Goal: Contribute content: Contribute content

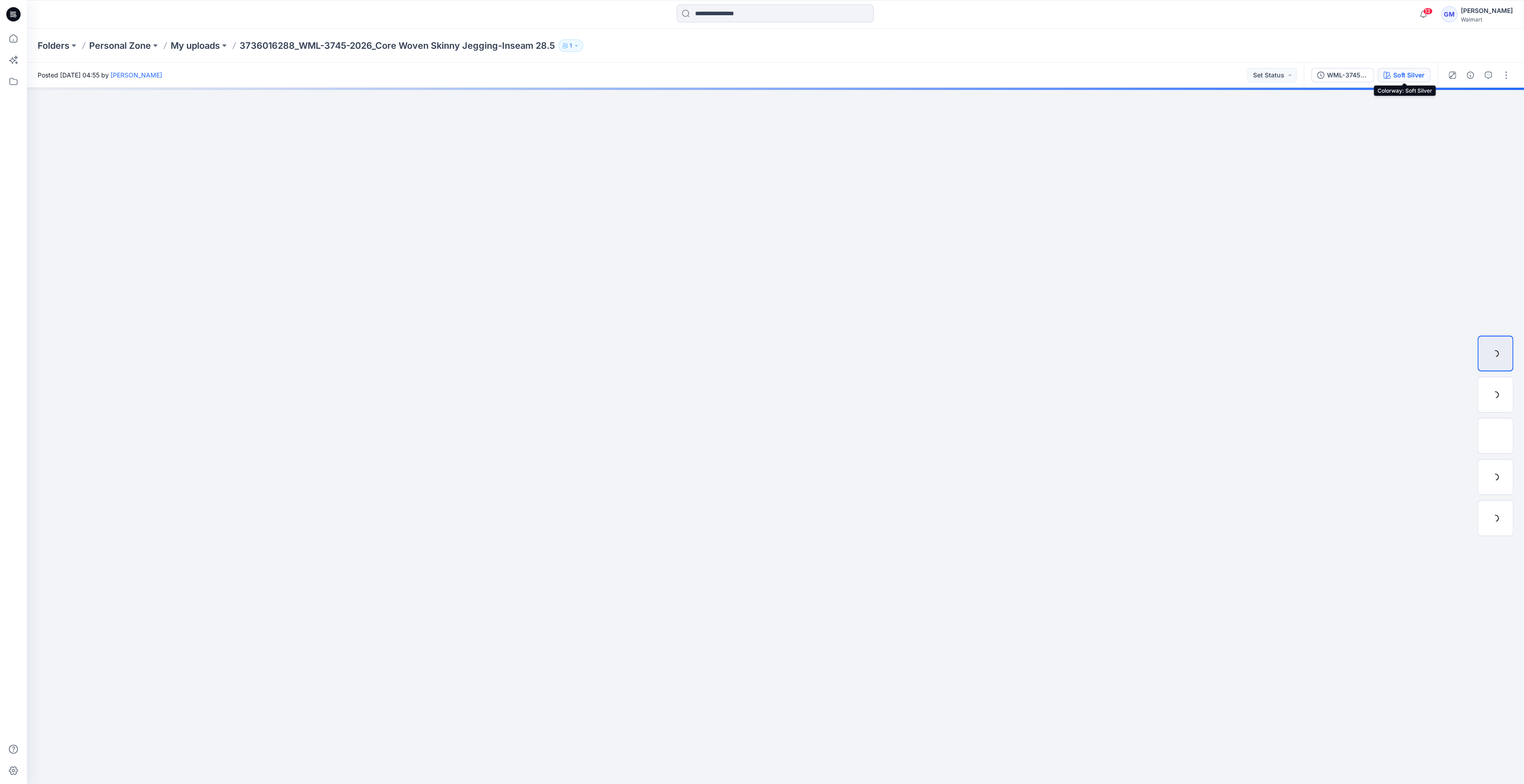
click at [1402, 76] on div "Soft Silver" at bounding box center [1409, 75] width 31 height 10
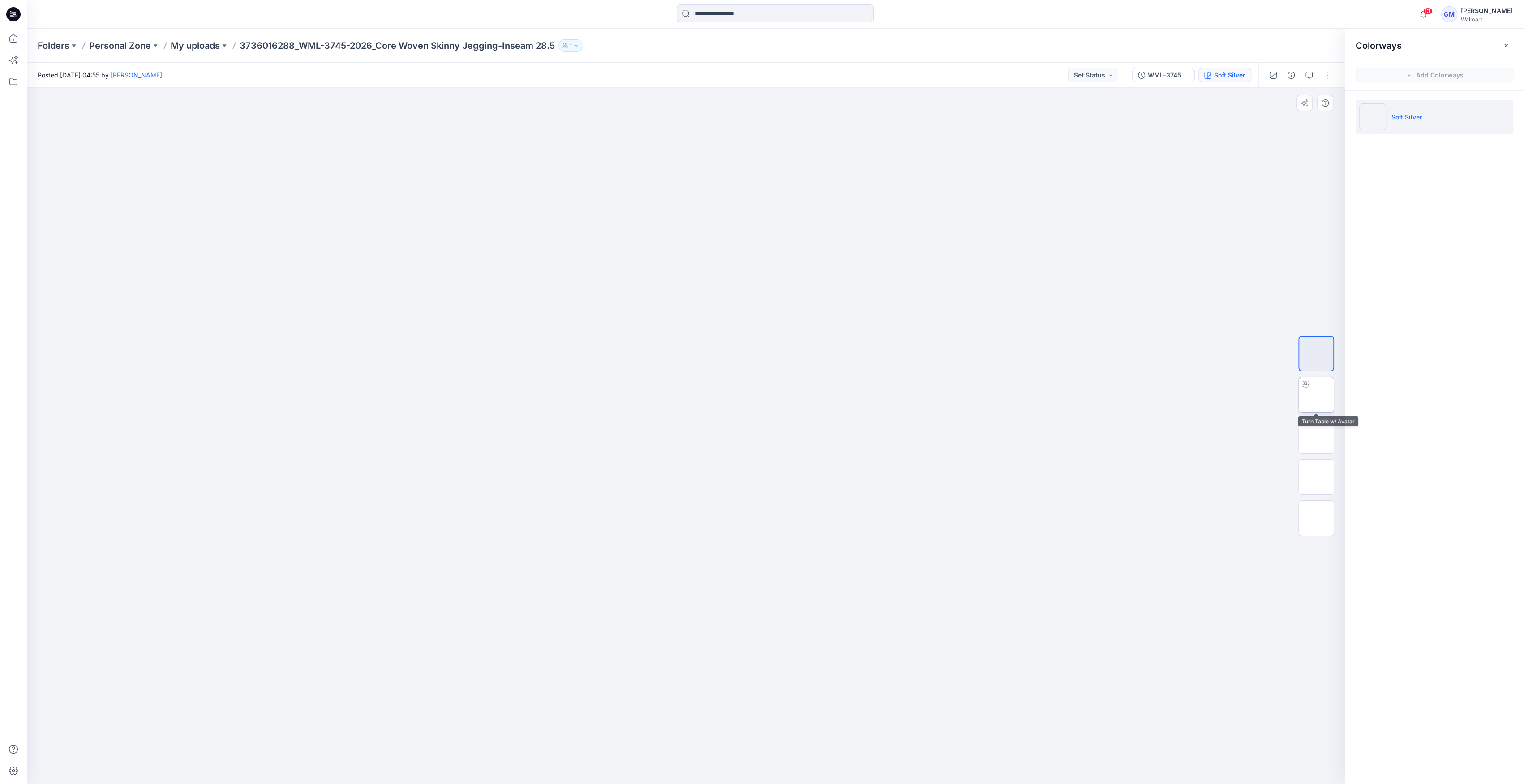
click at [1316, 395] on img at bounding box center [1316, 395] width 0 height 0
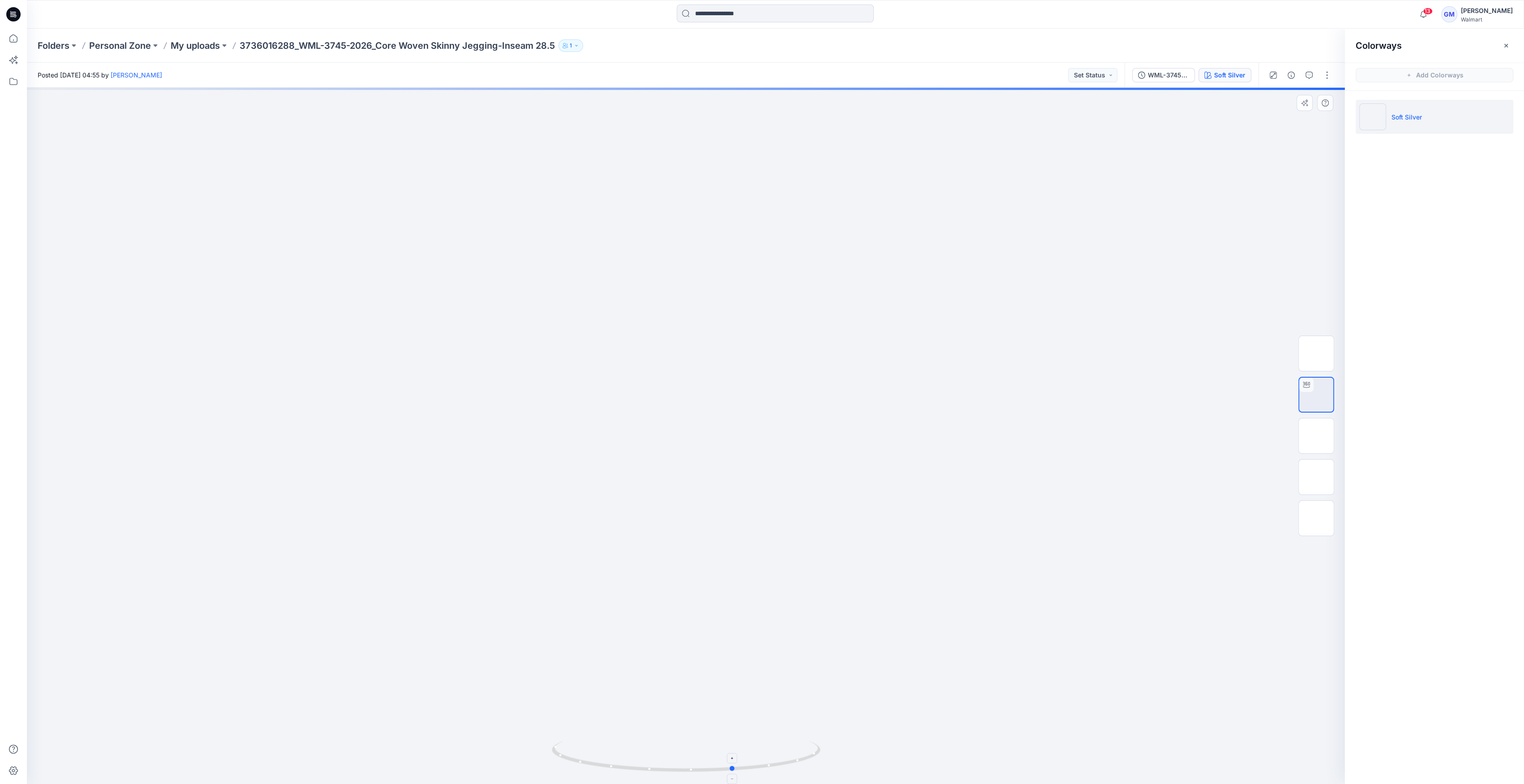
drag, startPoint x: 686, startPoint y: 773, endPoint x: 745, endPoint y: 772, distance: 59.0
click at [745, 772] on icon at bounding box center [687, 757] width 271 height 34
drag, startPoint x: 750, startPoint y: 772, endPoint x: 718, endPoint y: 776, distance: 32.2
click at [718, 775] on icon at bounding box center [687, 757] width 271 height 34
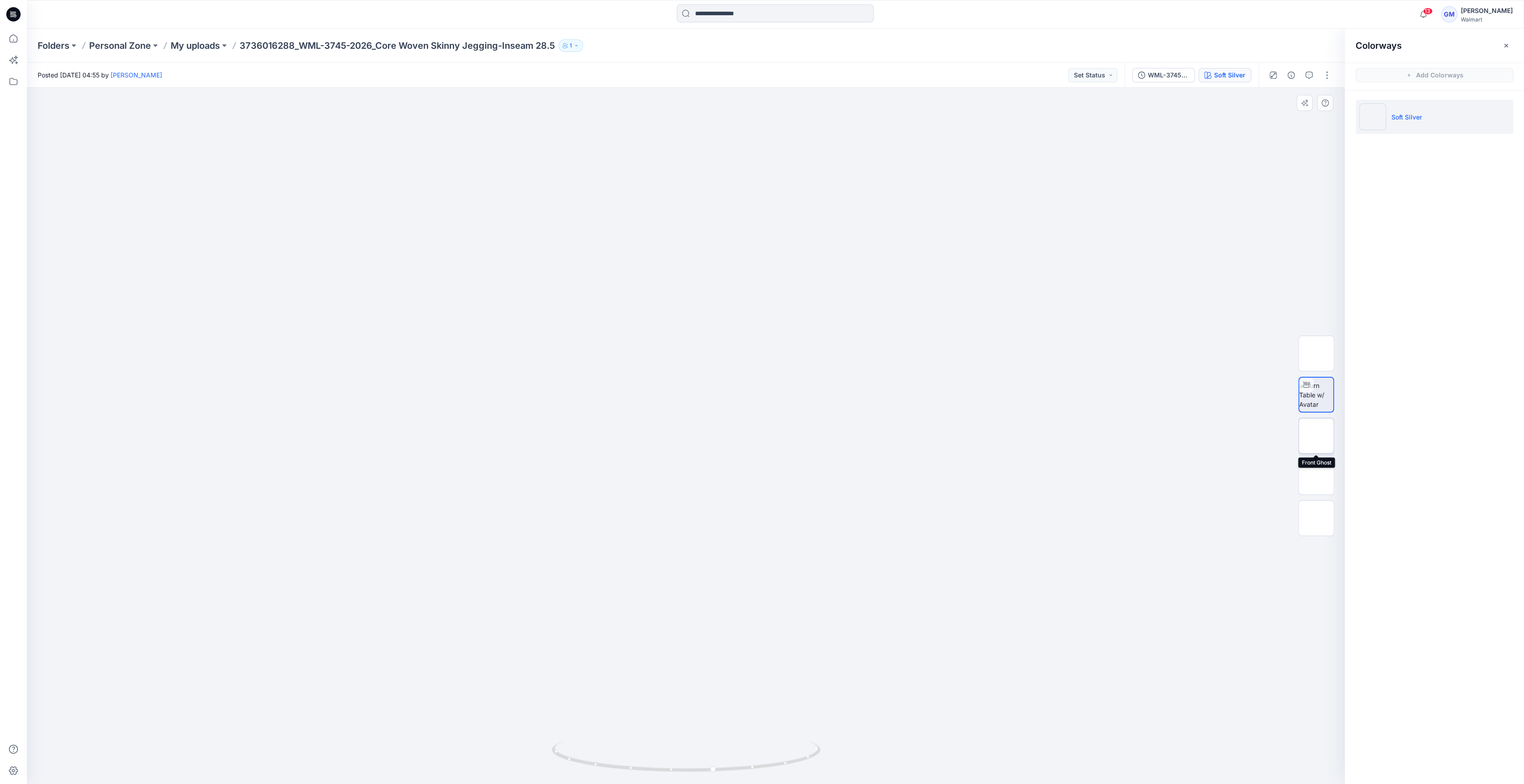
click at [1316, 436] on img at bounding box center [1316, 436] width 0 height 0
click at [1316, 477] on img at bounding box center [1316, 477] width 0 height 0
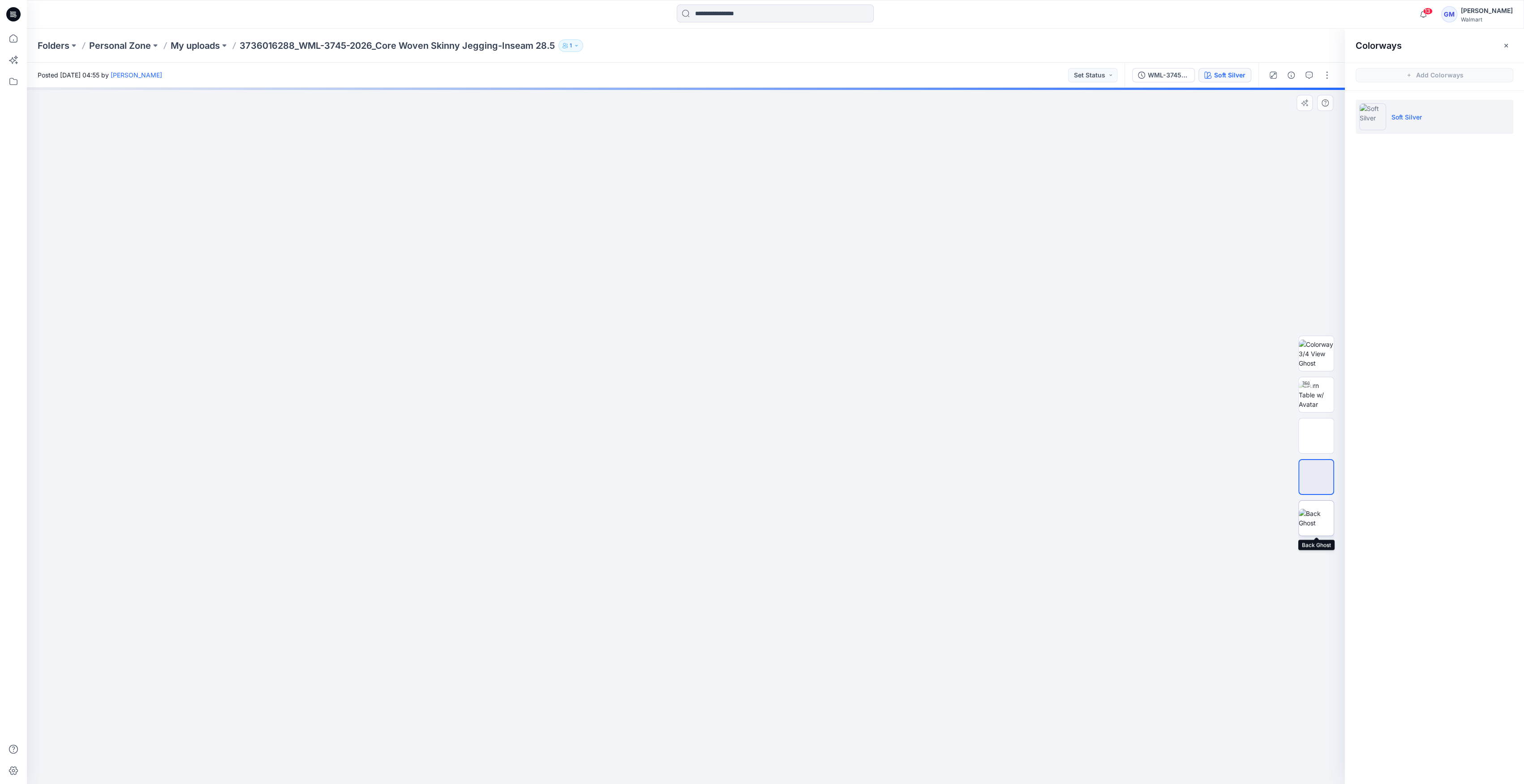
click at [1322, 514] on img at bounding box center [1316, 519] width 35 height 19
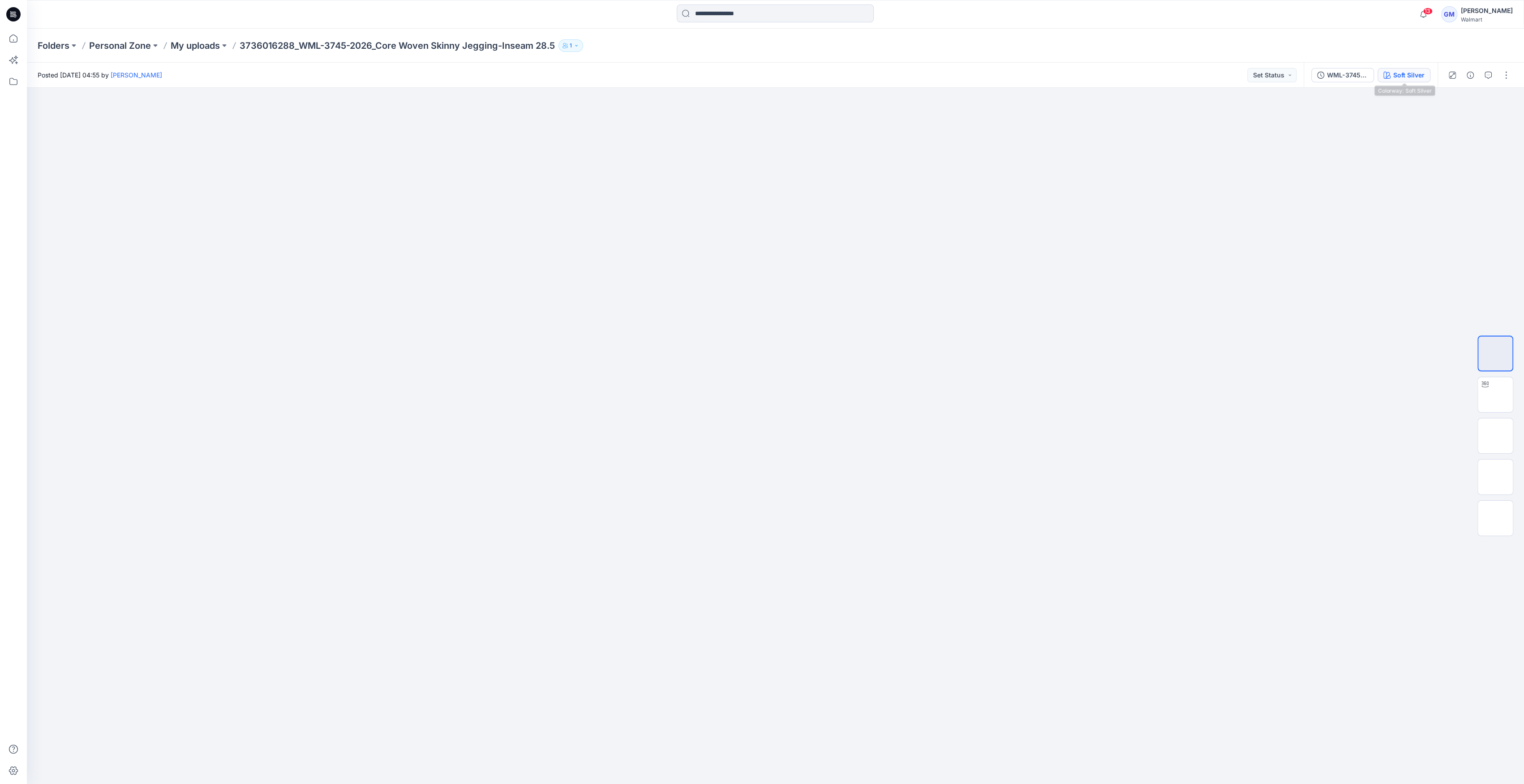
click at [1400, 78] on div "Soft Silver" at bounding box center [1409, 75] width 31 height 10
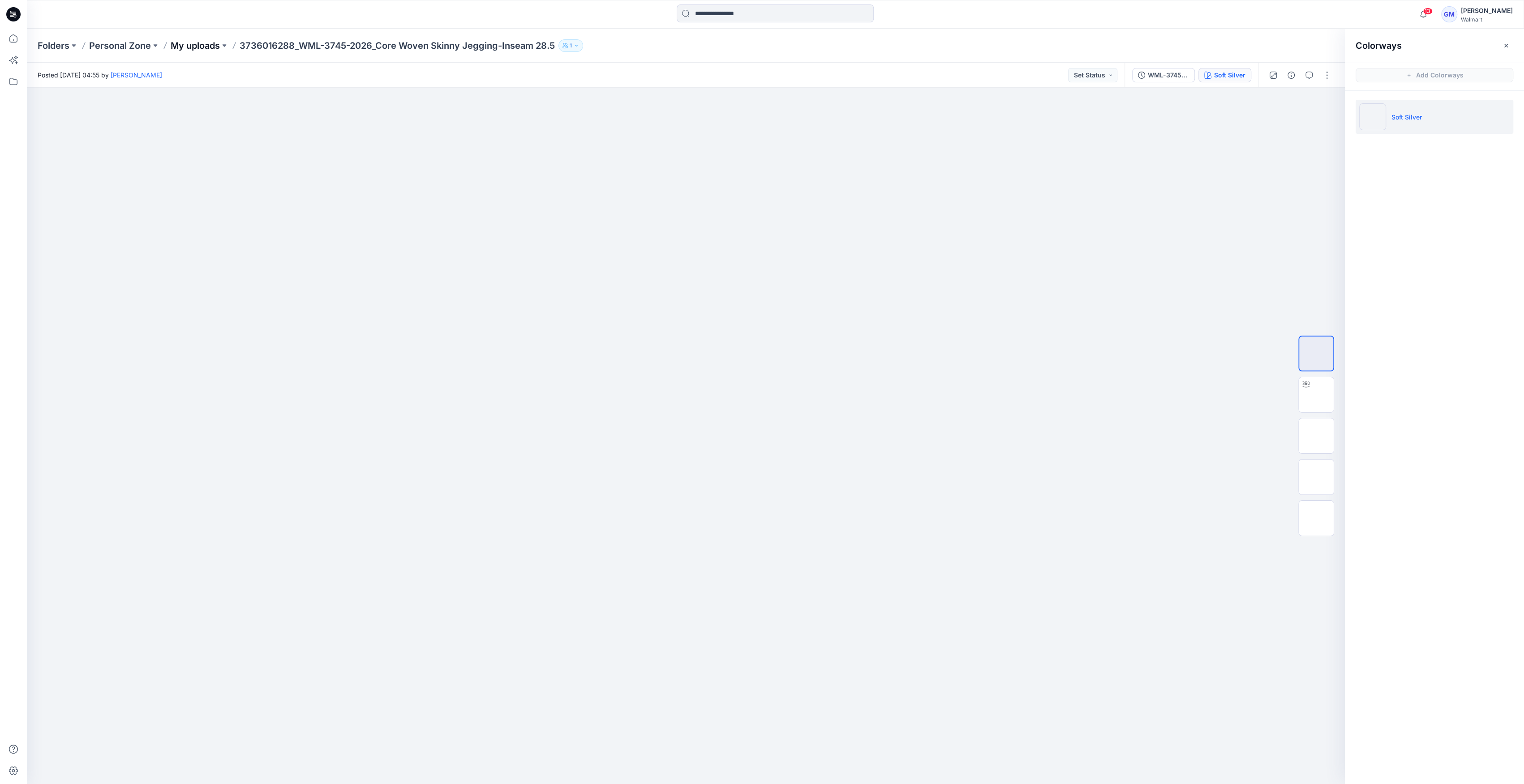
click at [204, 43] on p "My uploads" at bounding box center [195, 46] width 49 height 12
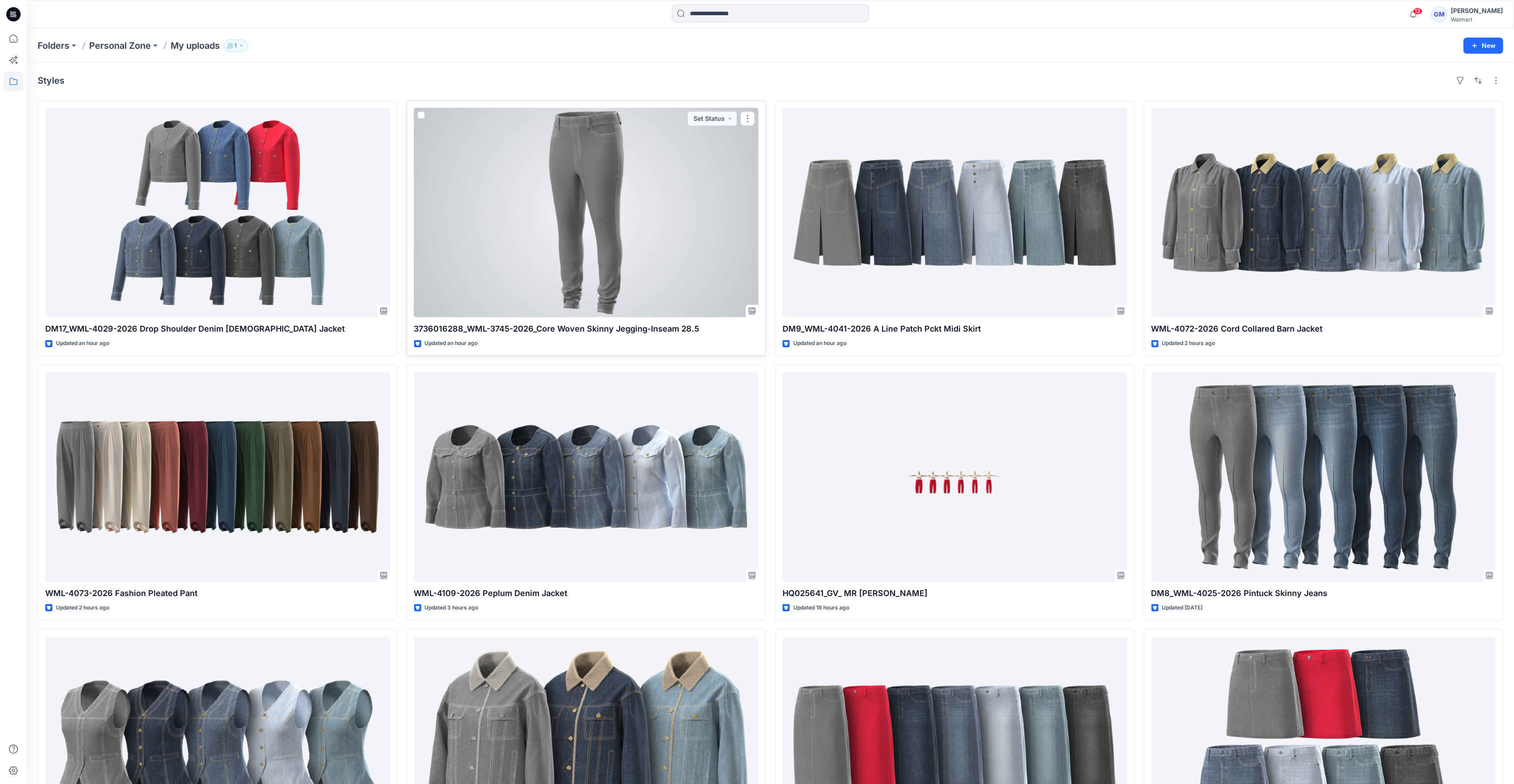
click at [444, 228] on div at bounding box center [586, 212] width 345 height 209
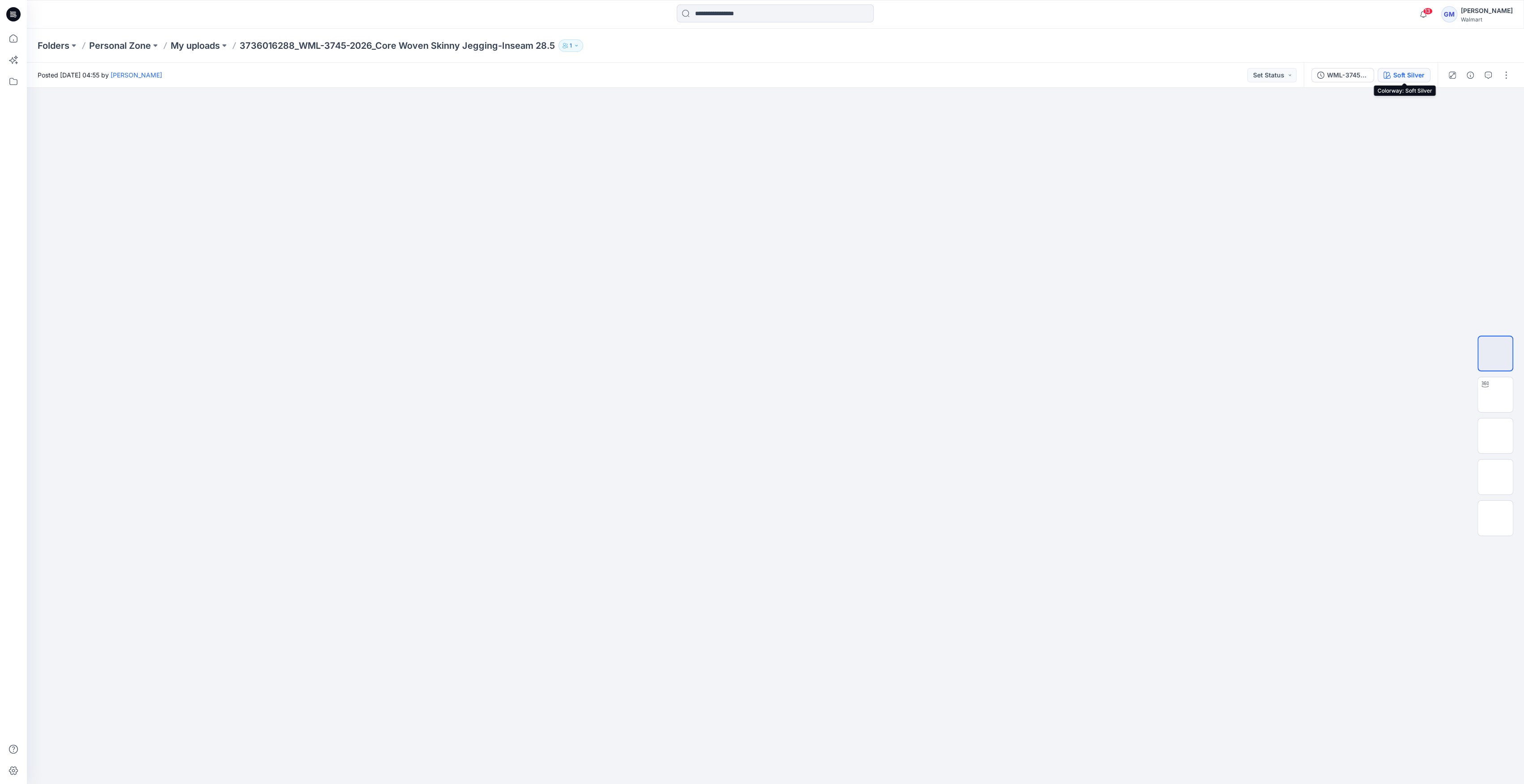
click at [1401, 70] on div "Soft Silver" at bounding box center [1409, 75] width 31 height 10
click at [1403, 72] on div "Soft Silver" at bounding box center [1409, 75] width 31 height 10
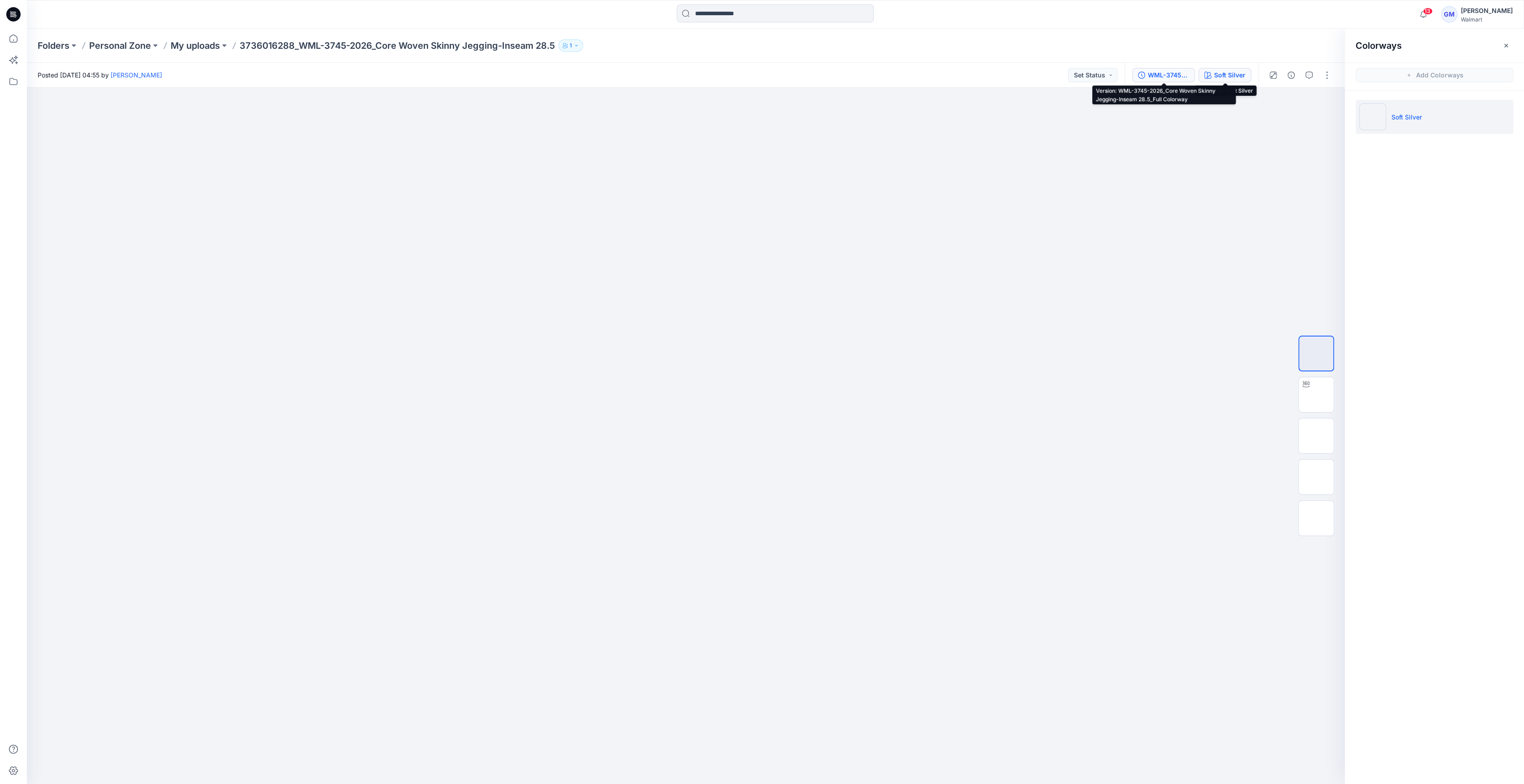
click at [1164, 72] on div "WML-3745-2026_Core Woven Skinny Jegging-Inseam 28.5_Full Colorway" at bounding box center [1168, 75] width 41 height 10
click at [1410, 119] on h5 "WML-3745-2026_Core Woven Skinny Jegging-Inseam 28.5_Full Colorway" at bounding box center [1446, 121] width 89 height 11
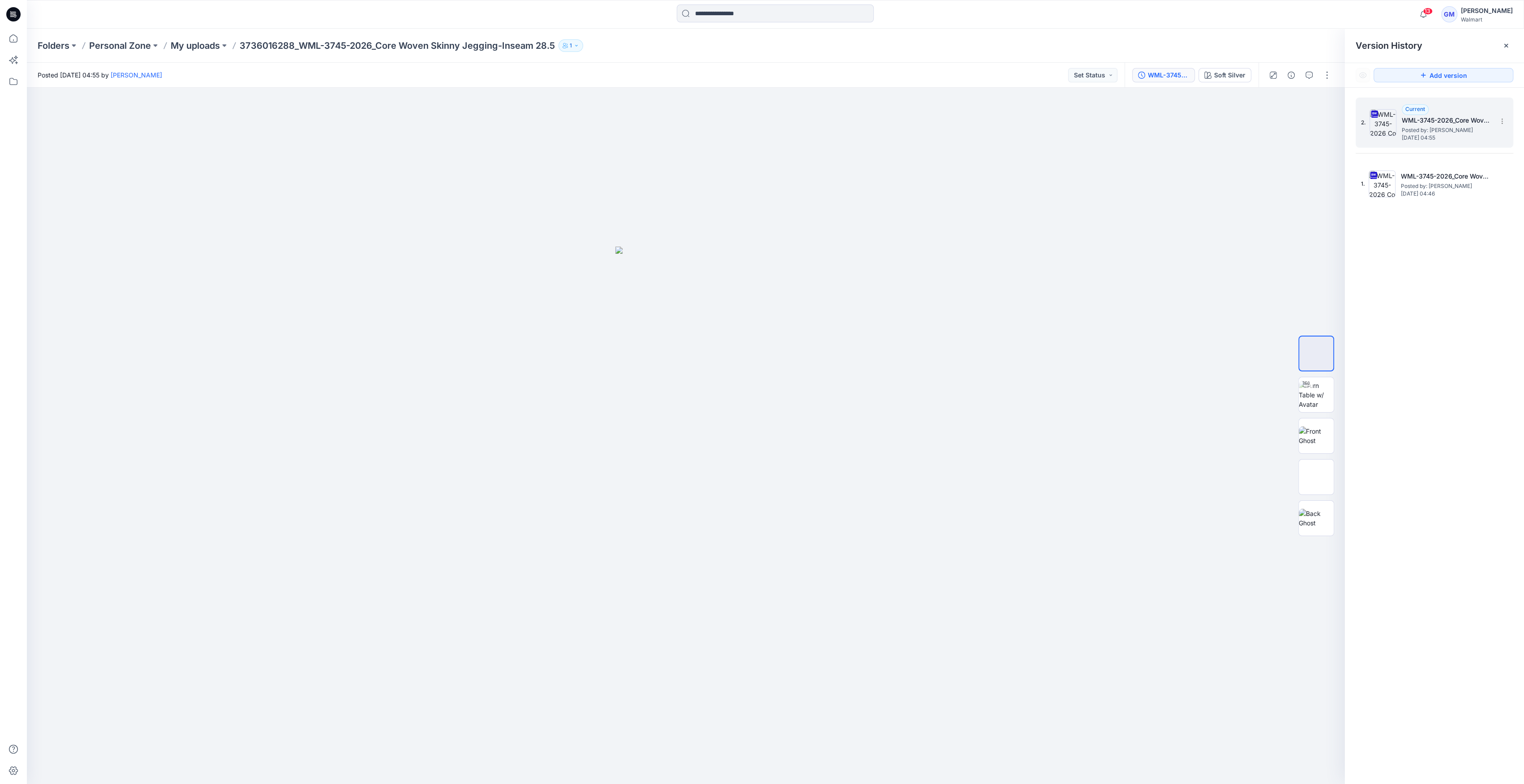
click at [1381, 121] on img at bounding box center [1383, 122] width 27 height 27
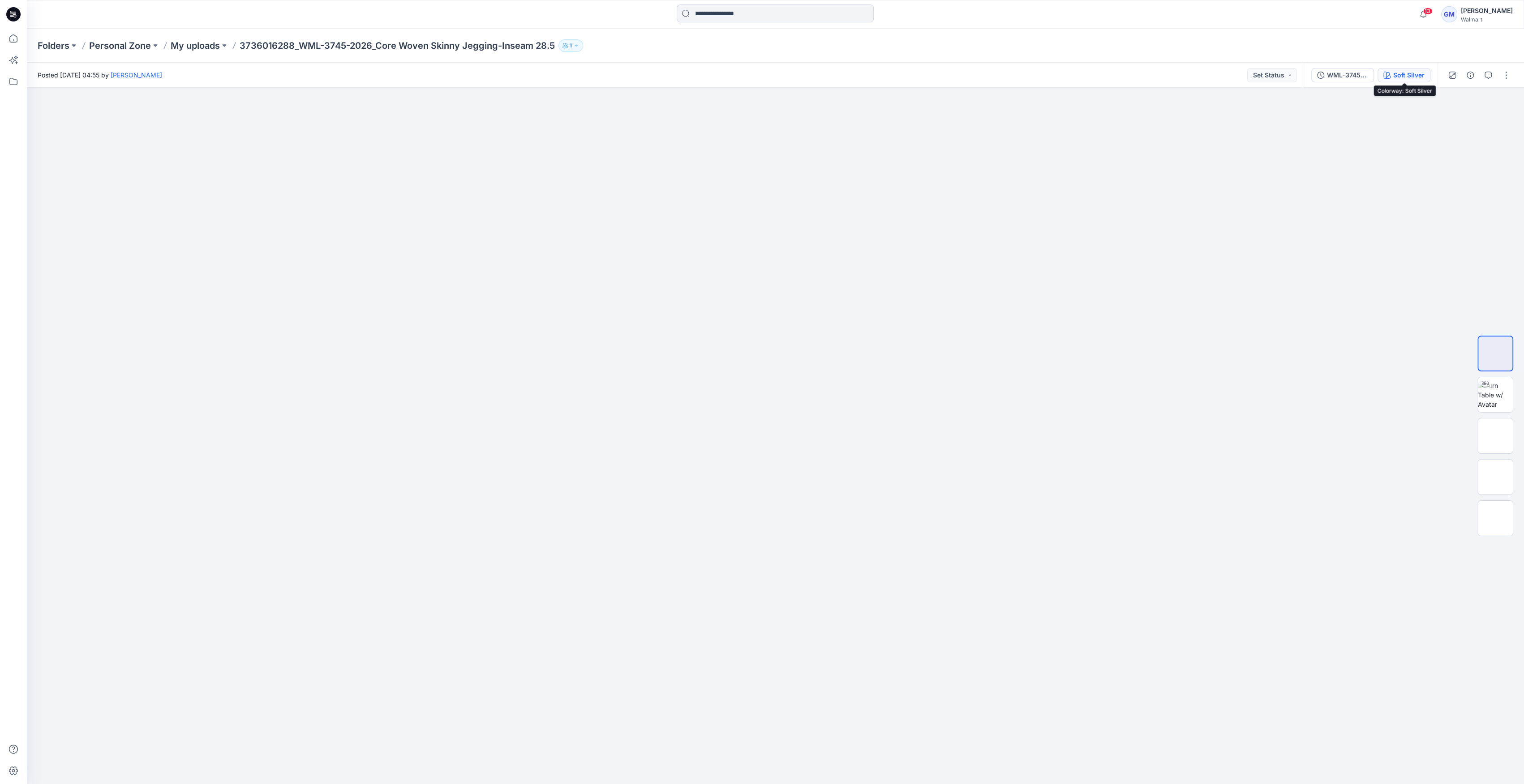
click at [1425, 80] on button "Soft Silver" at bounding box center [1403, 75] width 53 height 14
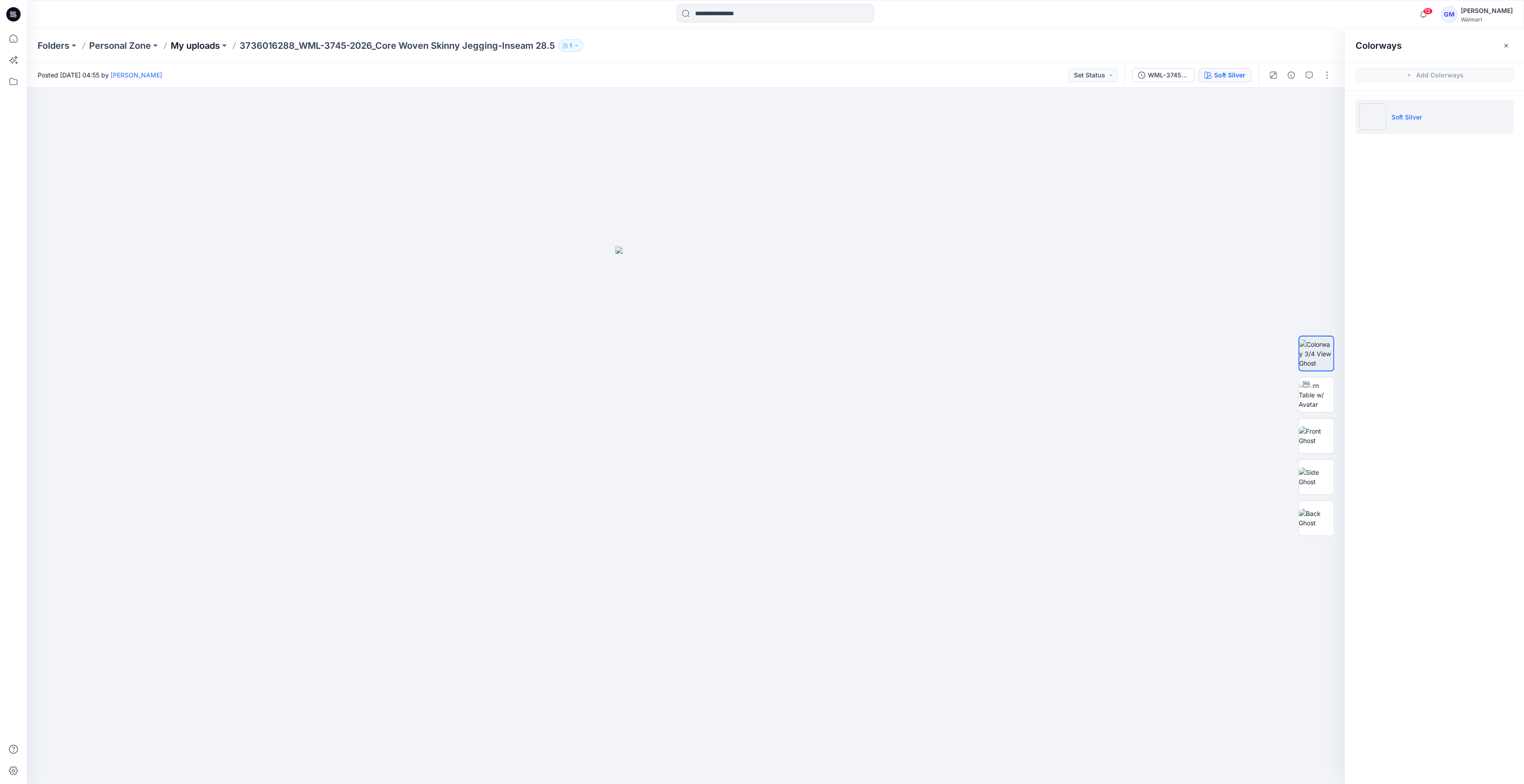
click at [214, 47] on p "My uploads" at bounding box center [195, 46] width 49 height 12
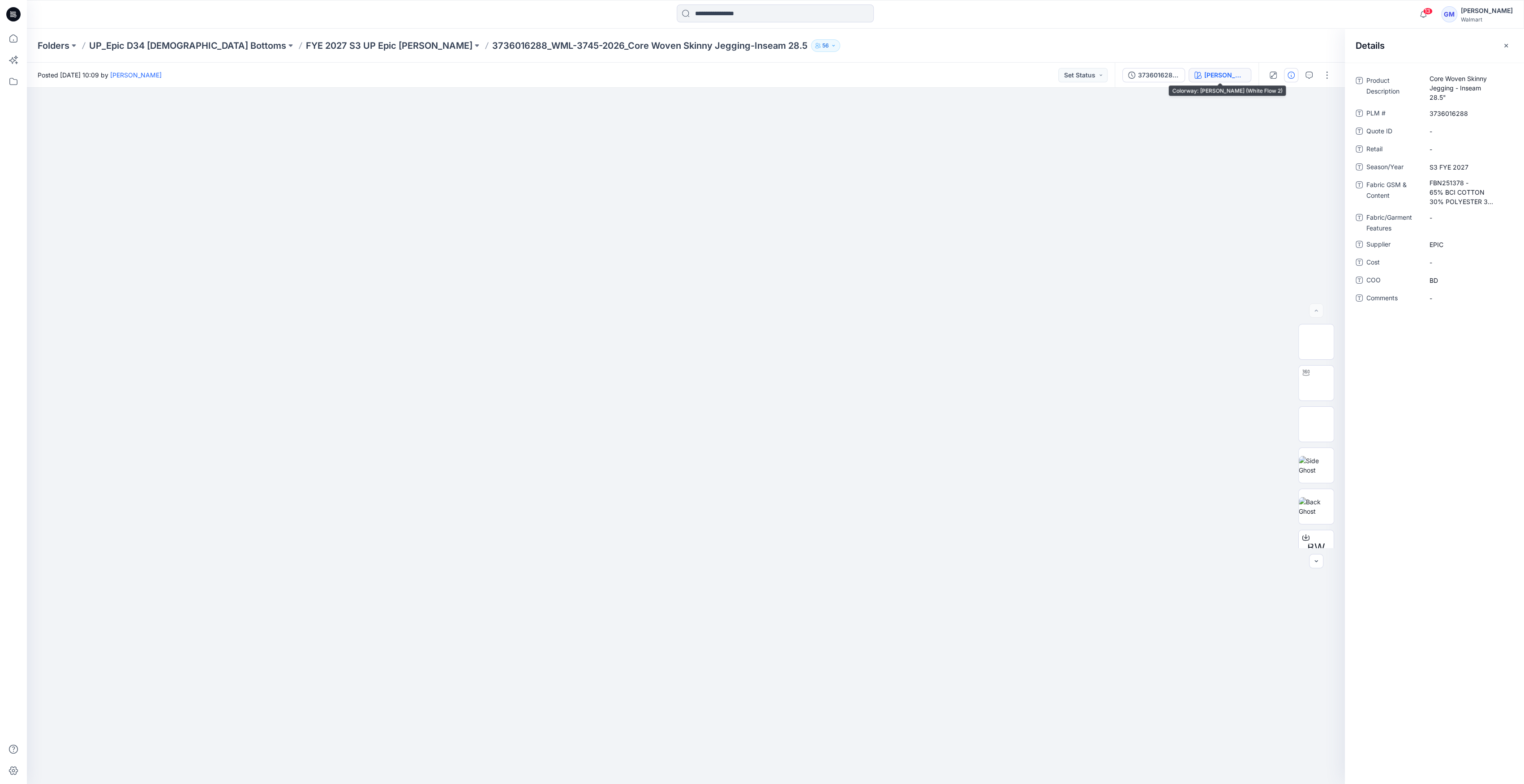
click at [1205, 75] on div "Vivid White (White Flow 2)" at bounding box center [1225, 75] width 41 height 10
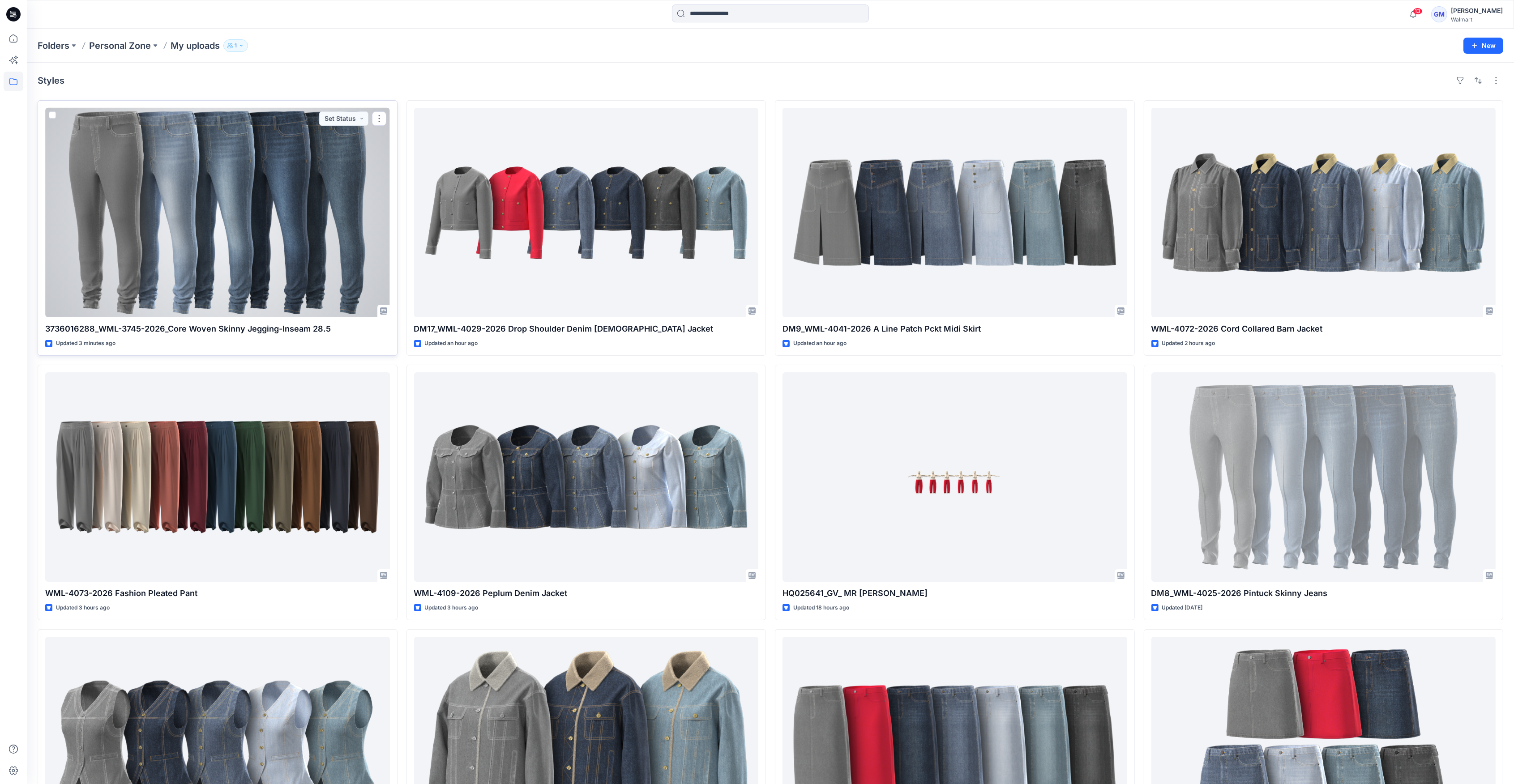
click at [324, 244] on div at bounding box center [217, 212] width 345 height 209
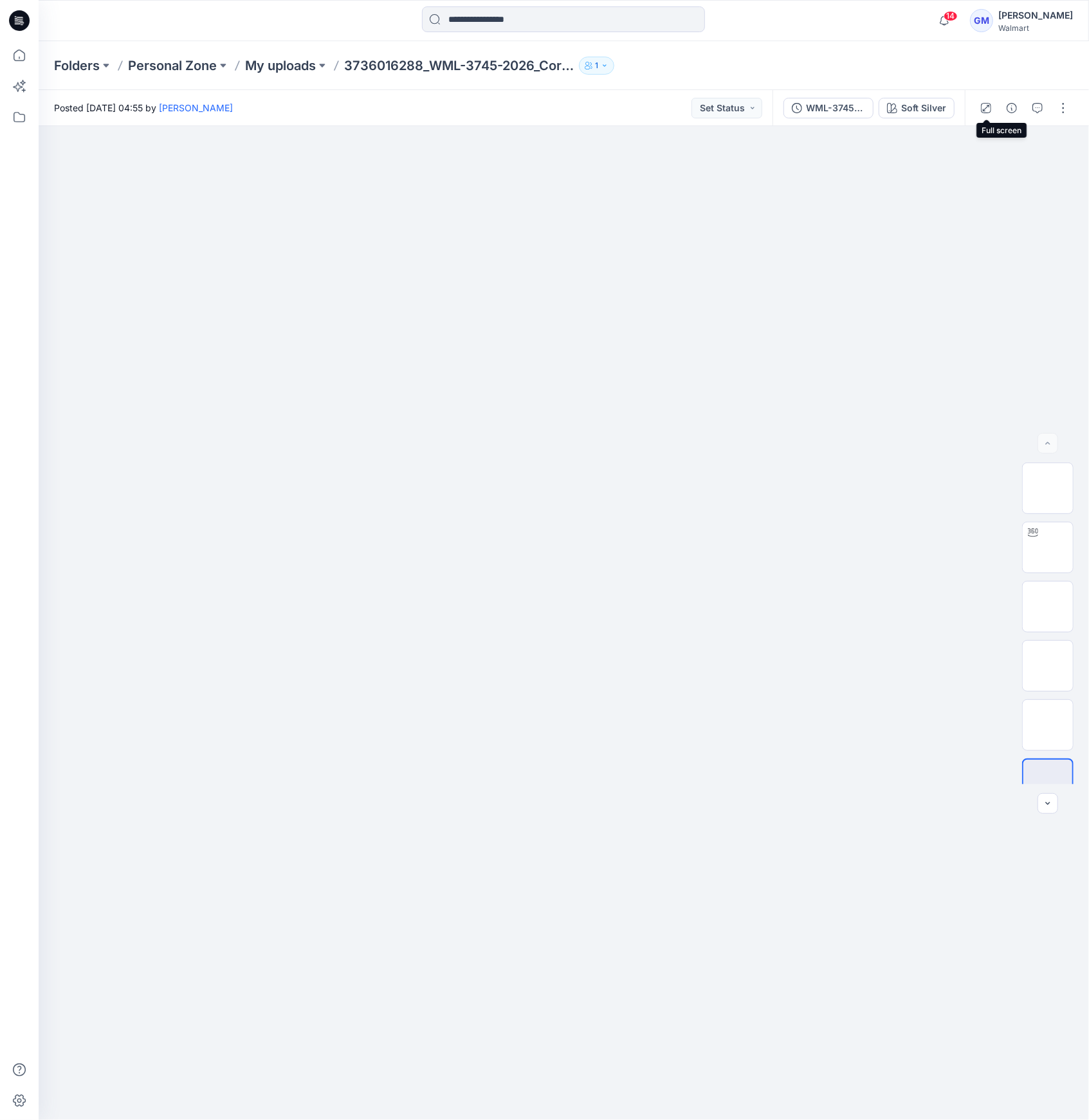
click at [999, 105] on div at bounding box center [1024, 108] width 119 height 36
click at [1009, 102] on button "button" at bounding box center [1012, 108] width 20 height 20
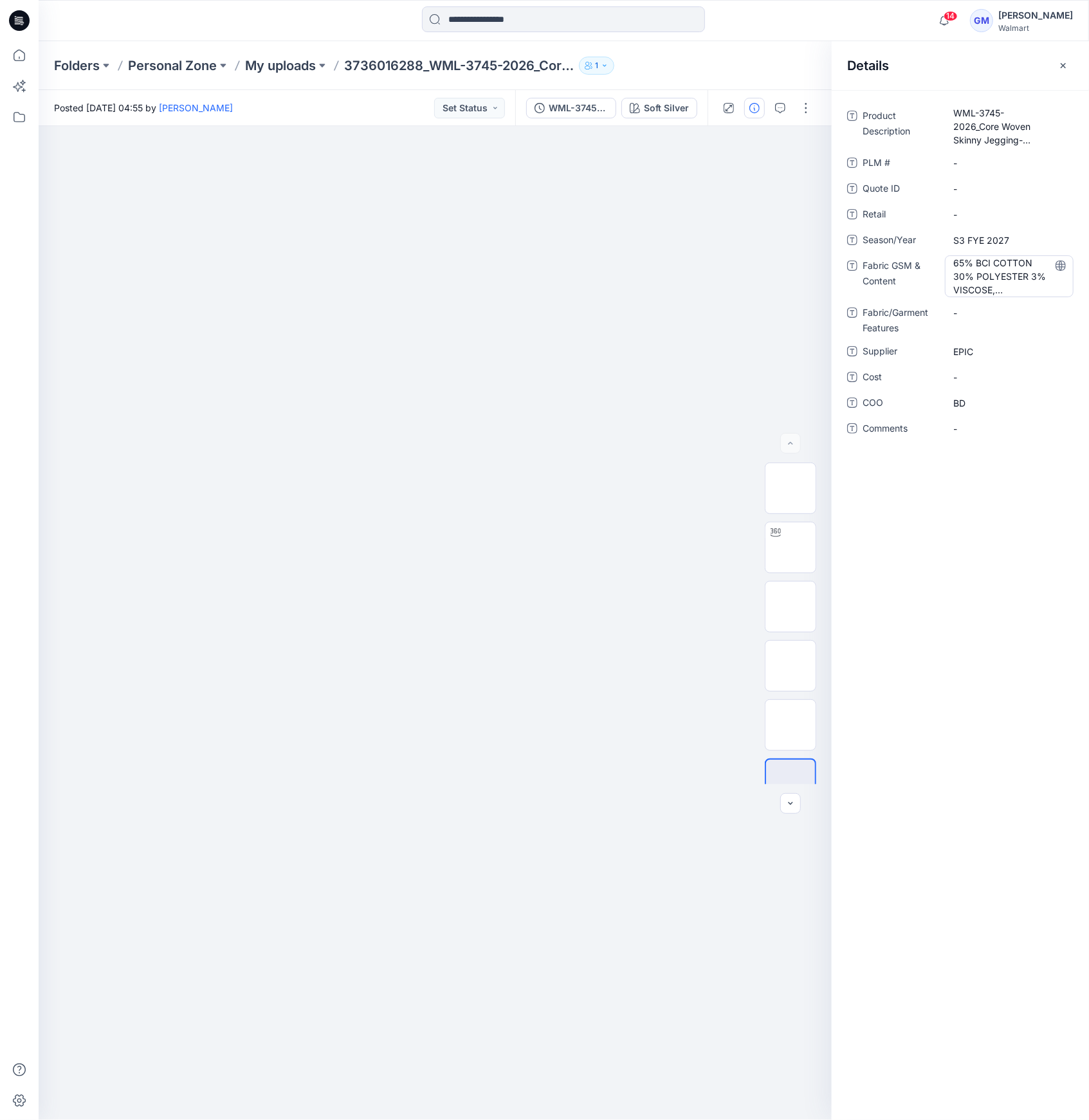
click at [986, 262] on Content "65% BCI COTTON 30% POLYESTER 3% VISCOSE, 2%SPANDEX, 9.5oz" at bounding box center [1009, 276] width 112 height 41
click at [990, 139] on Description "WML-3745-2026_Core Woven Skinny Jegging-Inseam 28.5 inch" at bounding box center [1009, 127] width 112 height 41
drag, startPoint x: 348, startPoint y: 65, endPoint x: 422, endPoint y: 77, distance: 75.0
click at [422, 77] on div "Folders Personal Zone My uploads 3736016288_WML-3745-2026_Core Woven Skinny Jeg…" at bounding box center [563, 65] width 1050 height 49
copy p "3736016288"
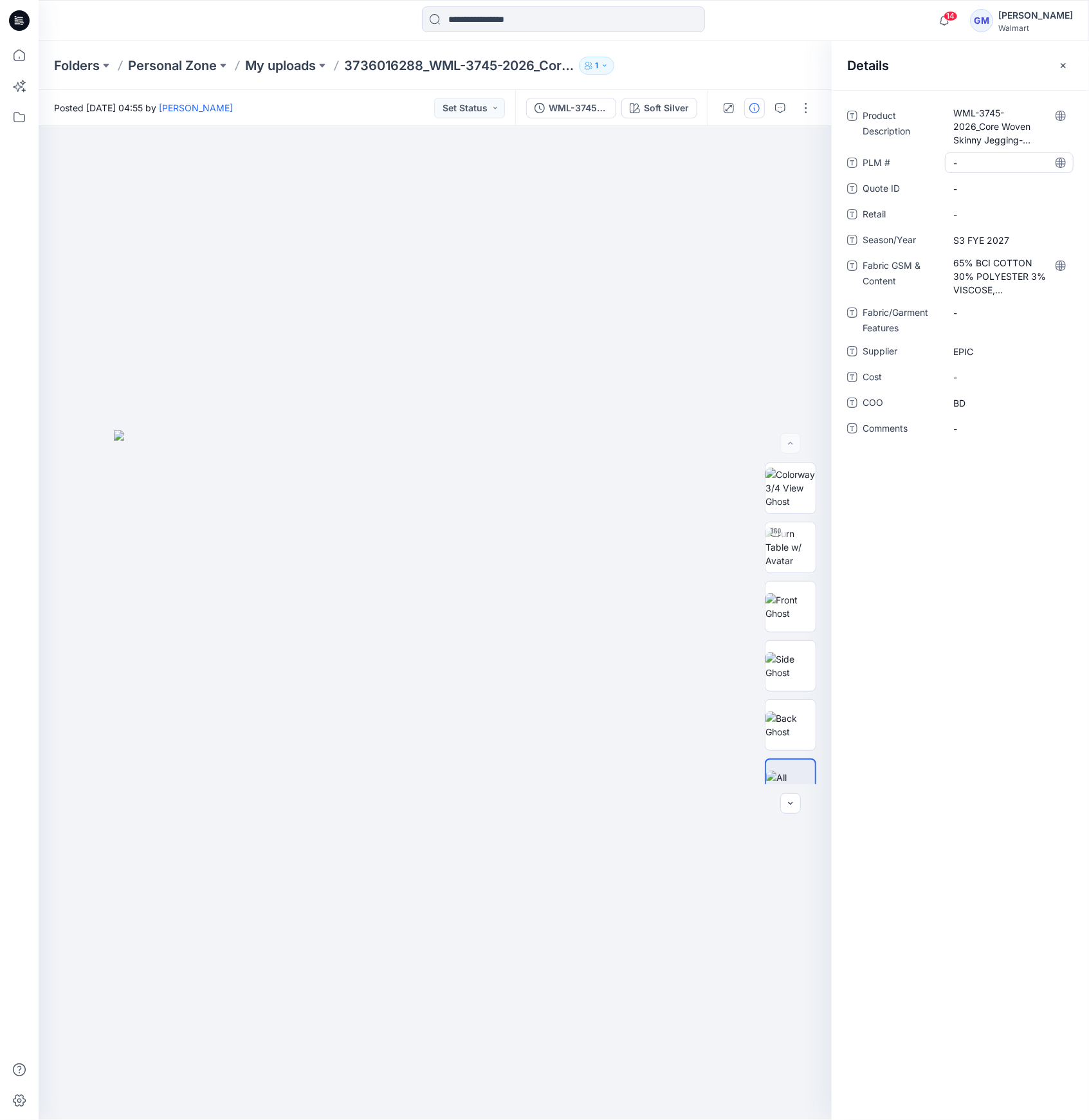
click at [959, 163] on \ "-" at bounding box center [1009, 163] width 112 height 14
click at [576, 113] on div "WML-3745-2026_Core Woven Skinny Jegging-Inseam 28.5_Full Colorway" at bounding box center [578, 108] width 59 height 14
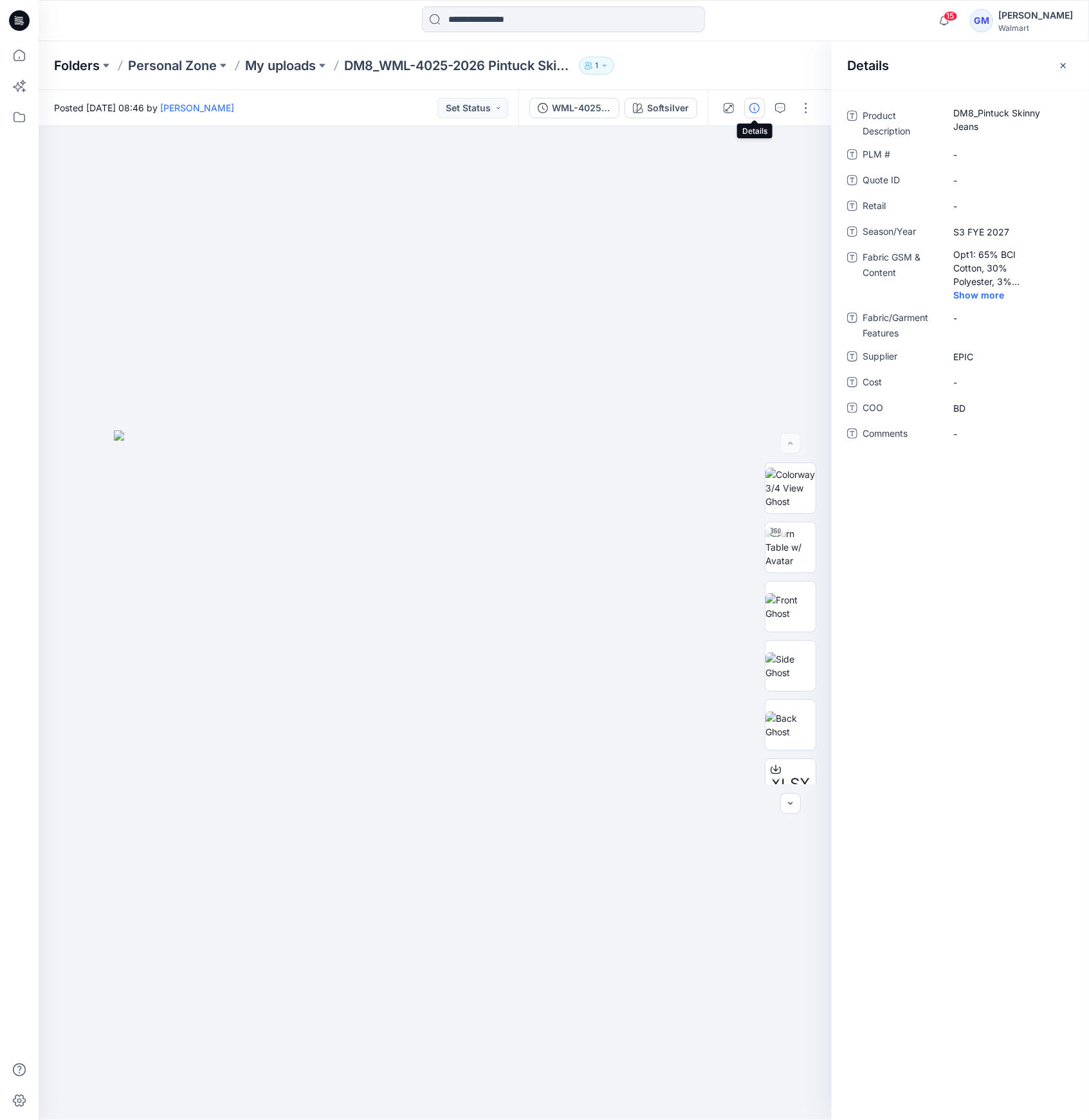
click at [91, 66] on p "Folders" at bounding box center [77, 65] width 46 height 18
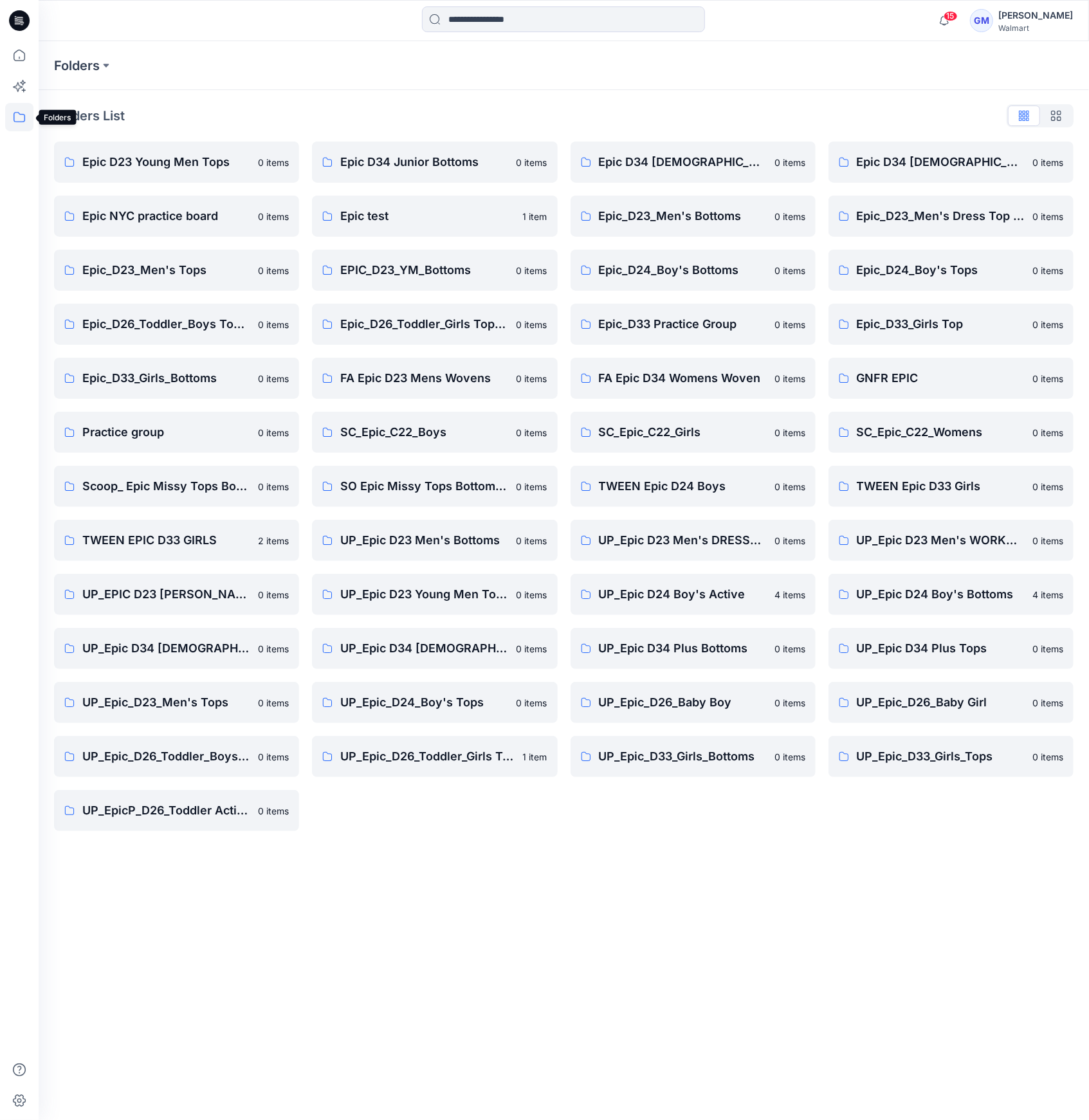
click at [14, 116] on icon at bounding box center [20, 117] width 12 height 10
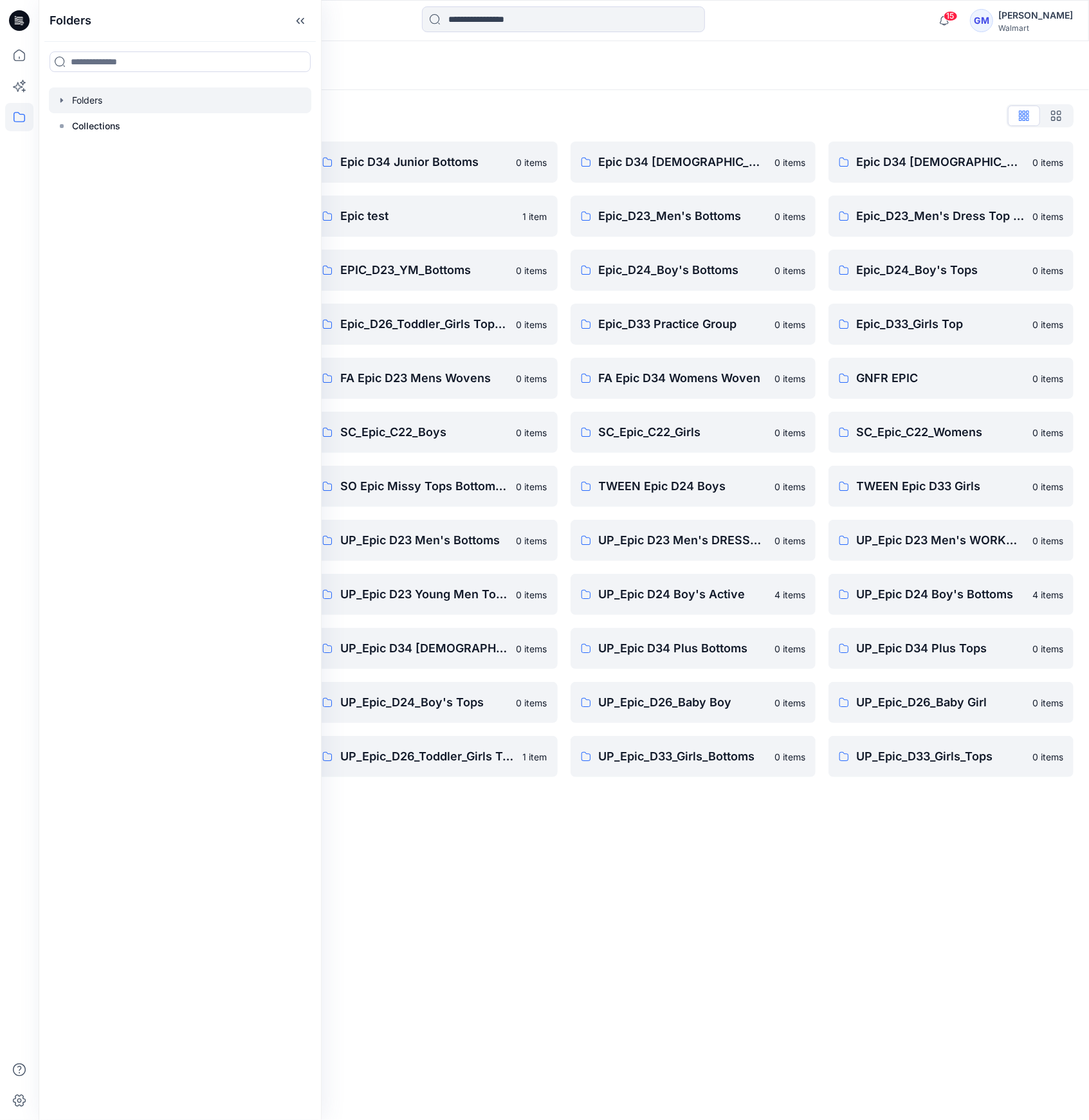
click at [76, 101] on div at bounding box center [180, 100] width 262 height 25
click at [10, 54] on icon at bounding box center [19, 54] width 28 height 28
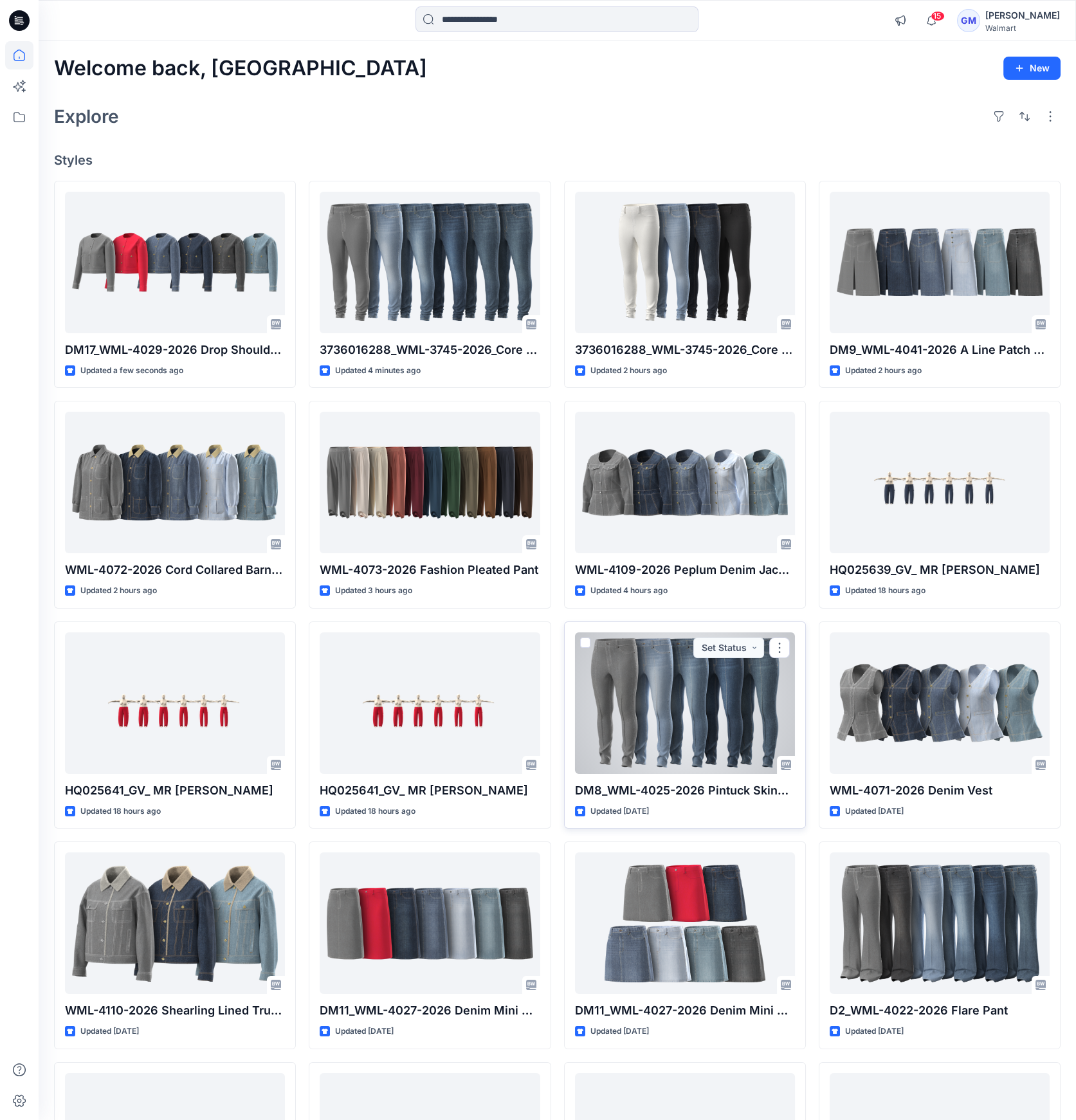
click at [699, 704] on div at bounding box center [685, 703] width 220 height 142
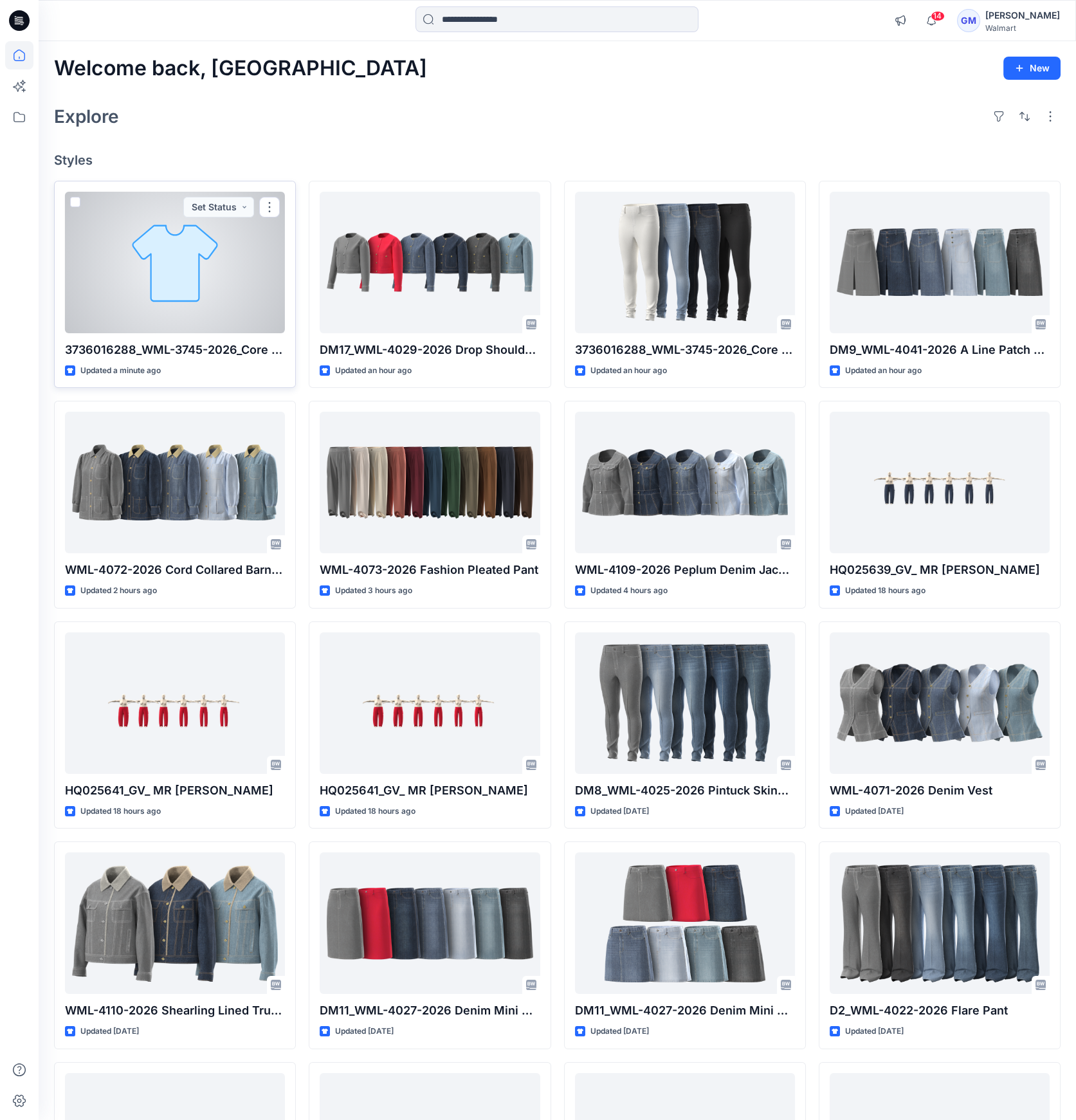
click at [168, 246] on div at bounding box center [174, 263] width 220 height 142
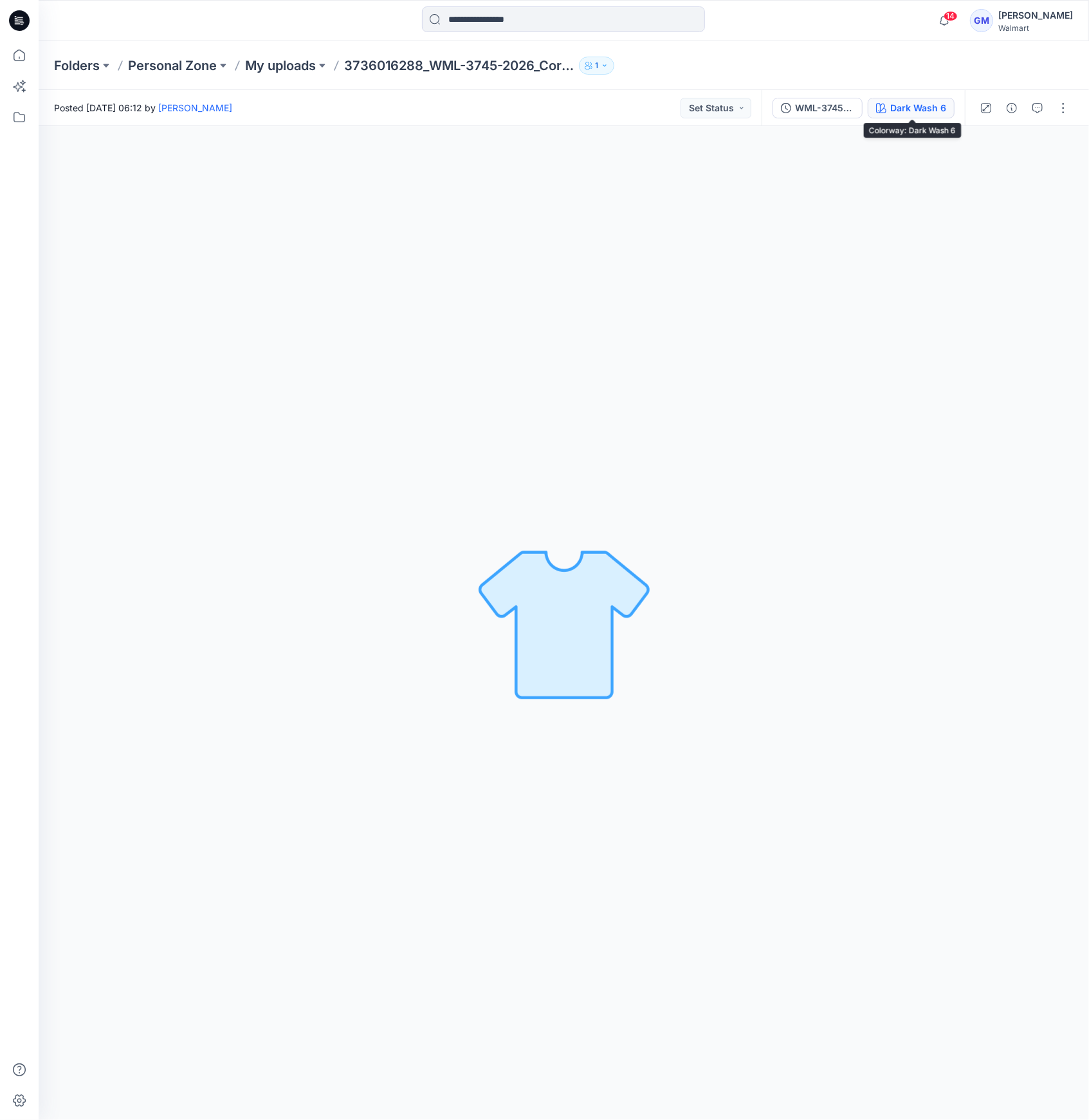
click at [895, 99] on button "Dark Wash 6" at bounding box center [911, 108] width 87 height 20
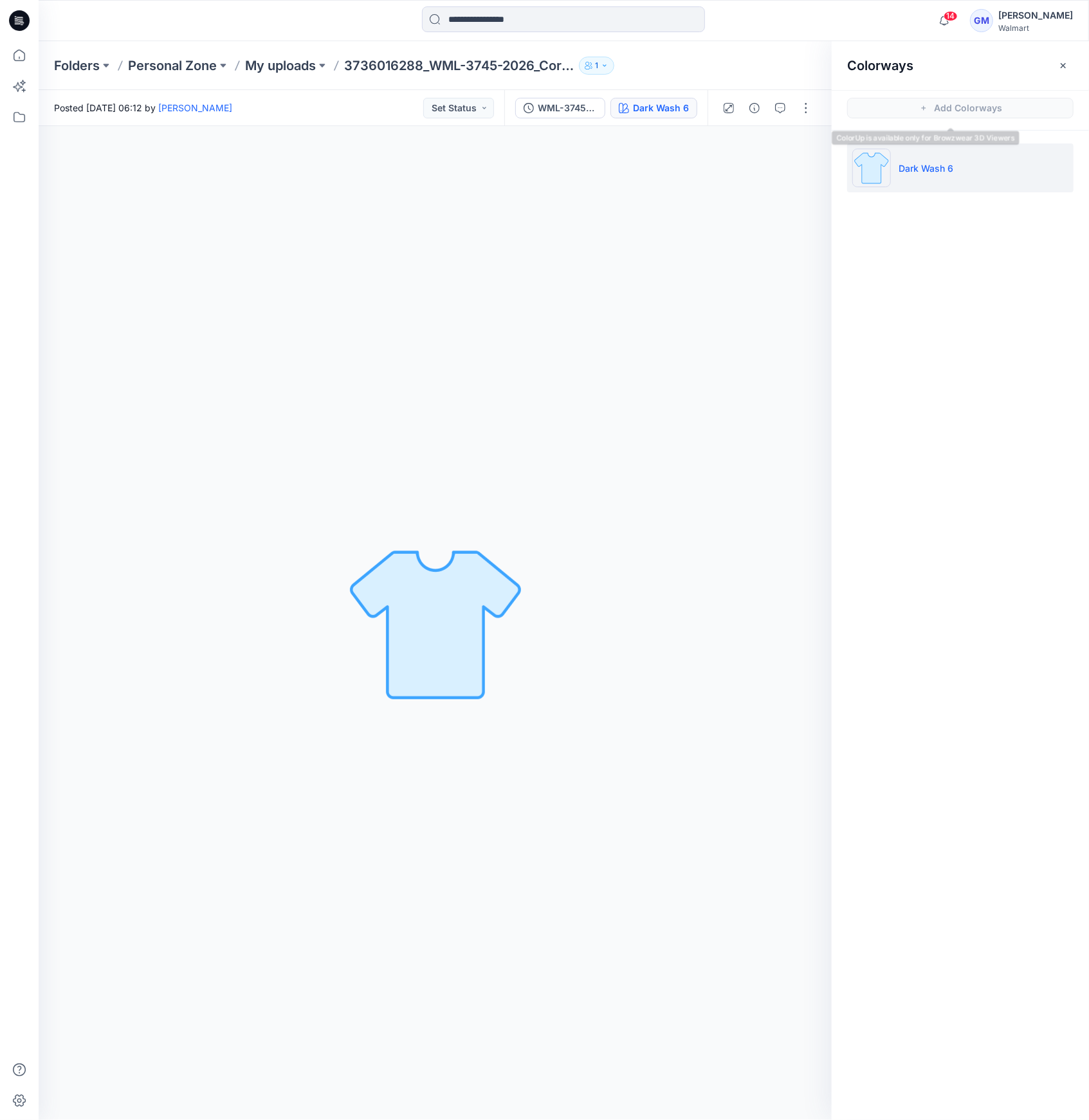
click at [811, 121] on div at bounding box center [767, 108] width 119 height 36
click at [816, 110] on div at bounding box center [767, 108] width 119 height 36
click at [793, 110] on div at bounding box center [767, 108] width 119 height 36
click at [806, 110] on button "button" at bounding box center [805, 108] width 20 height 20
click at [669, 111] on div "Dark Wash 6" at bounding box center [661, 108] width 56 height 14
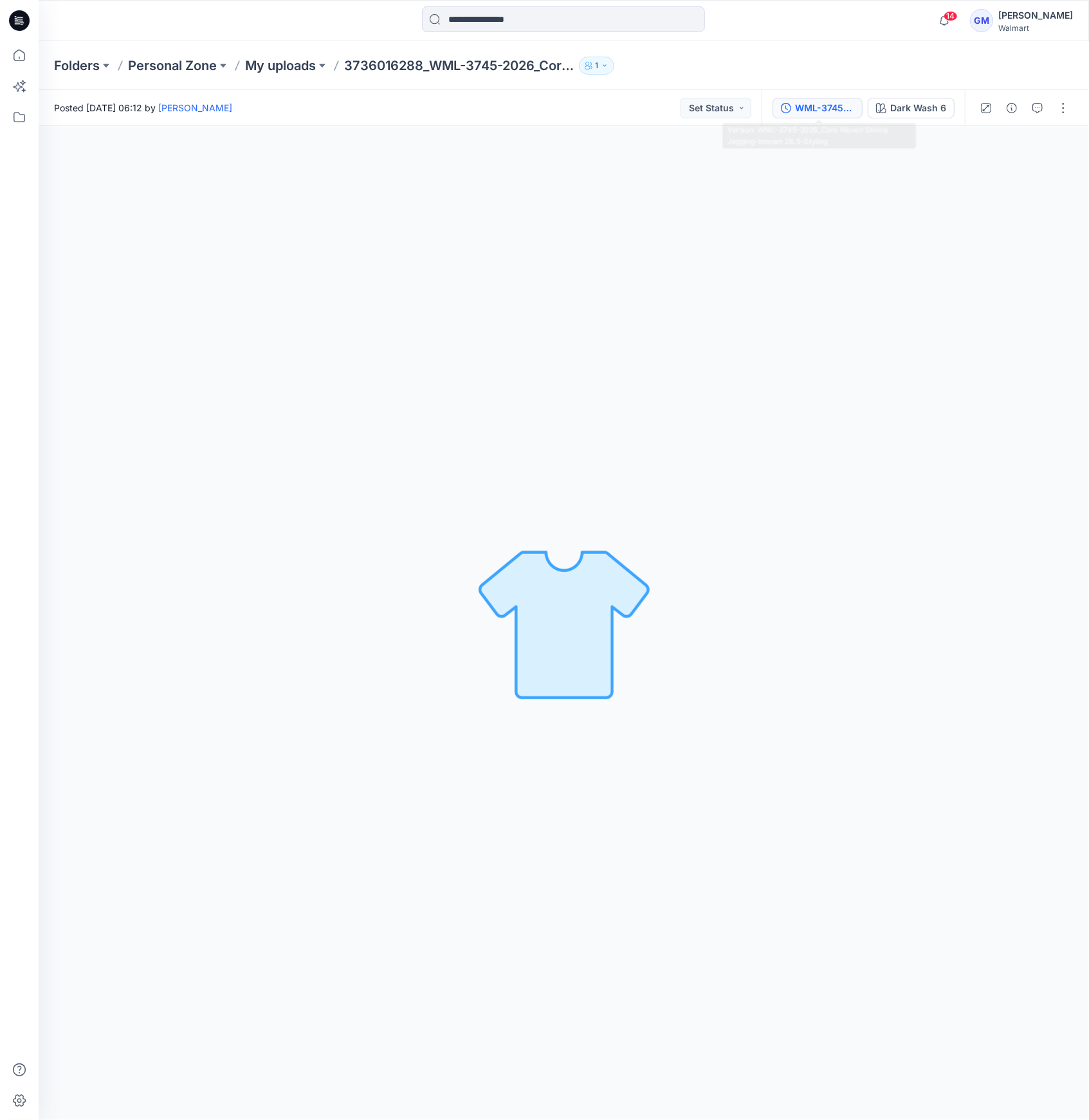
click at [813, 109] on div "WML-3745-2026_Core Woven Skinny Jegging-Inseam 28.5-Styling" at bounding box center [825, 108] width 59 height 14
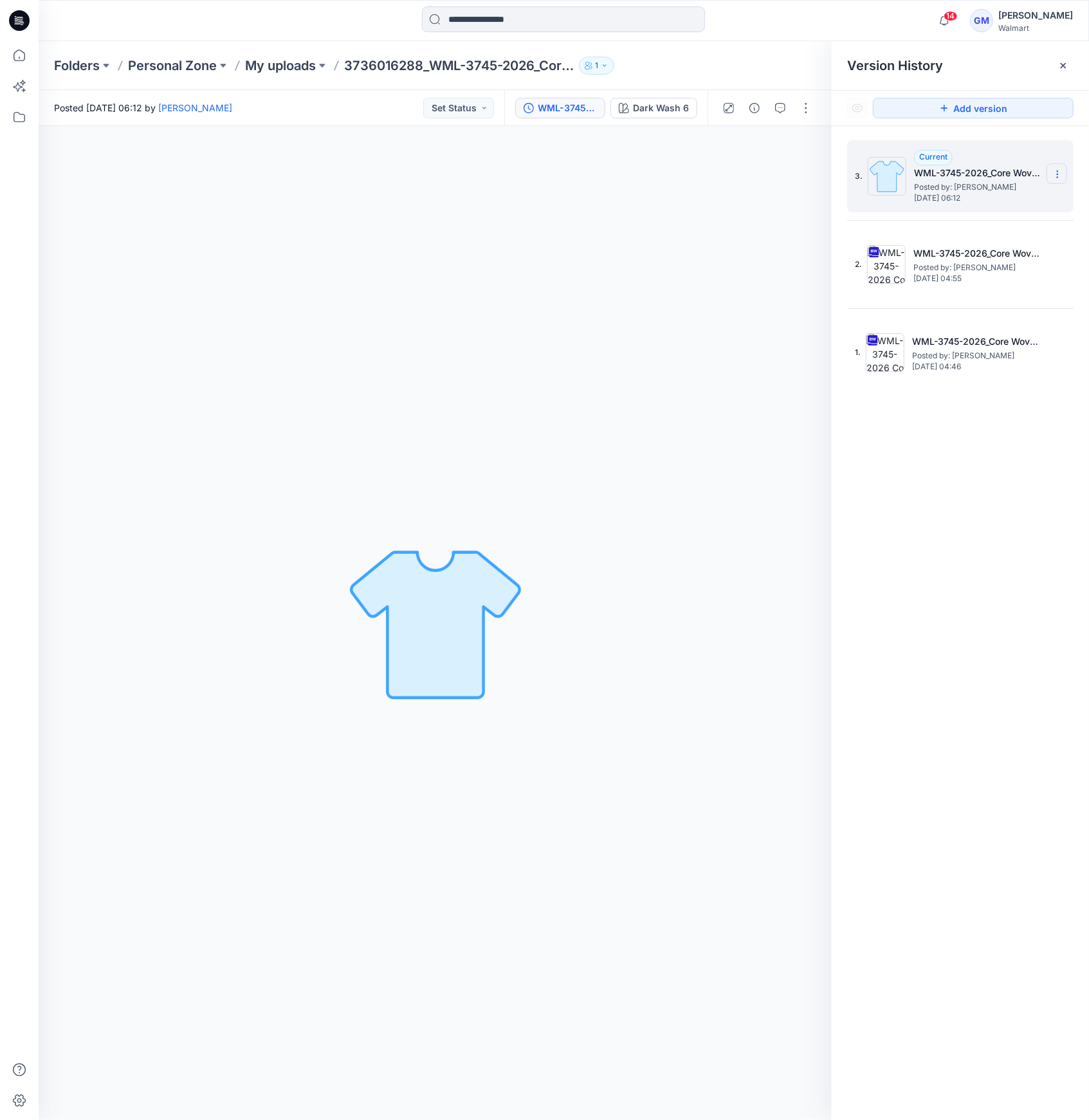
click at [1060, 178] on icon at bounding box center [1057, 174] width 10 height 10
click at [1025, 257] on div "Delete Version" at bounding box center [989, 257] width 150 height 25
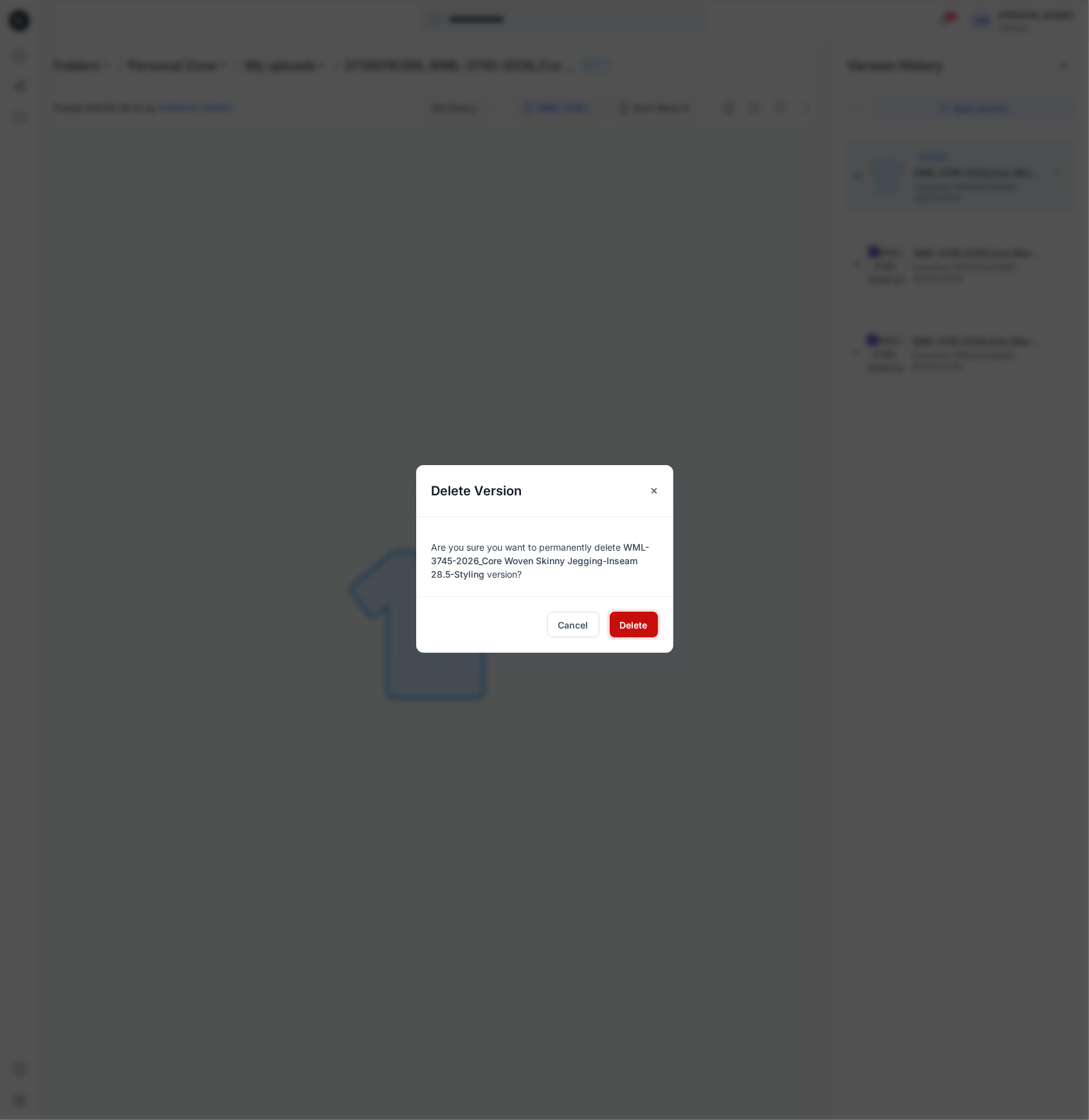
click at [635, 619] on span "Delete" at bounding box center [634, 625] width 28 height 14
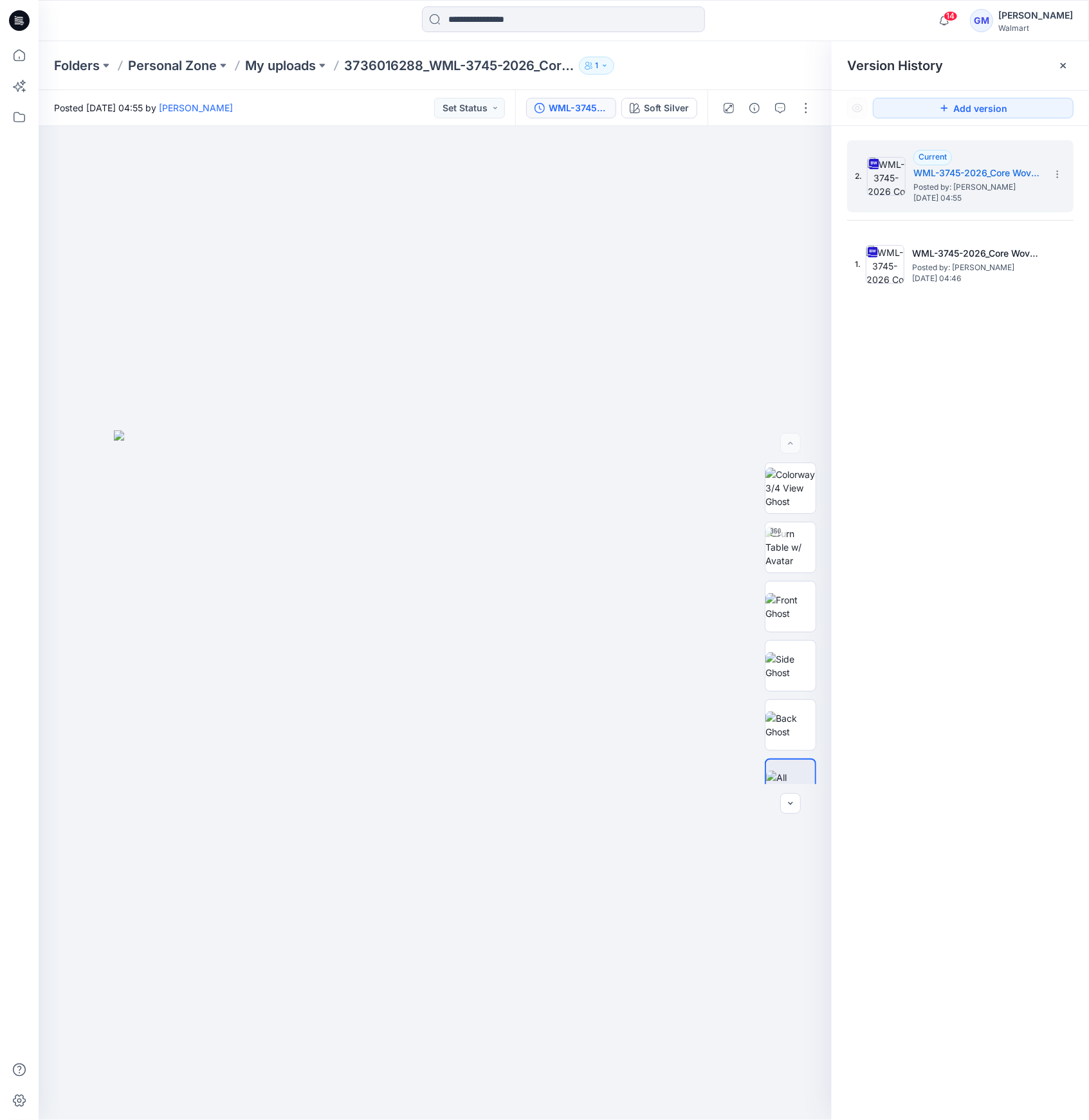
click at [20, 21] on icon at bounding box center [21, 20] width 5 height 1
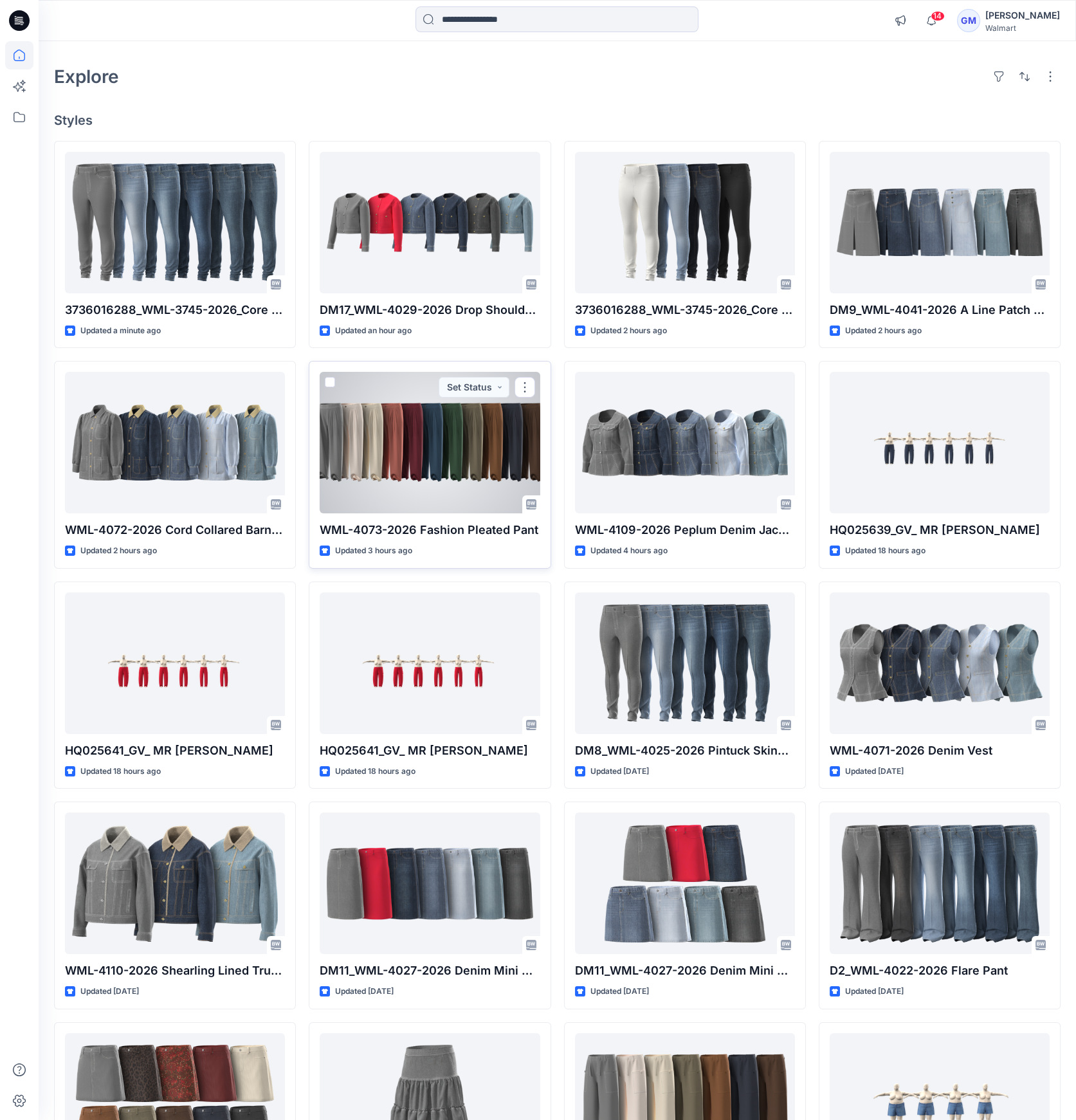
scroll to position [2, 0]
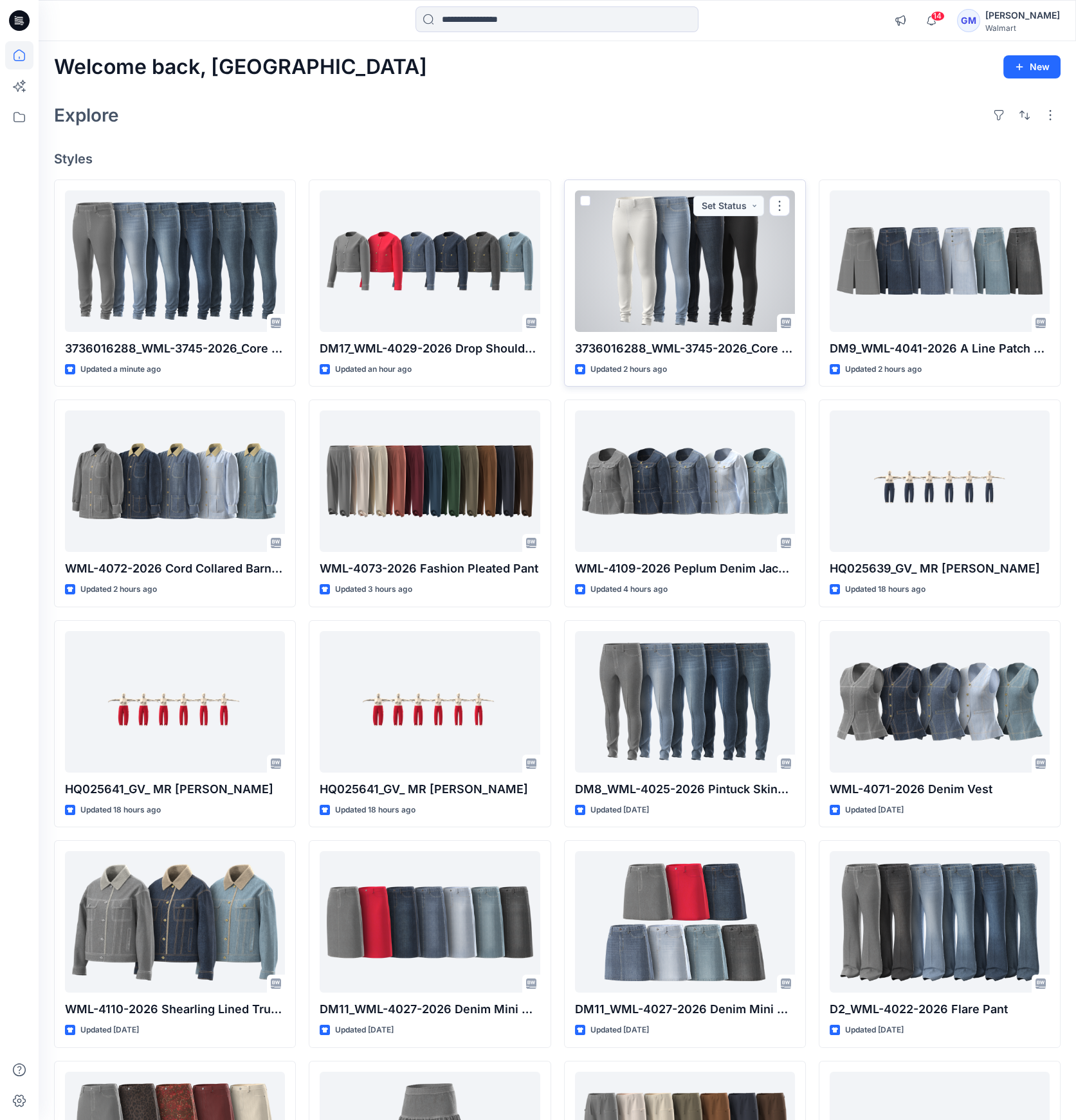
click at [639, 305] on div at bounding box center [685, 261] width 220 height 142
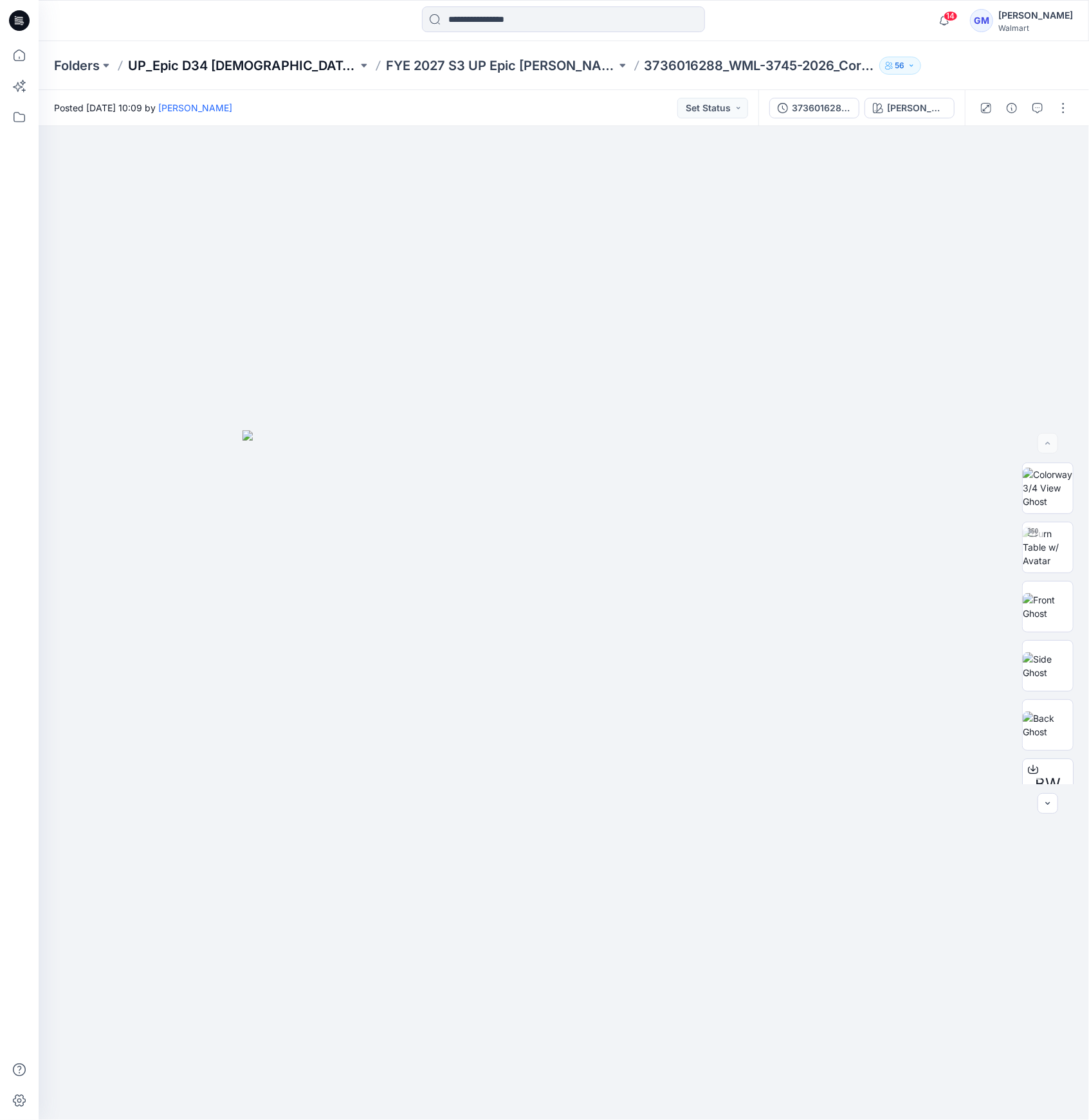
click at [266, 70] on p "UP_Epic D34 Ladies Bottoms" at bounding box center [243, 65] width 229 height 18
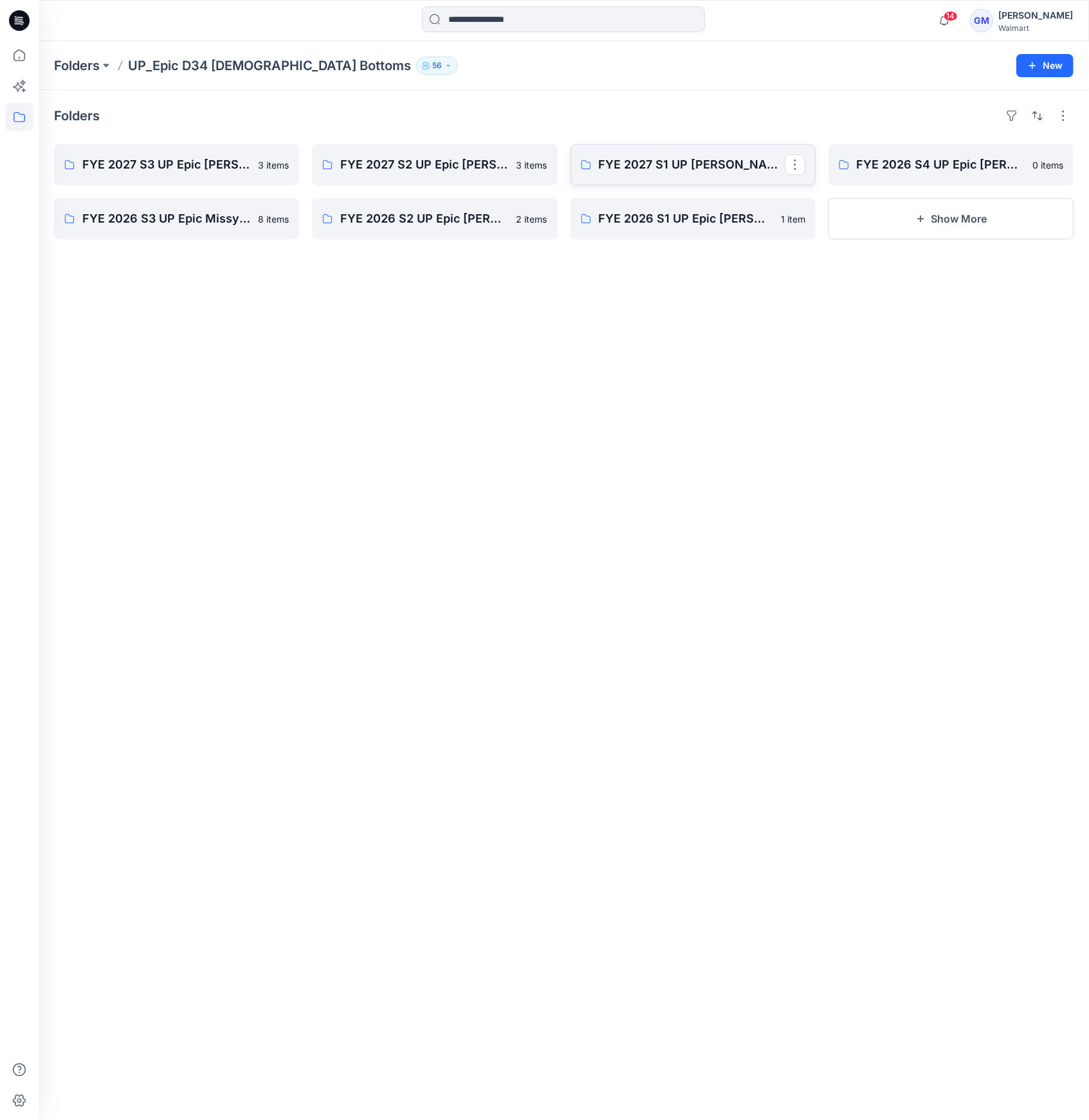
click at [626, 173] on p "FYE 2027 S1 UP Missy Bottoms" at bounding box center [691, 164] width 186 height 18
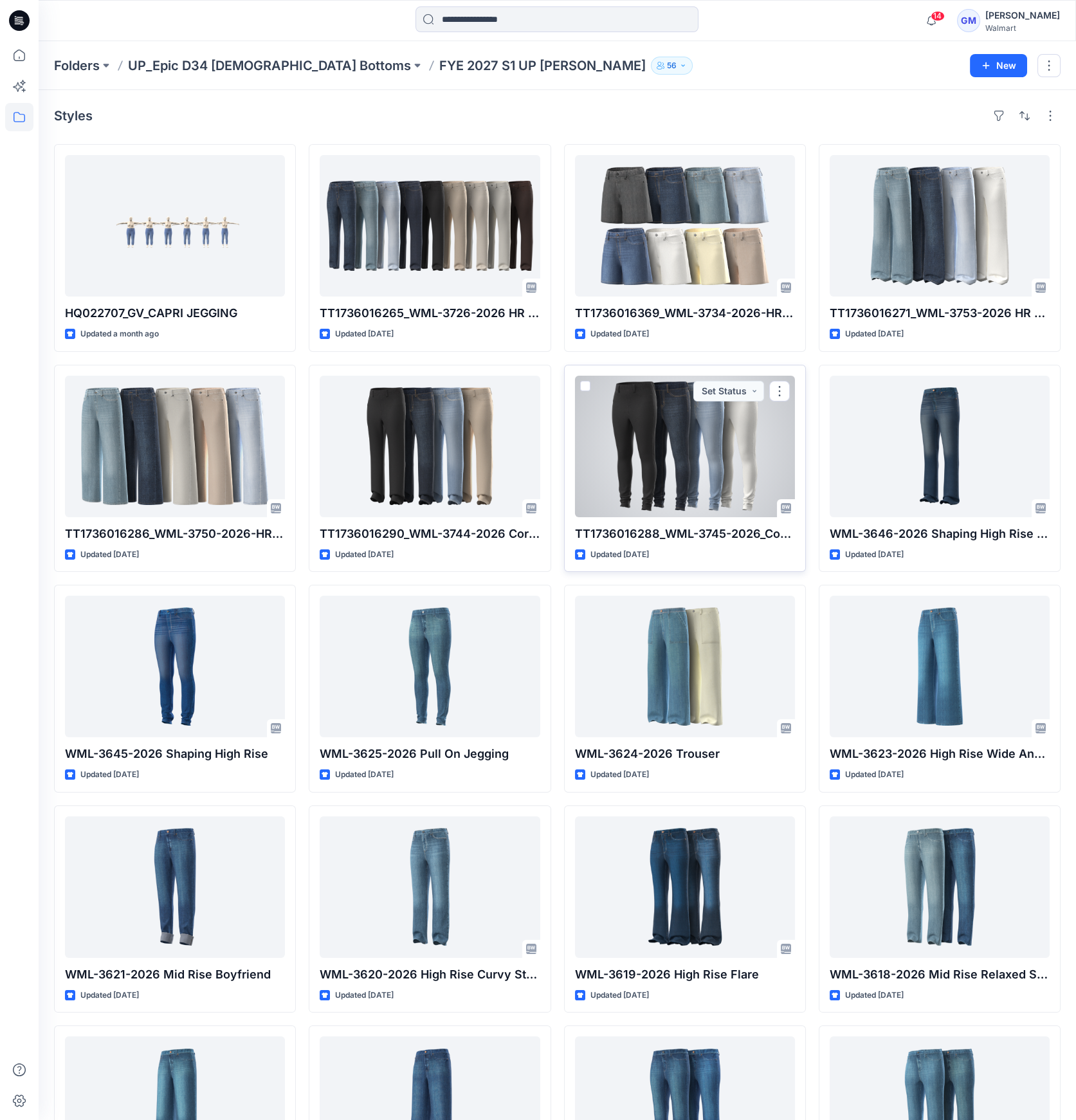
click at [704, 471] on div at bounding box center [685, 446] width 220 height 142
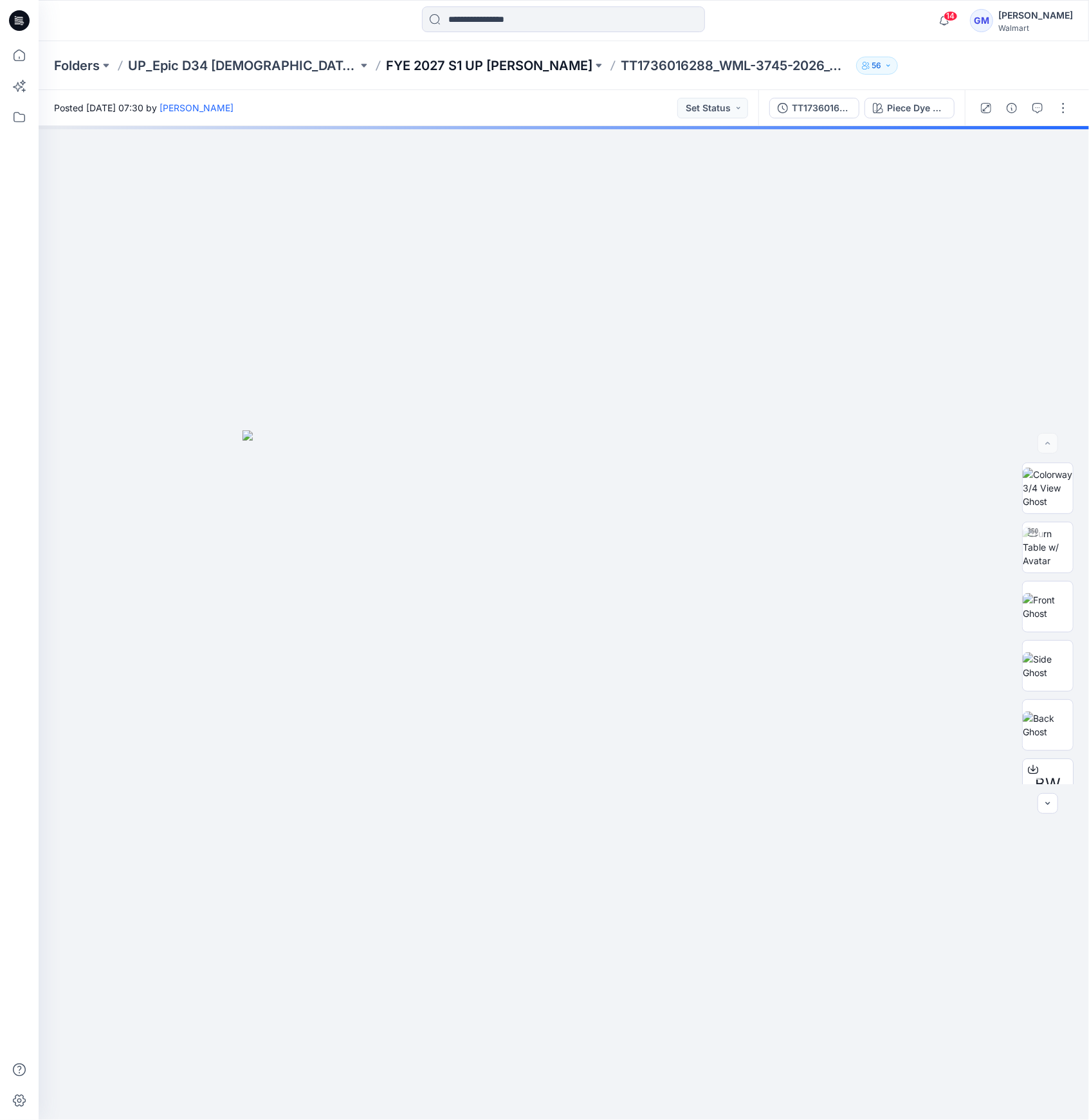
click at [462, 65] on p "FYE 2027 S1 UP Missy Bottoms" at bounding box center [488, 65] width 206 height 18
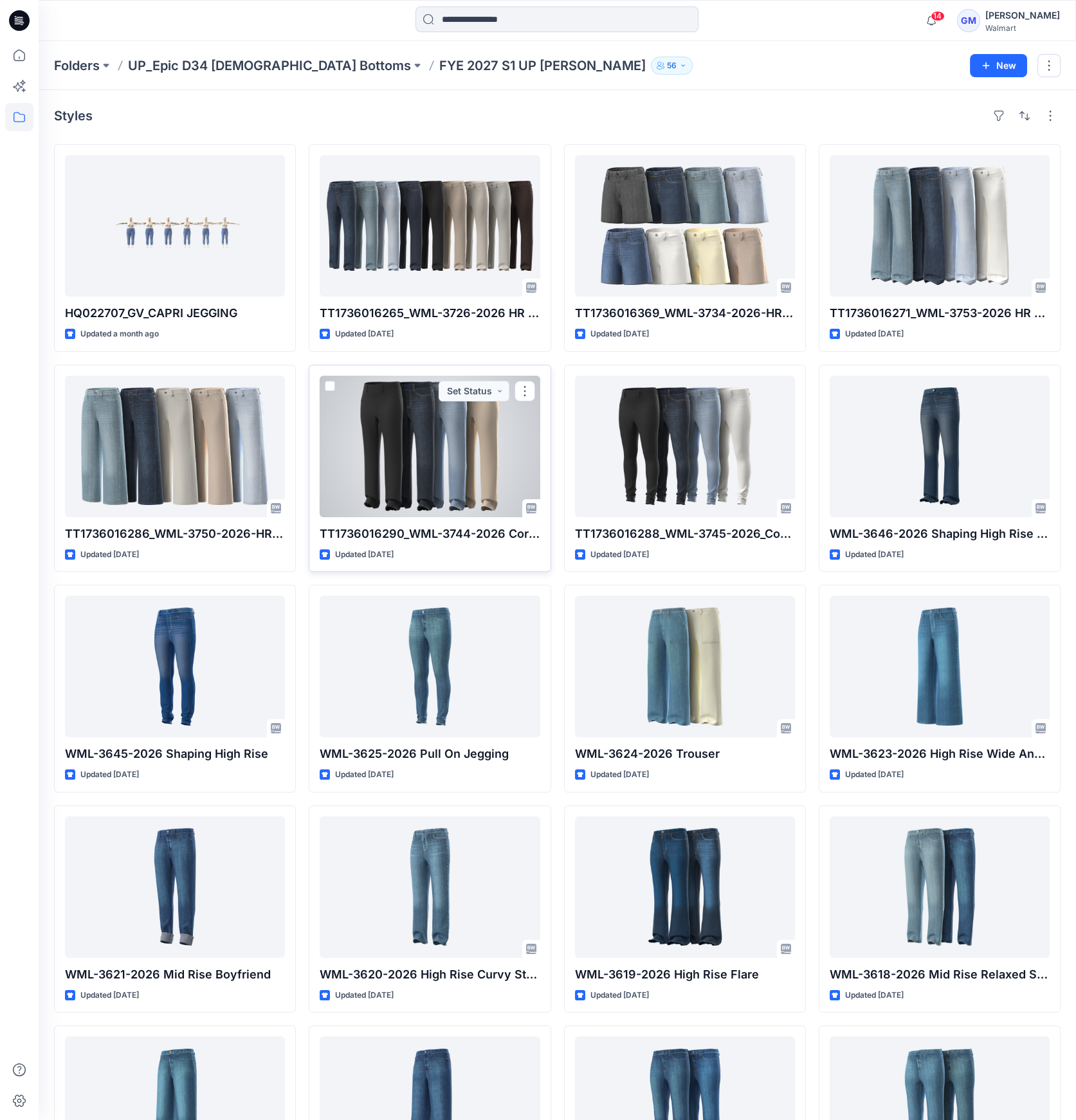
click at [433, 425] on div at bounding box center [429, 446] width 220 height 142
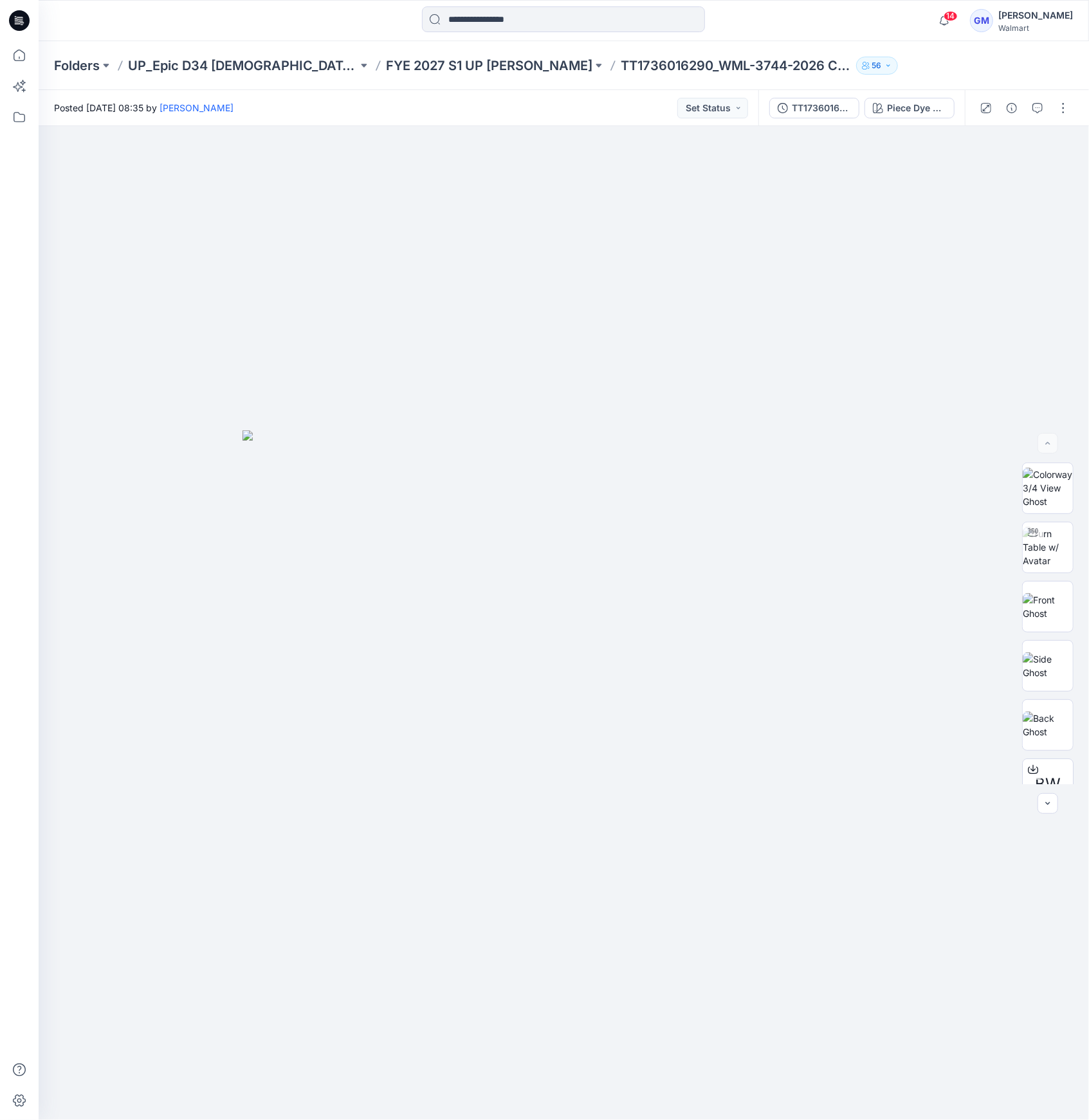
click at [1002, 100] on div at bounding box center [1024, 108] width 119 height 36
click at [832, 100] on button "TT1736016290_WML-3744-2026-Core Woven Crop Straight Jegging_Size 6" at bounding box center [814, 108] width 90 height 20
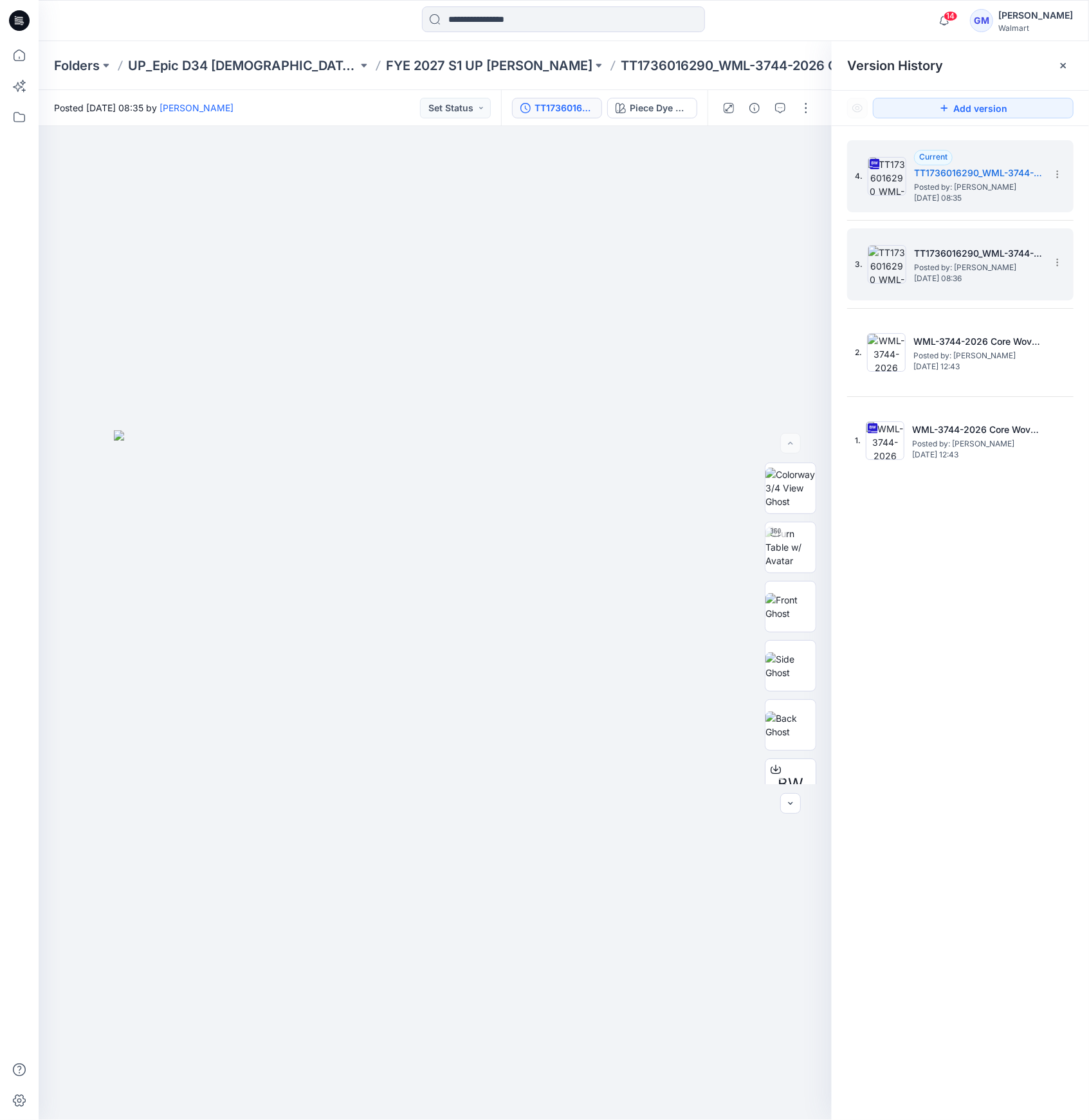
click at [893, 282] on img at bounding box center [886, 263] width 38 height 38
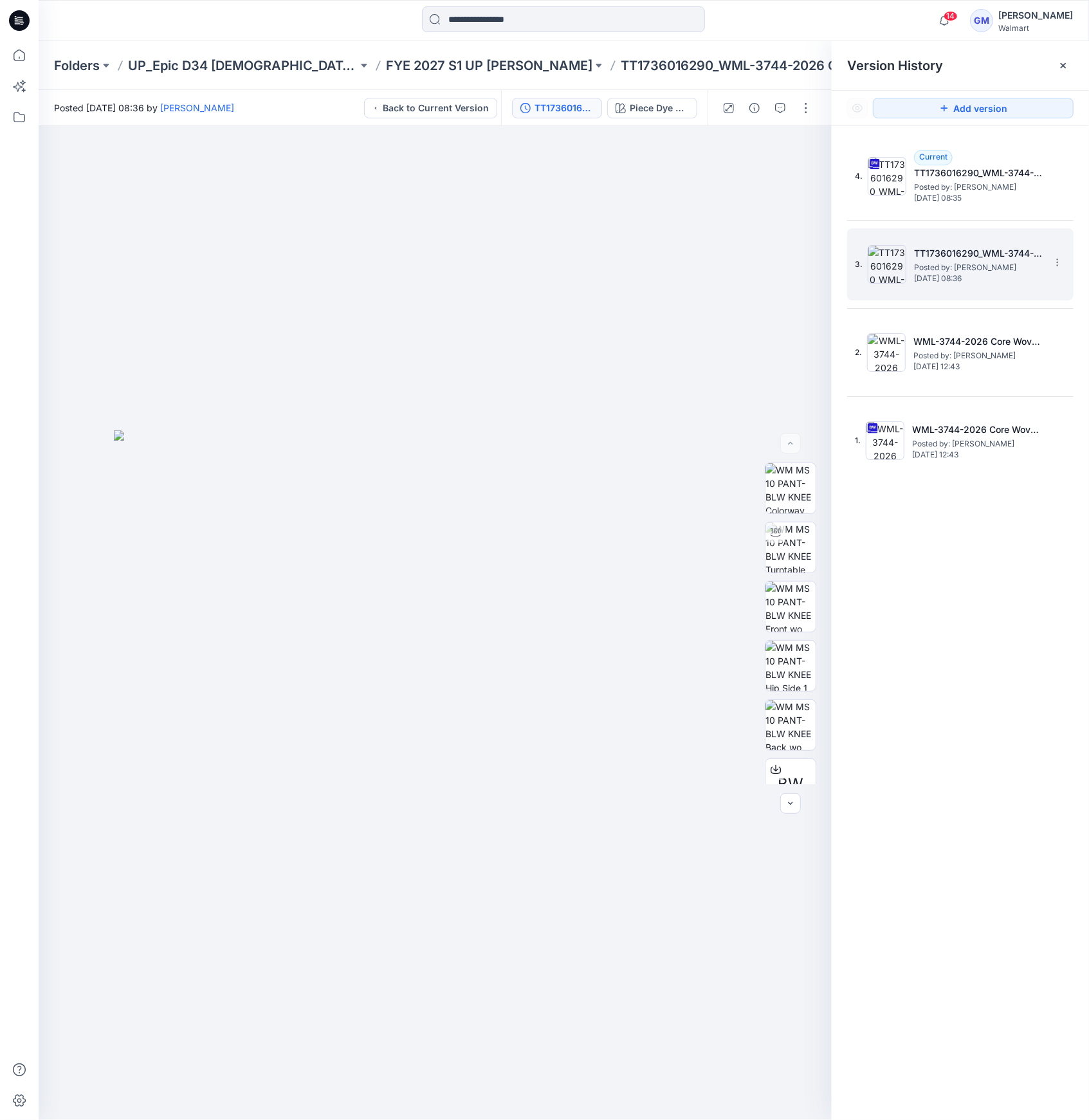
click at [885, 268] on img at bounding box center [886, 263] width 38 height 38
click at [906, 150] on div "4. Current TT1736016290_WML-3744-2026-Core Woven Crop Straight Jegging_Size 6 P…" at bounding box center [951, 176] width 193 height 62
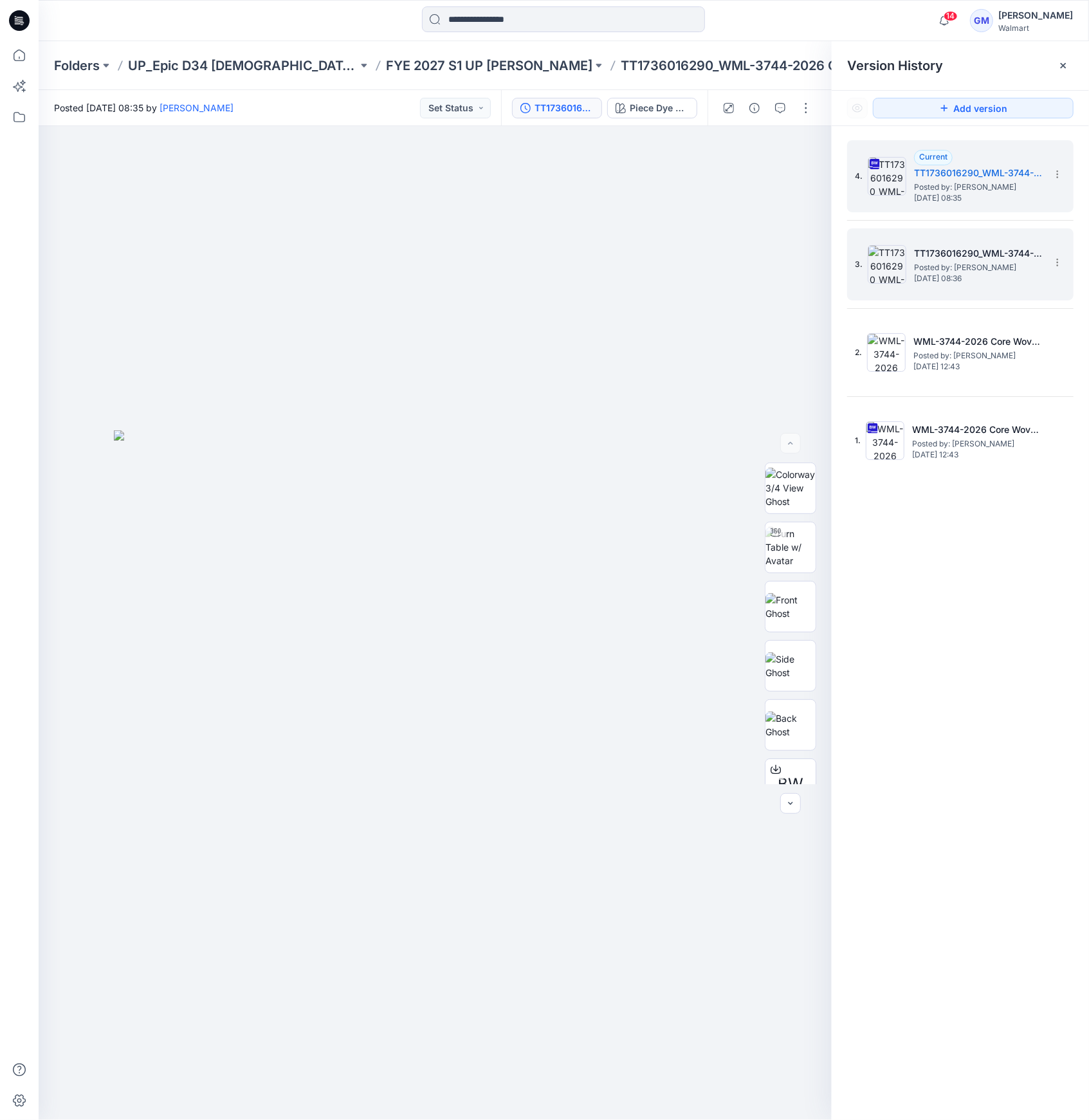
click at [951, 251] on h5 "TT1736016290_WML-3744-2026-Core Woven Crop Straight Jegging-Inseam 29_Full Colo…" at bounding box center [978, 253] width 128 height 15
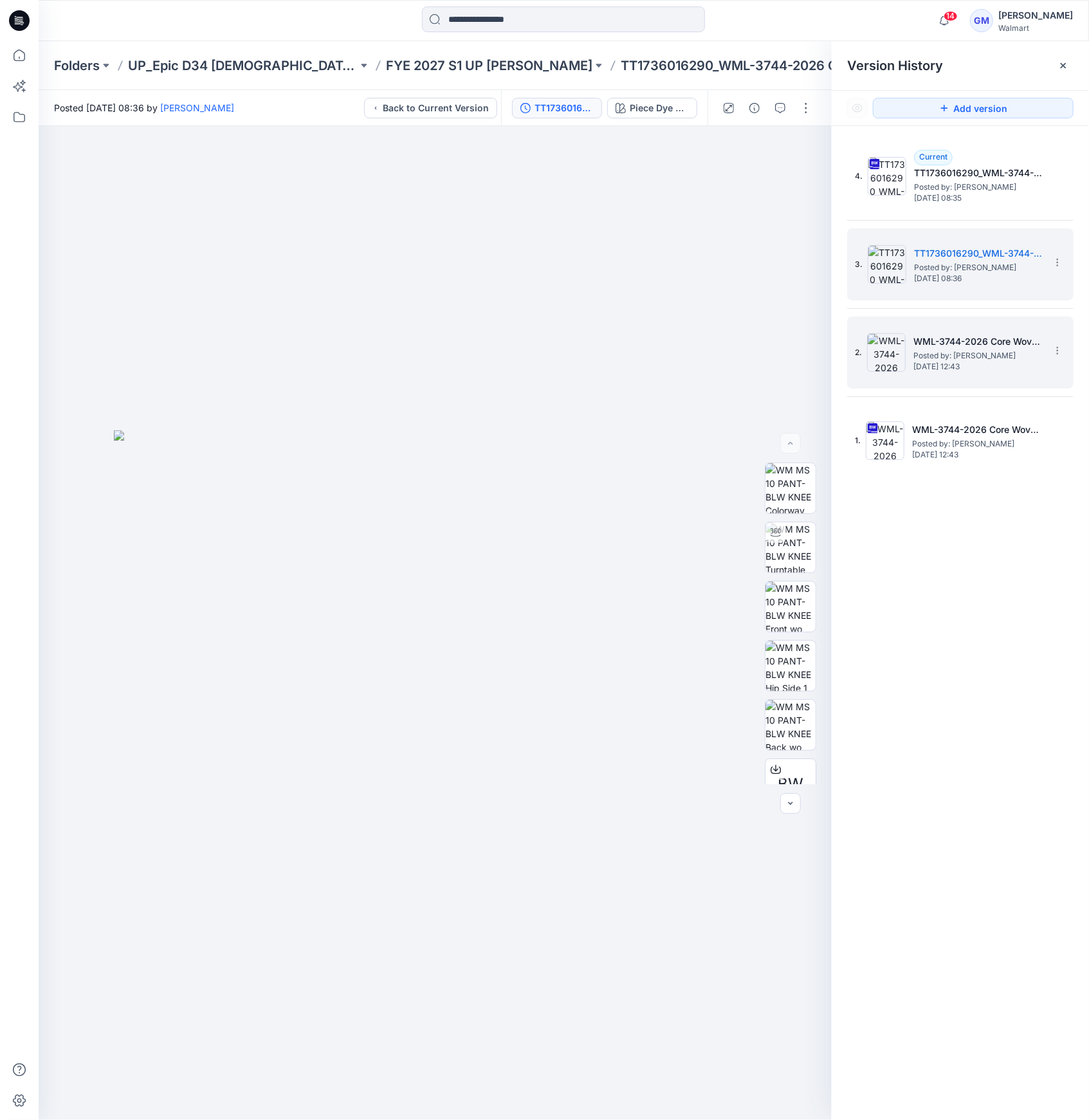
click at [945, 344] on h5 "WML-3744-2026 Core Woven Crop Straight Jegging - Inseam 27"_Full Colorways" at bounding box center [977, 342] width 128 height 15
click at [891, 258] on img at bounding box center [886, 263] width 38 height 38
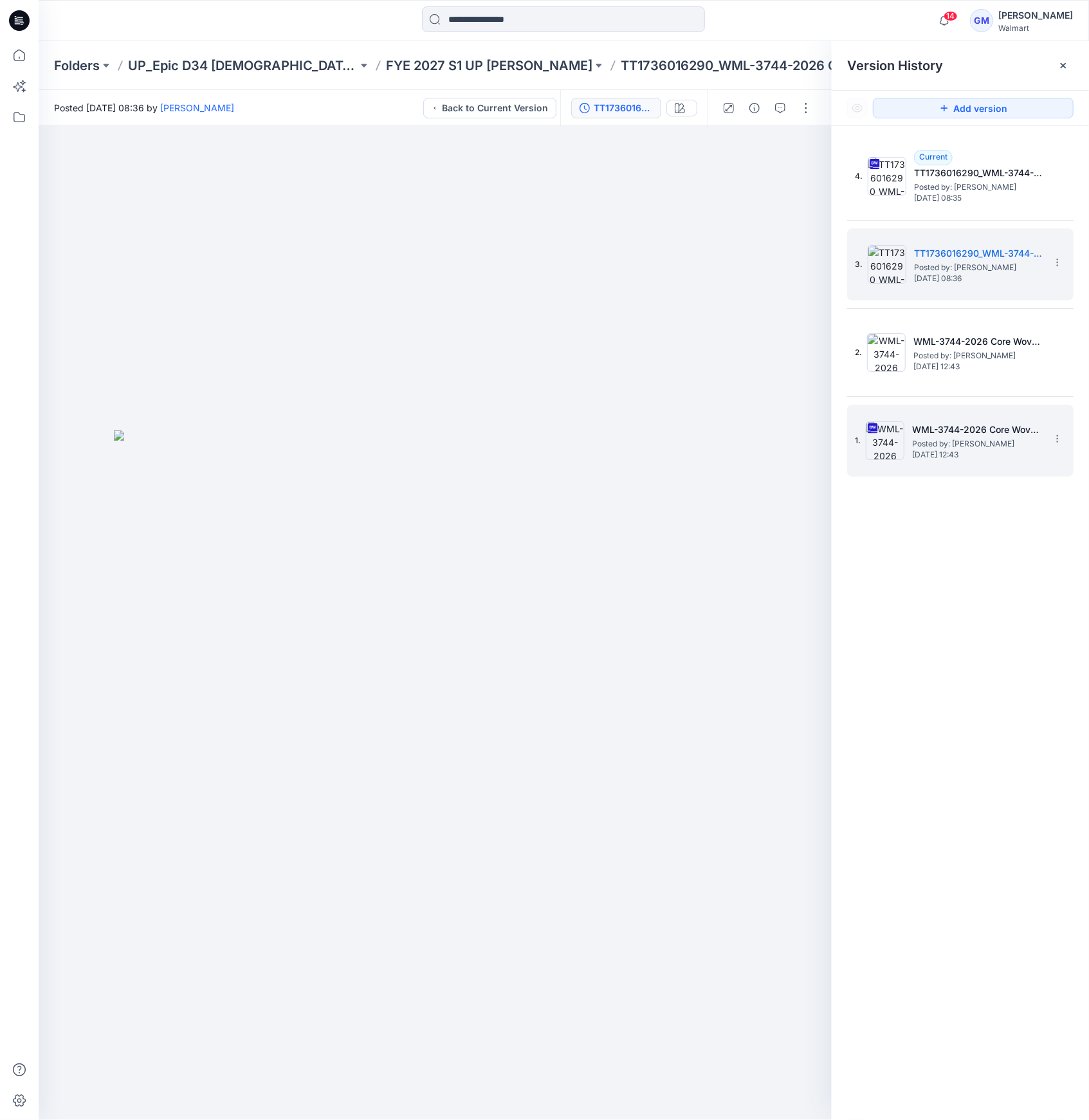
click at [887, 442] on img at bounding box center [884, 440] width 38 height 38
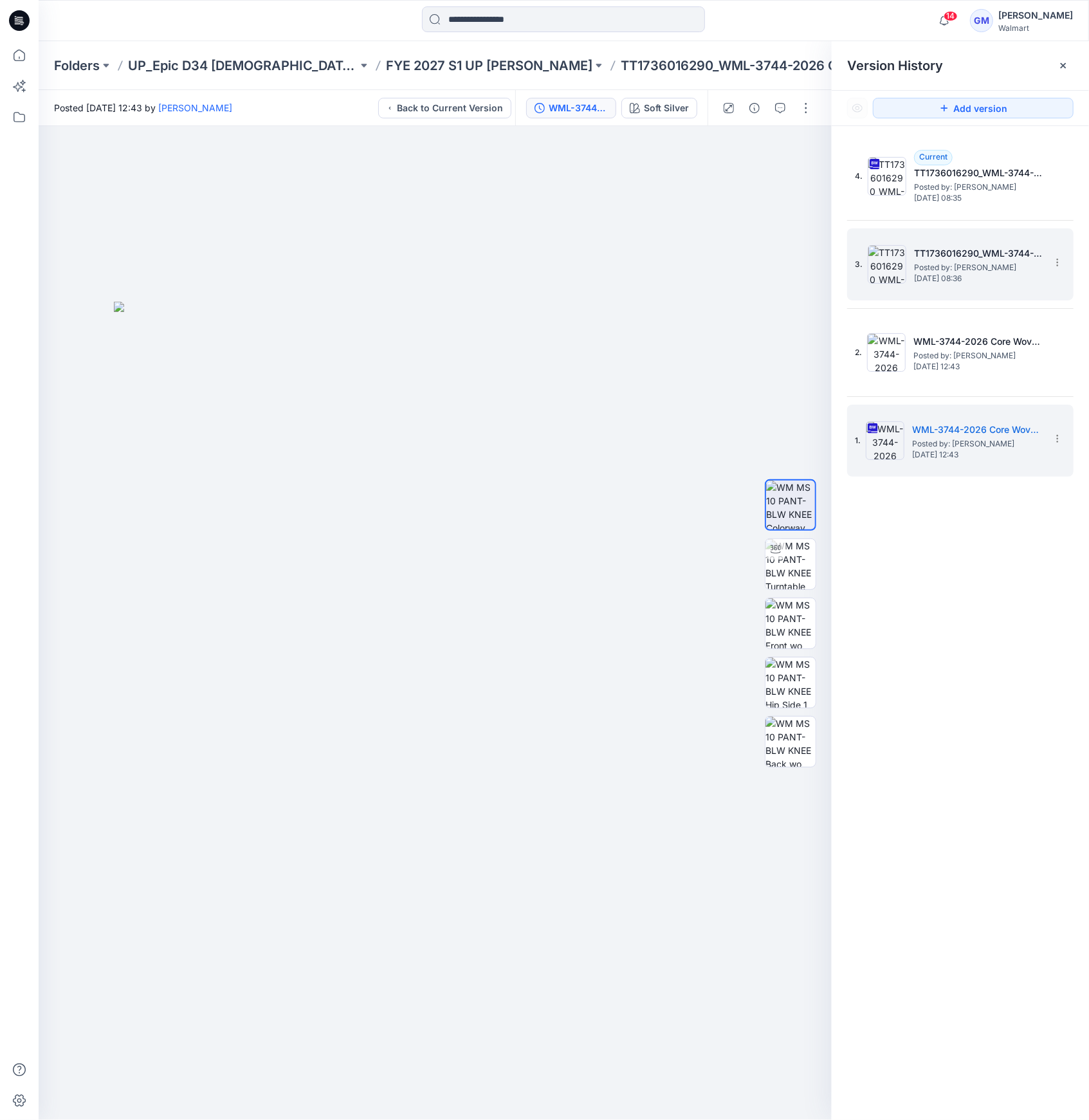
click at [890, 247] on img at bounding box center [886, 263] width 38 height 38
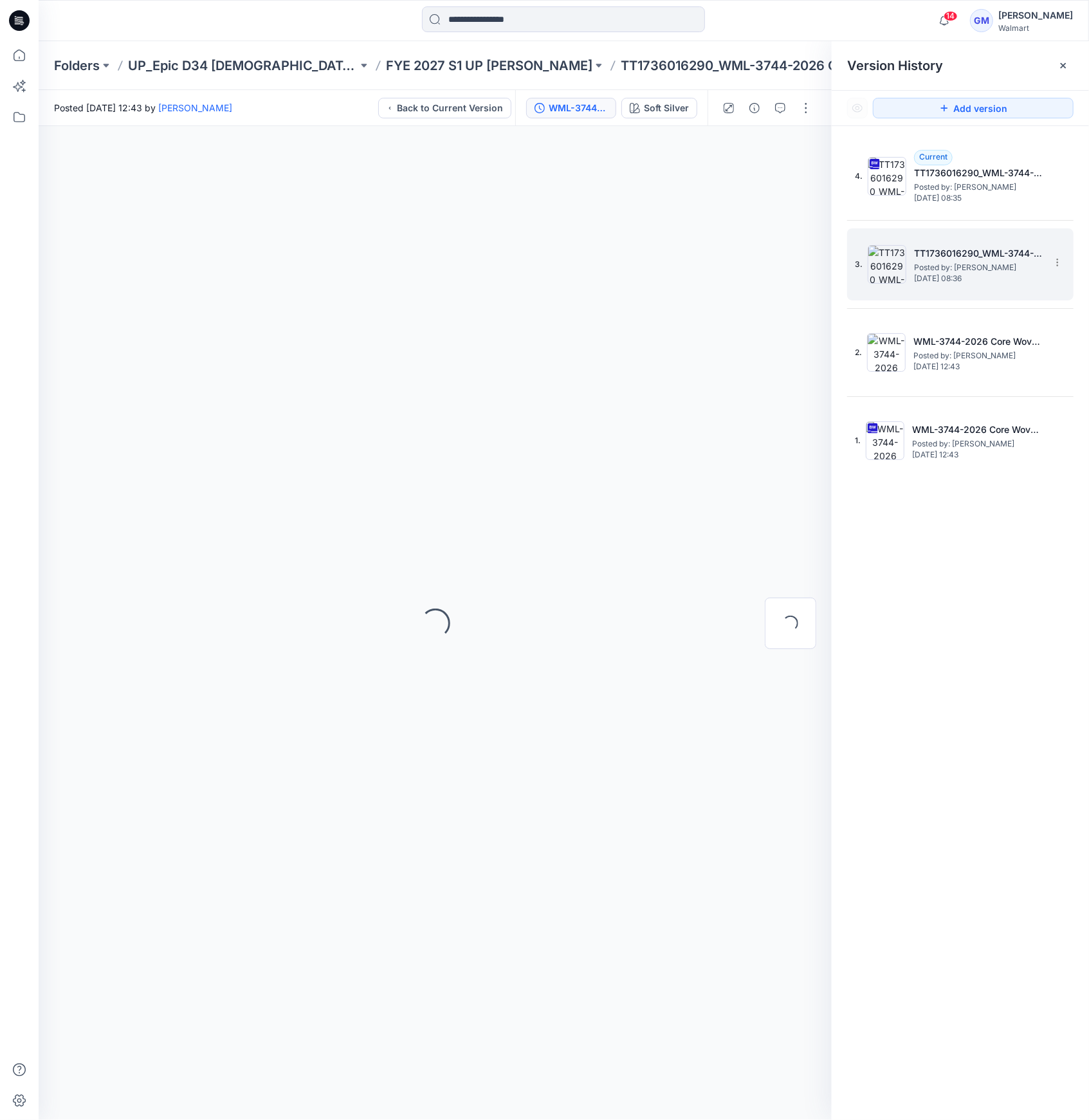
click at [886, 263] on img at bounding box center [886, 263] width 38 height 38
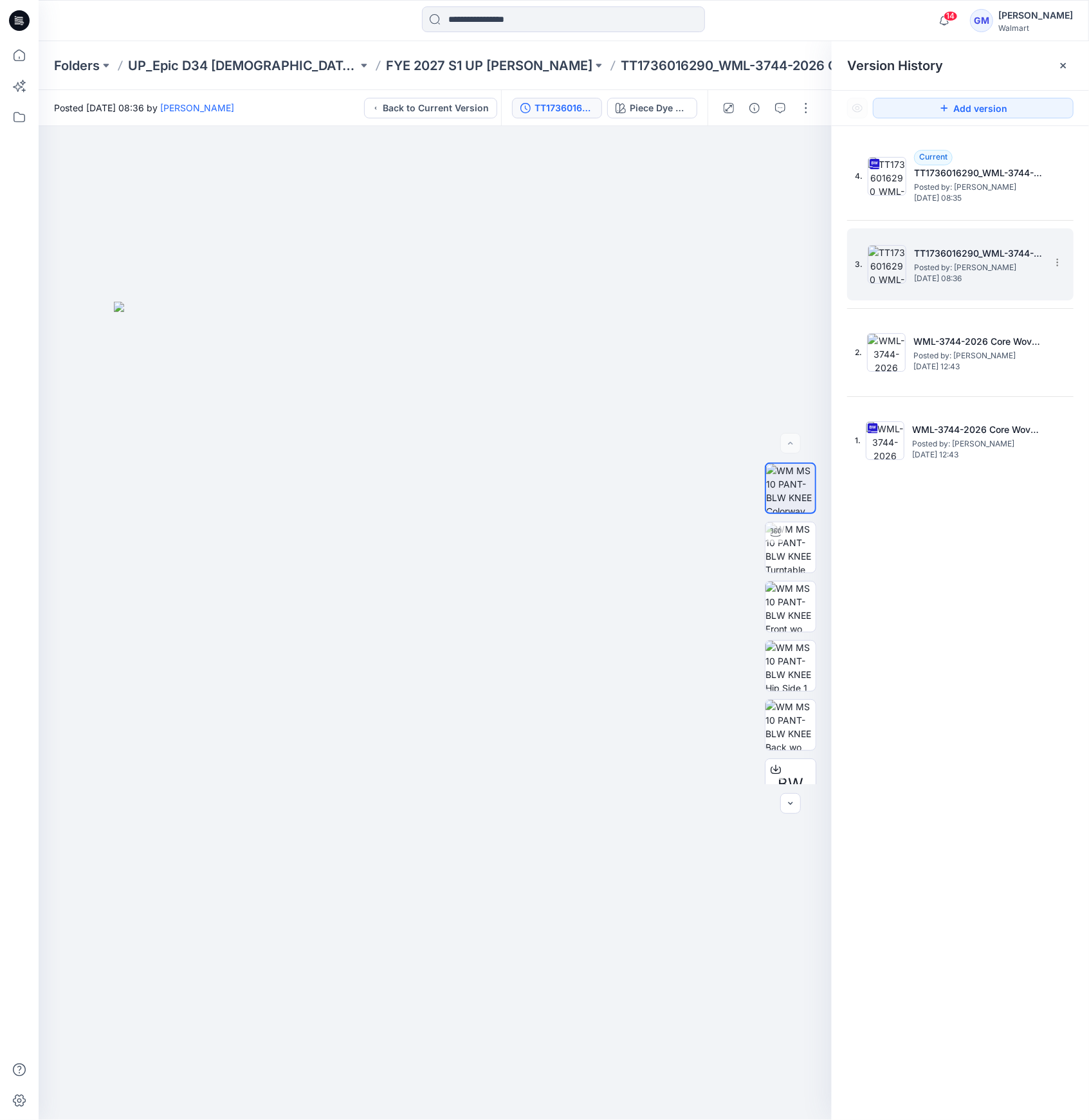
click at [890, 274] on img at bounding box center [886, 263] width 38 height 38
click at [930, 269] on span "Posted by: [PERSON_NAME]" at bounding box center [978, 267] width 128 height 13
click at [915, 254] on h5 "TT1736016290_WML-3744-2026-Core Woven Crop Straight Jegging-Inseam 29_Full Colo…" at bounding box center [978, 253] width 128 height 15
click at [633, 105] on div "Piece Dye Black Soot" at bounding box center [659, 108] width 59 height 14
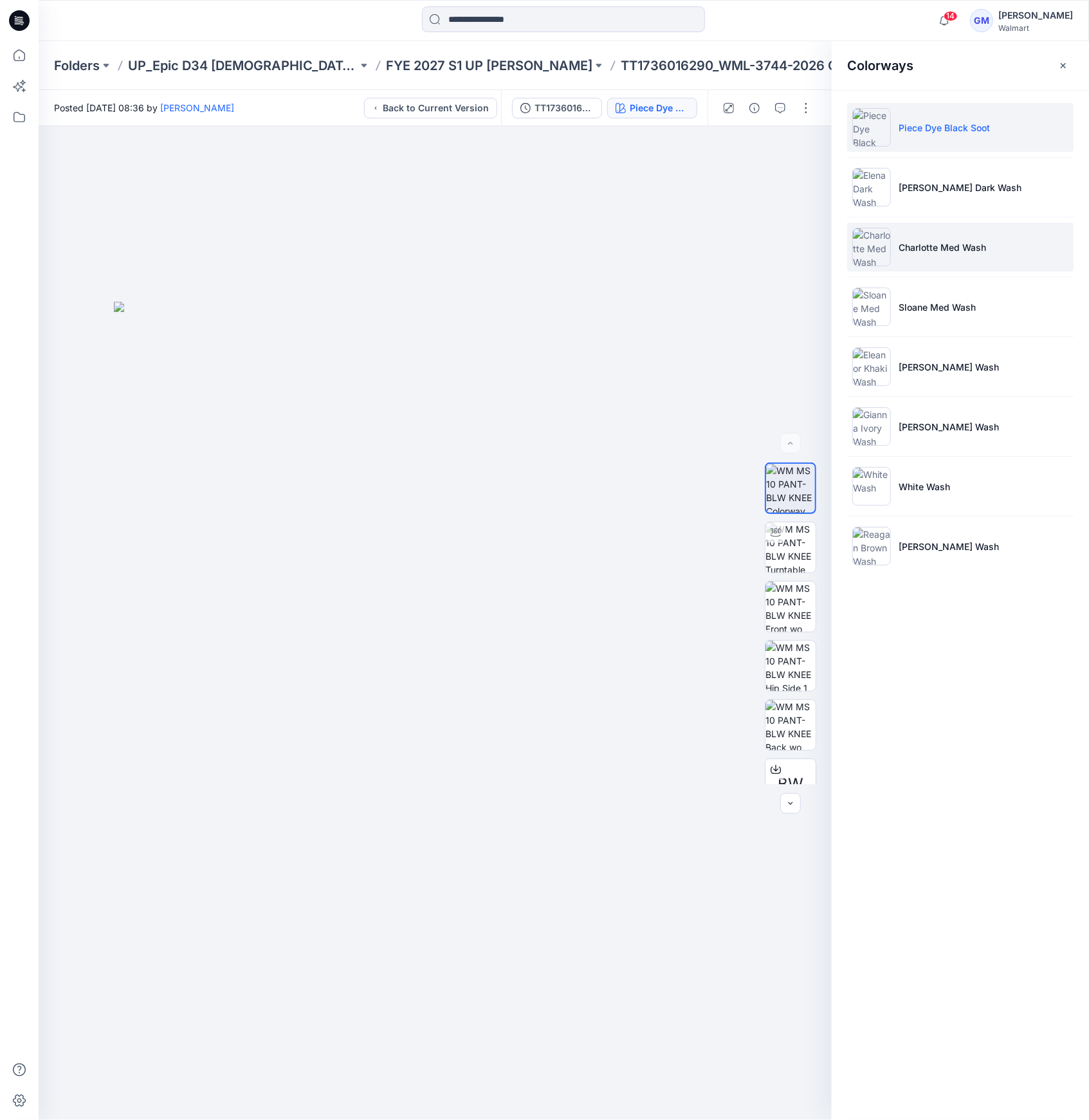
click at [867, 250] on img at bounding box center [871, 246] width 38 height 38
click at [869, 252] on img at bounding box center [871, 246] width 38 height 38
click at [1069, 70] on button "button" at bounding box center [1063, 65] width 20 height 20
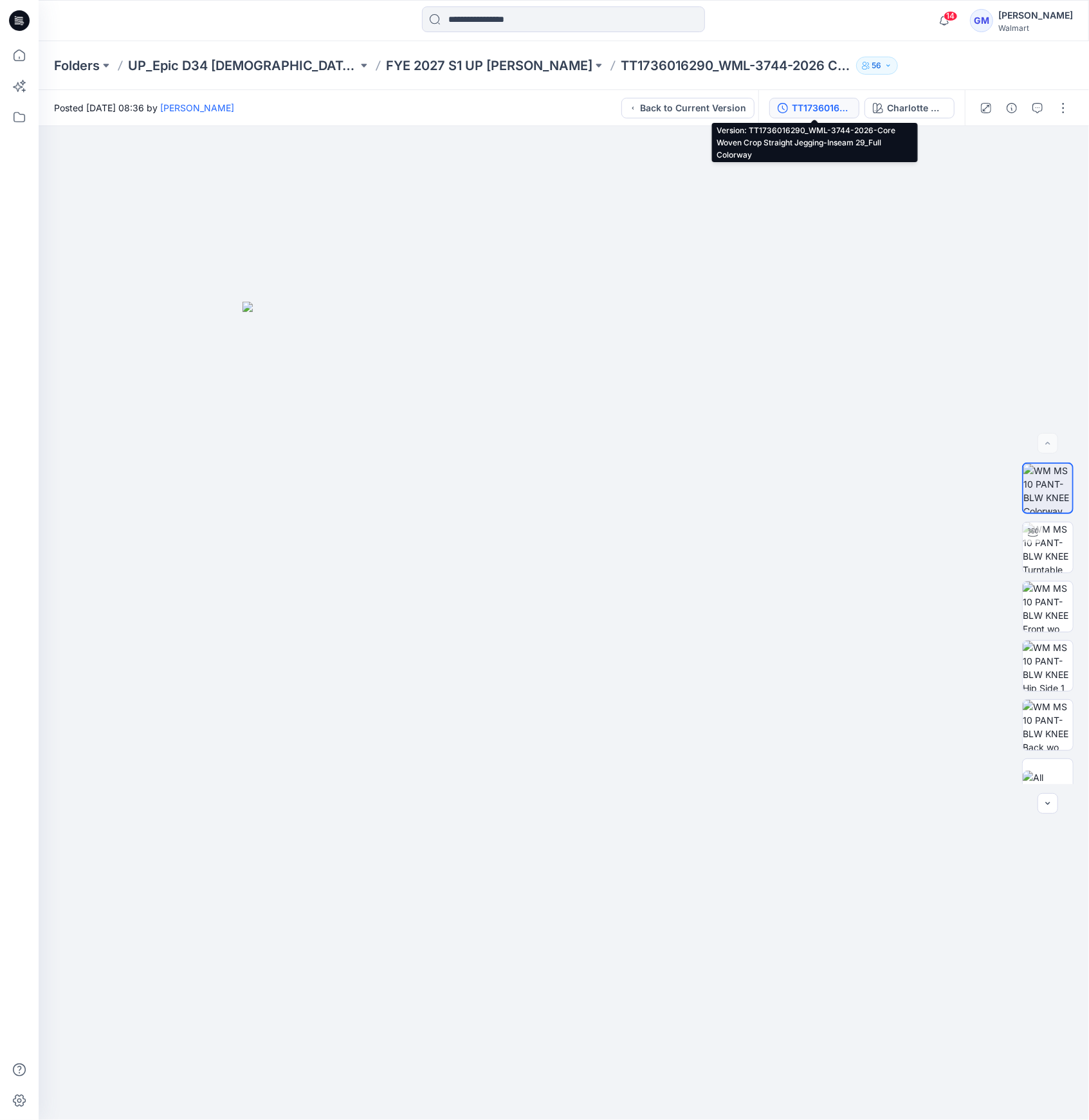
click at [821, 99] on button "TT1736016290_WML-3744-2026-Core Woven Crop Straight Jegging-Inseam 29_Full Colo…" at bounding box center [814, 108] width 90 height 20
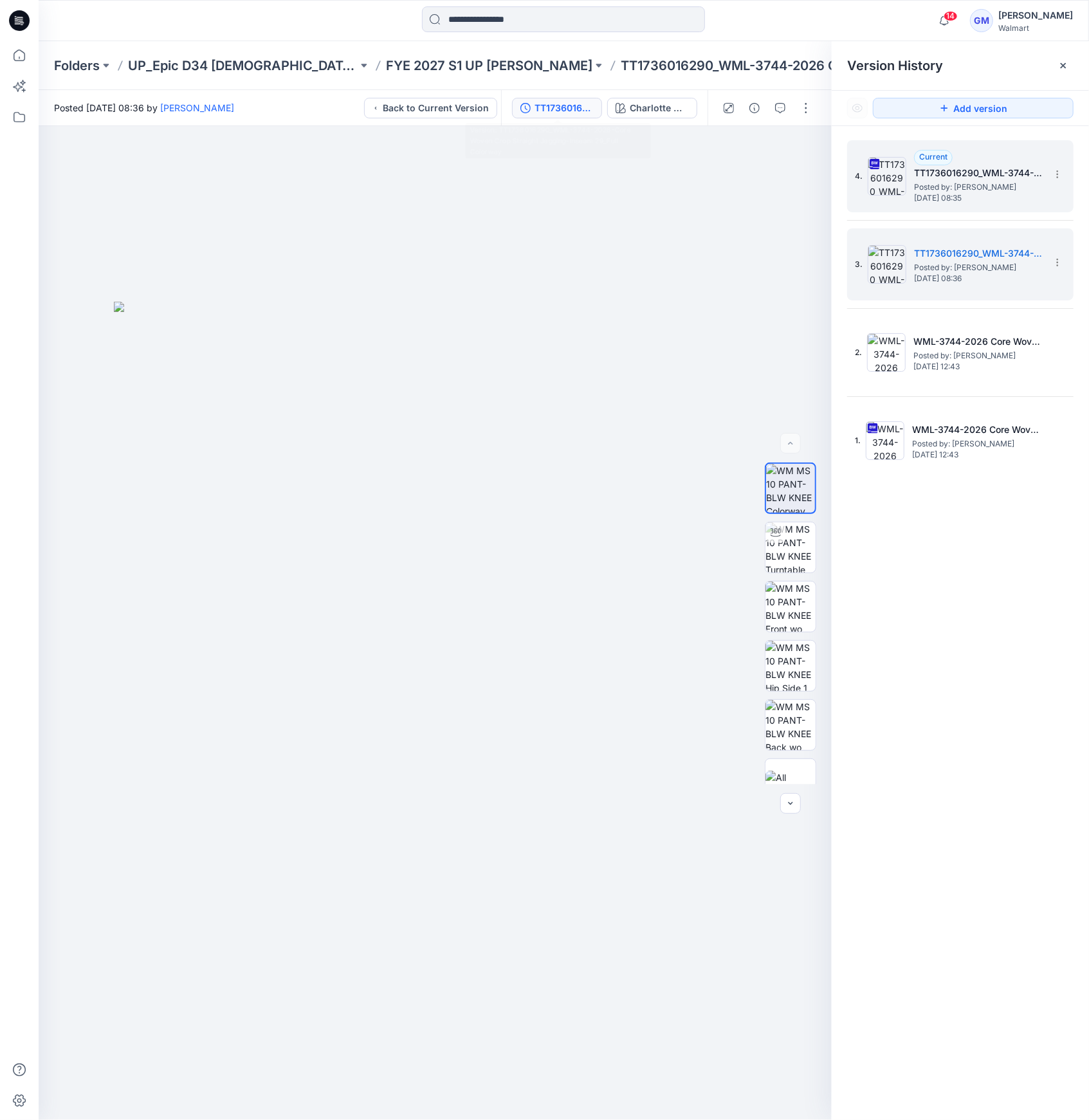
click at [875, 171] on img at bounding box center [886, 176] width 38 height 38
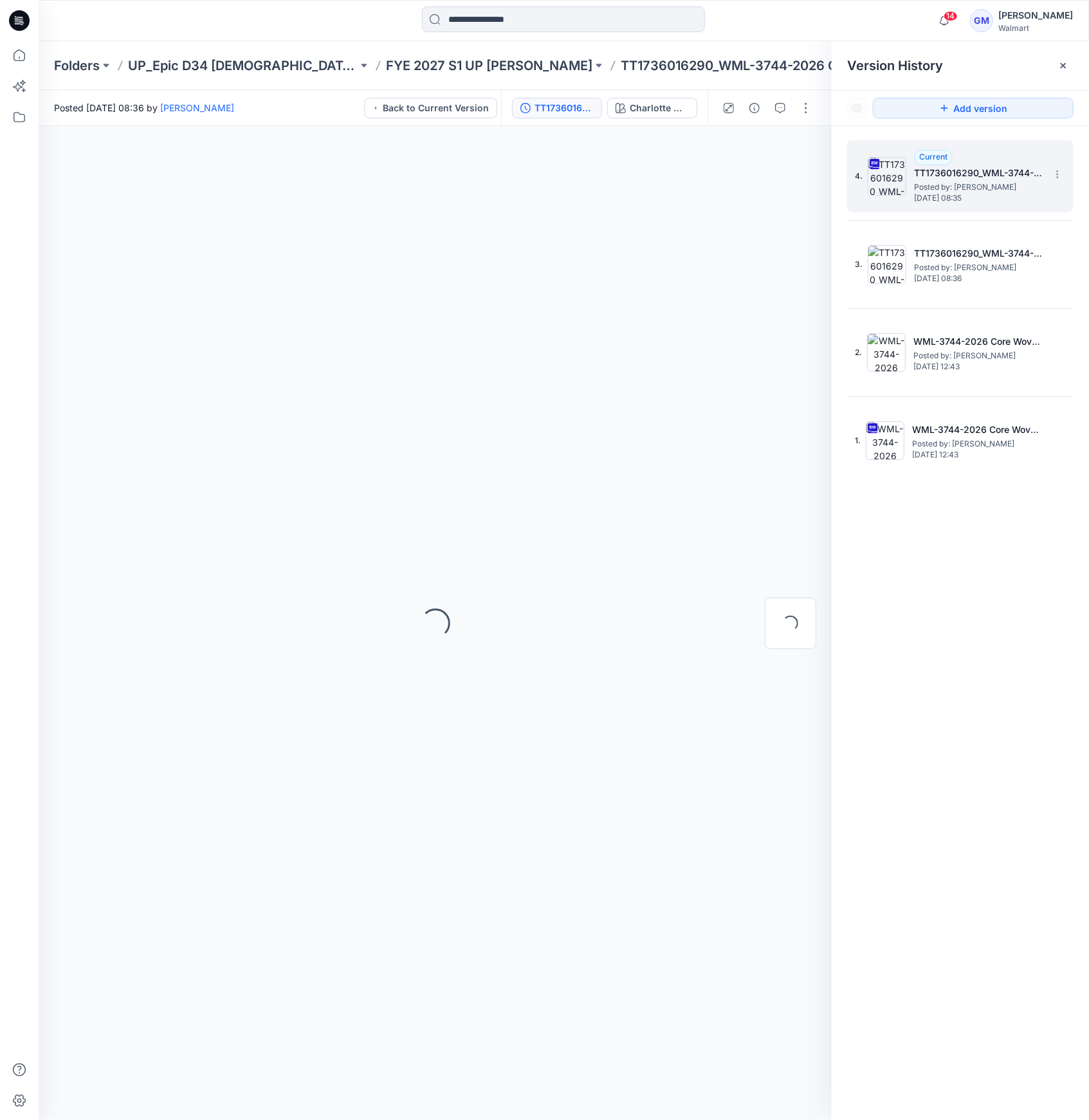
click at [893, 185] on img at bounding box center [886, 176] width 38 height 38
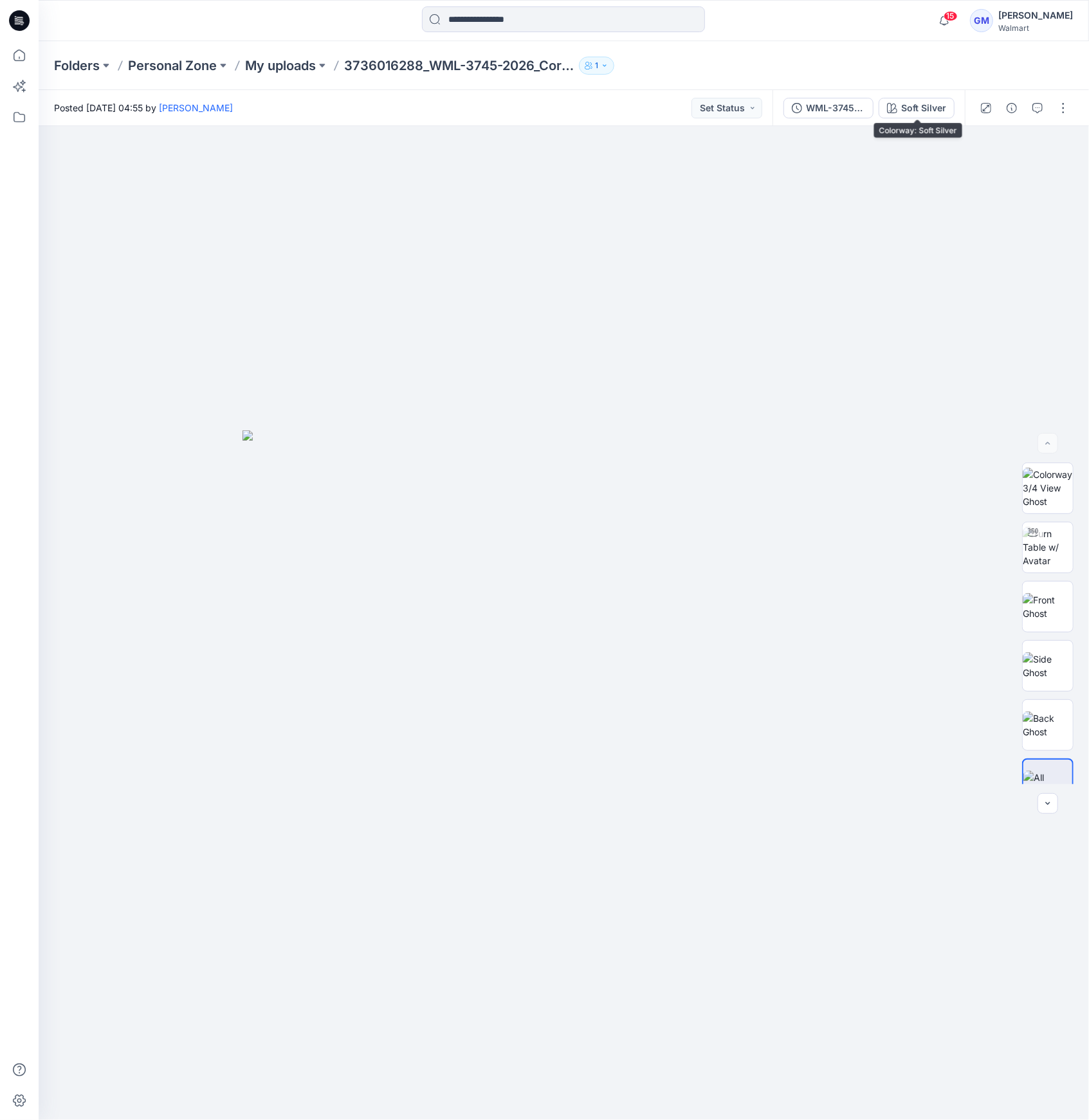
click at [892, 93] on div "WML-3745-2026_Core Woven Skinny Jegging-Inseam 28.5_Full Colorway Soft Silver" at bounding box center [868, 108] width 192 height 36
click at [900, 106] on button "Soft Silver" at bounding box center [916, 108] width 76 height 20
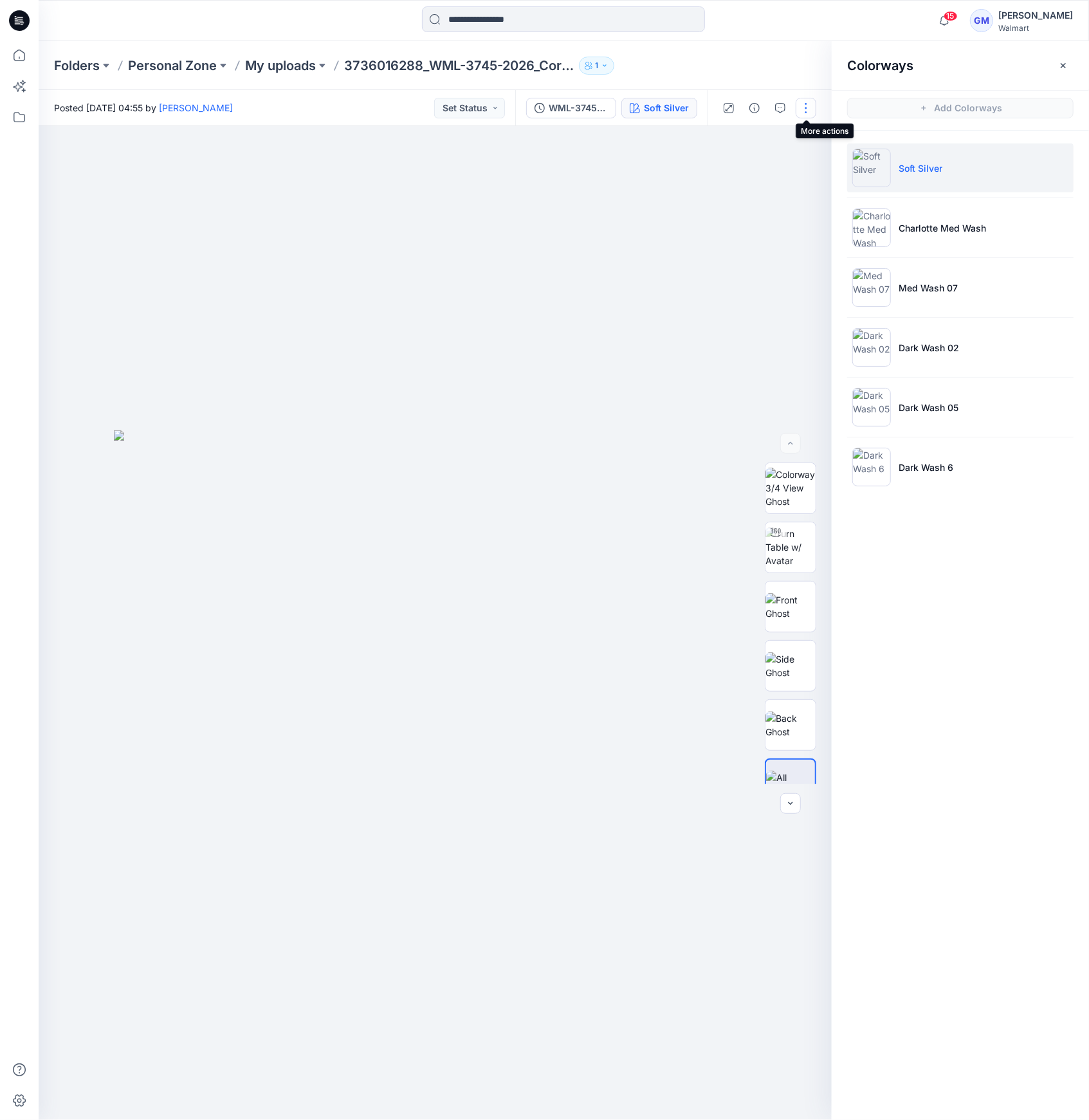
click at [813, 105] on button "button" at bounding box center [805, 108] width 20 height 20
click at [755, 173] on button "Edit" at bounding box center [751, 174] width 118 height 24
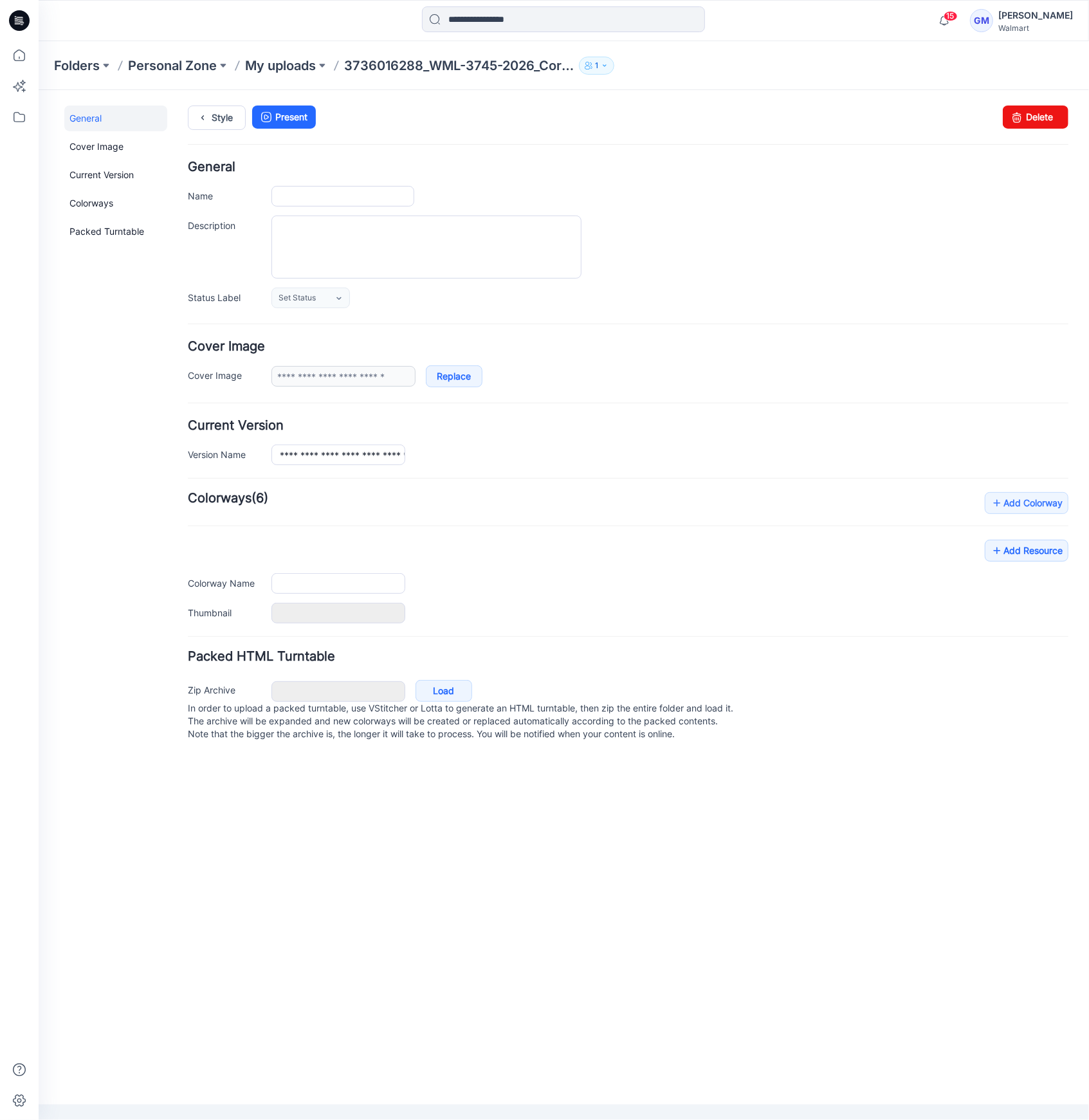
type input "**********"
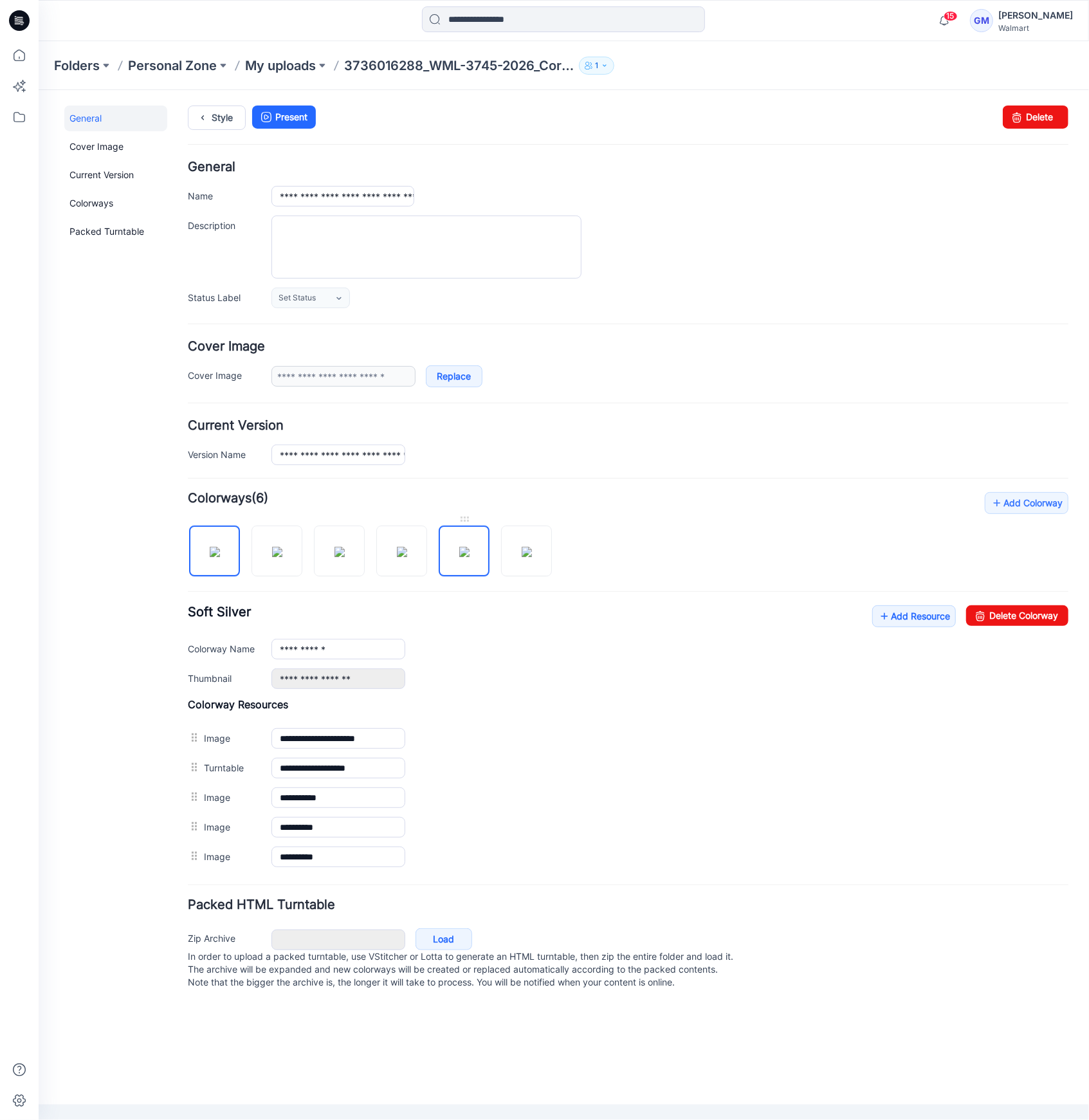
click at [465, 546] on img at bounding box center [464, 552] width 10 height 10
click at [521, 549] on img at bounding box center [526, 552] width 10 height 10
click at [468, 557] on img at bounding box center [464, 552] width 10 height 10
drag, startPoint x: 342, startPoint y: 645, endPoint x: 99, endPoint y: 648, distance: 243.0
click at [99, 648] on div "**********" at bounding box center [556, 547] width 1035 height 916
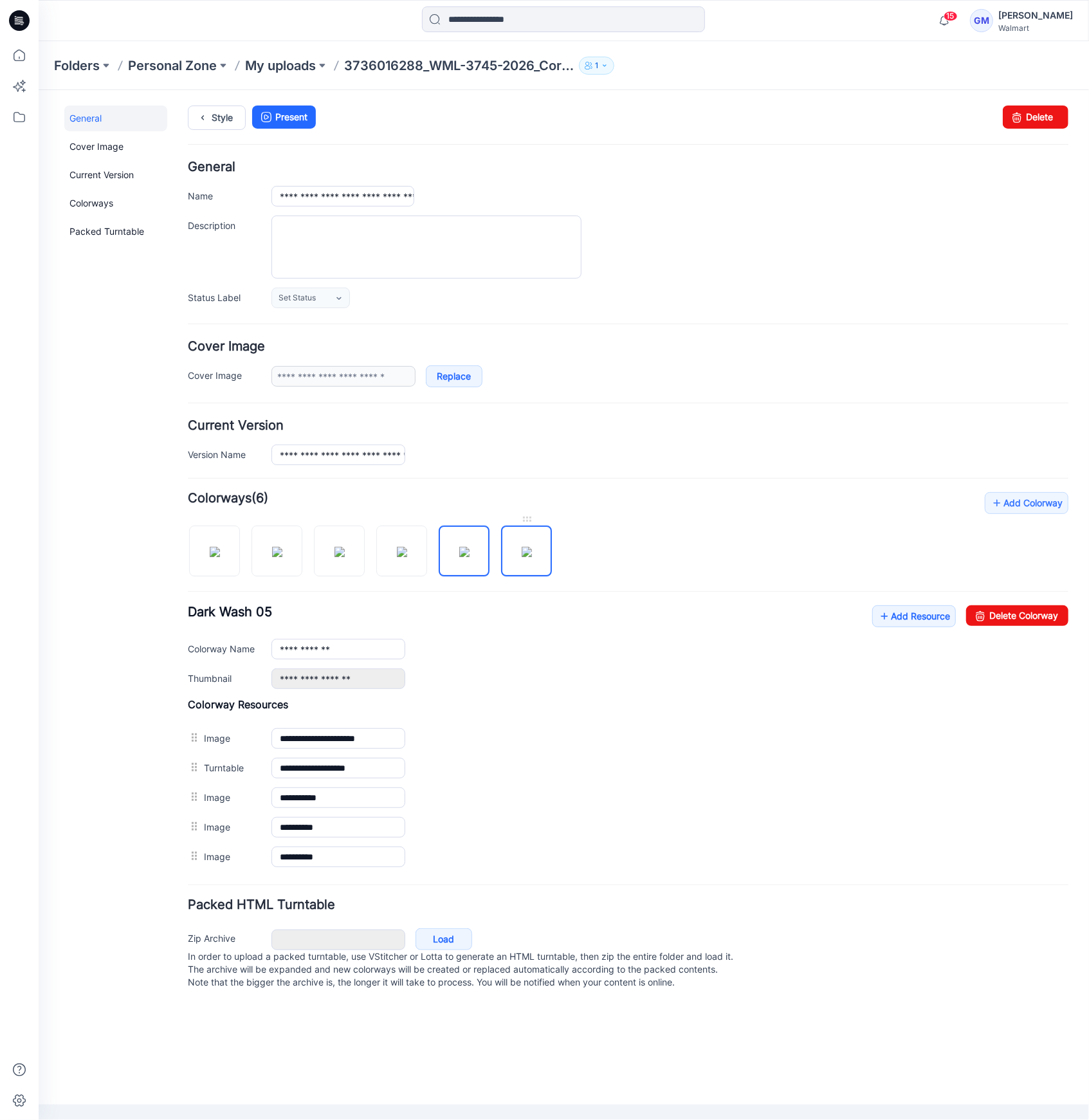
click at [525, 546] on img at bounding box center [526, 552] width 10 height 10
click at [469, 546] on img at bounding box center [464, 552] width 10 height 10
click at [1004, 615] on link "Delete Colorway" at bounding box center [1016, 615] width 102 height 20
click at [465, 549] on img at bounding box center [464, 552] width 10 height 10
click at [354, 643] on input "**********" at bounding box center [337, 648] width 133 height 20
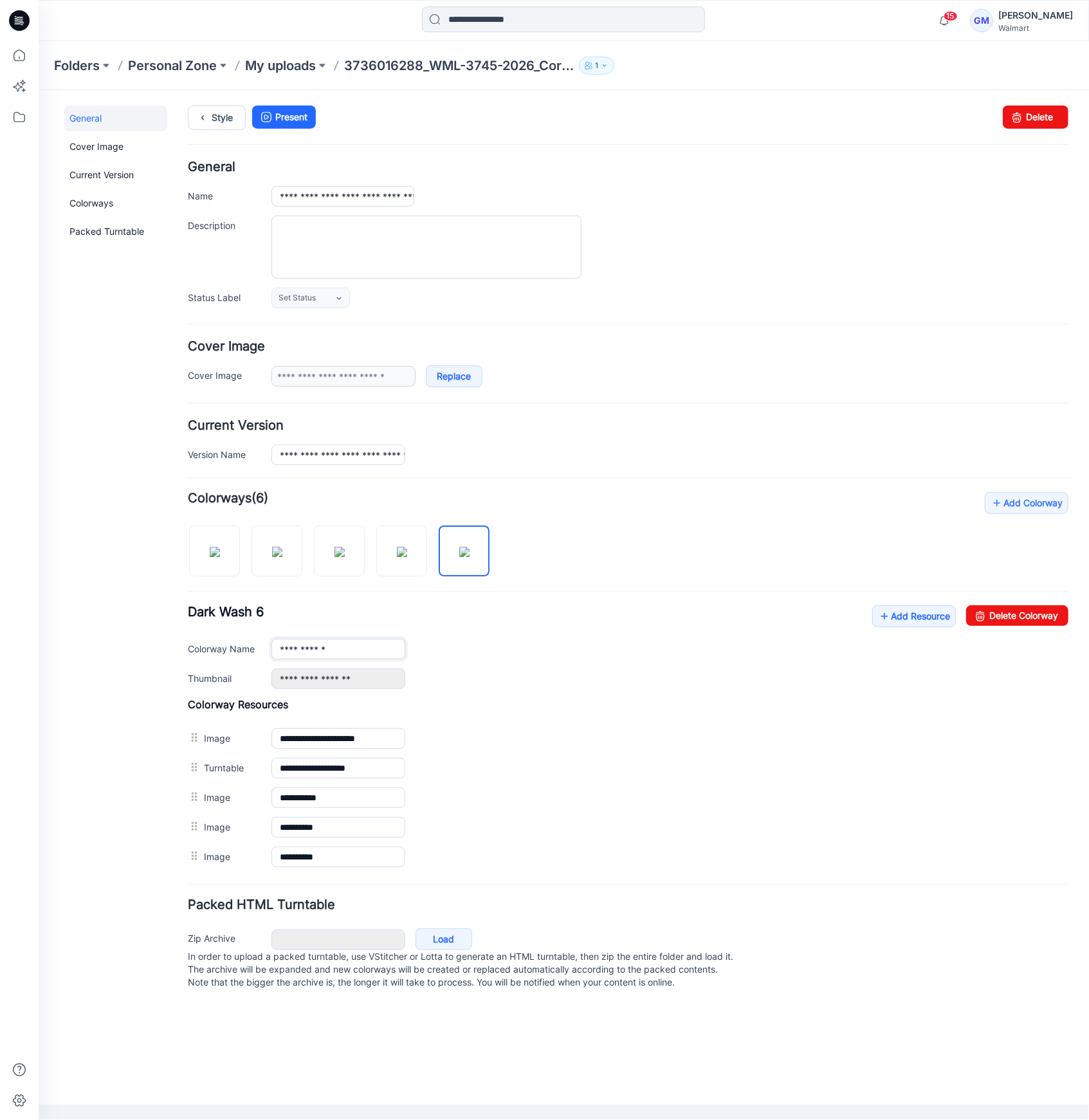
click at [354, 643] on input "**********" at bounding box center [337, 648] width 133 height 20
drag, startPoint x: 335, startPoint y: 646, endPoint x: 234, endPoint y: 648, distance: 101.0
click at [234, 648] on div "**********" at bounding box center [627, 648] width 880 height 20
paste input "**"
type input "**********"
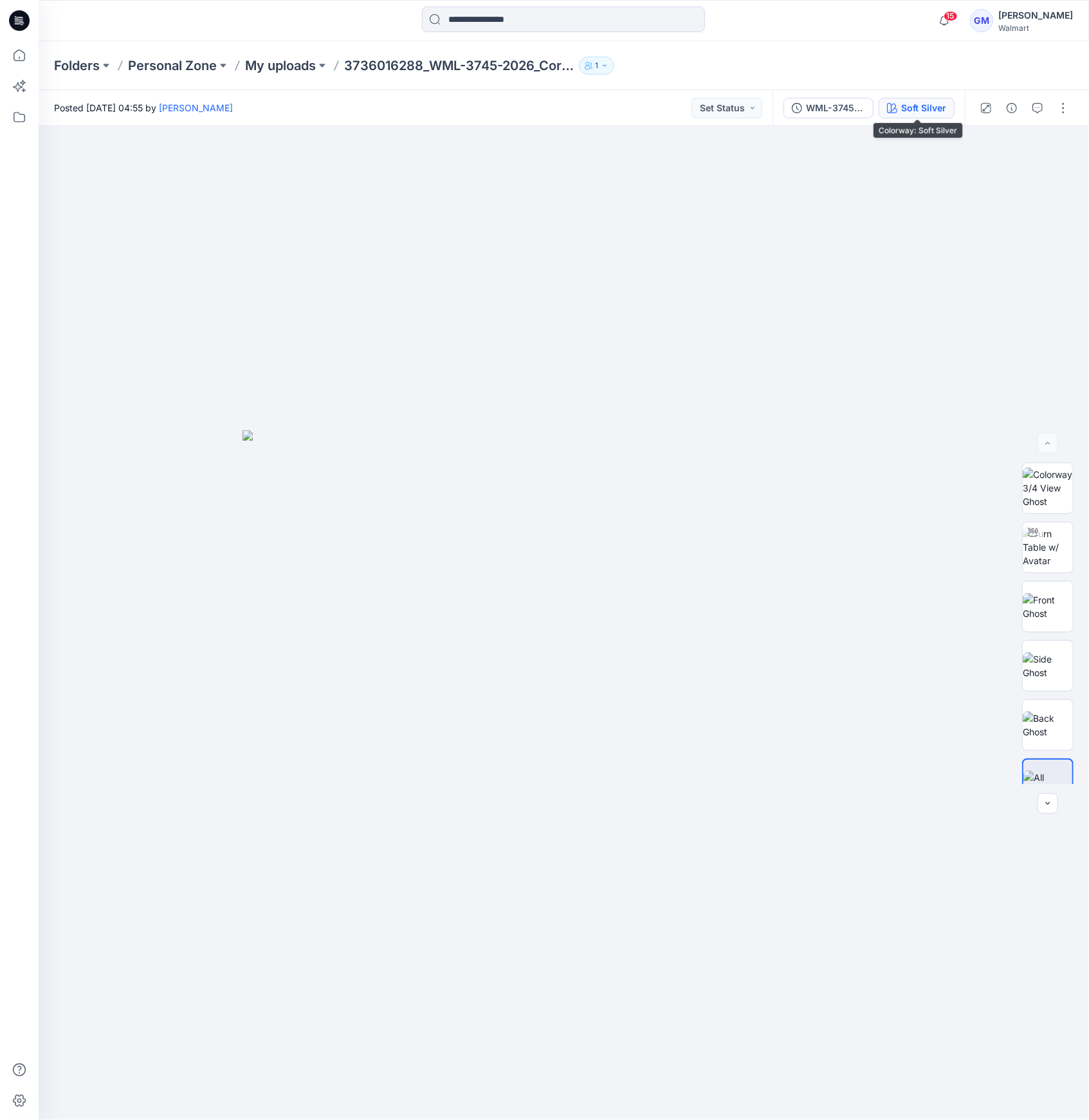
click at [927, 109] on div "Soft Silver" at bounding box center [923, 108] width 45 height 14
click at [850, 104] on div "WML-3745-2026_Core Woven Skinny Jegging-Inseam 28.5_Full Colorway" at bounding box center [835, 108] width 59 height 14
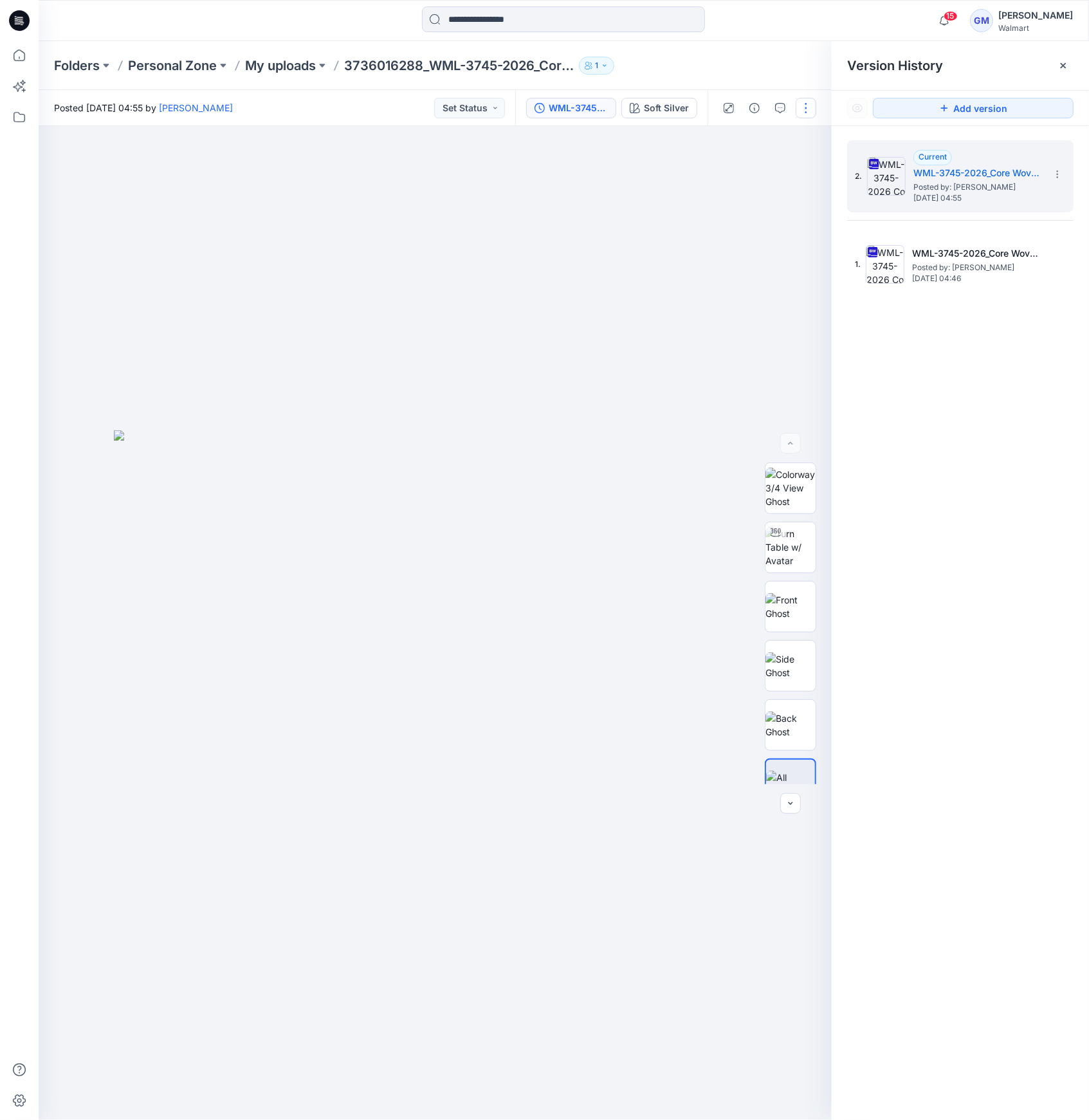
click at [811, 103] on button "button" at bounding box center [805, 108] width 20 height 20
click at [780, 166] on button "Edit" at bounding box center [751, 174] width 118 height 24
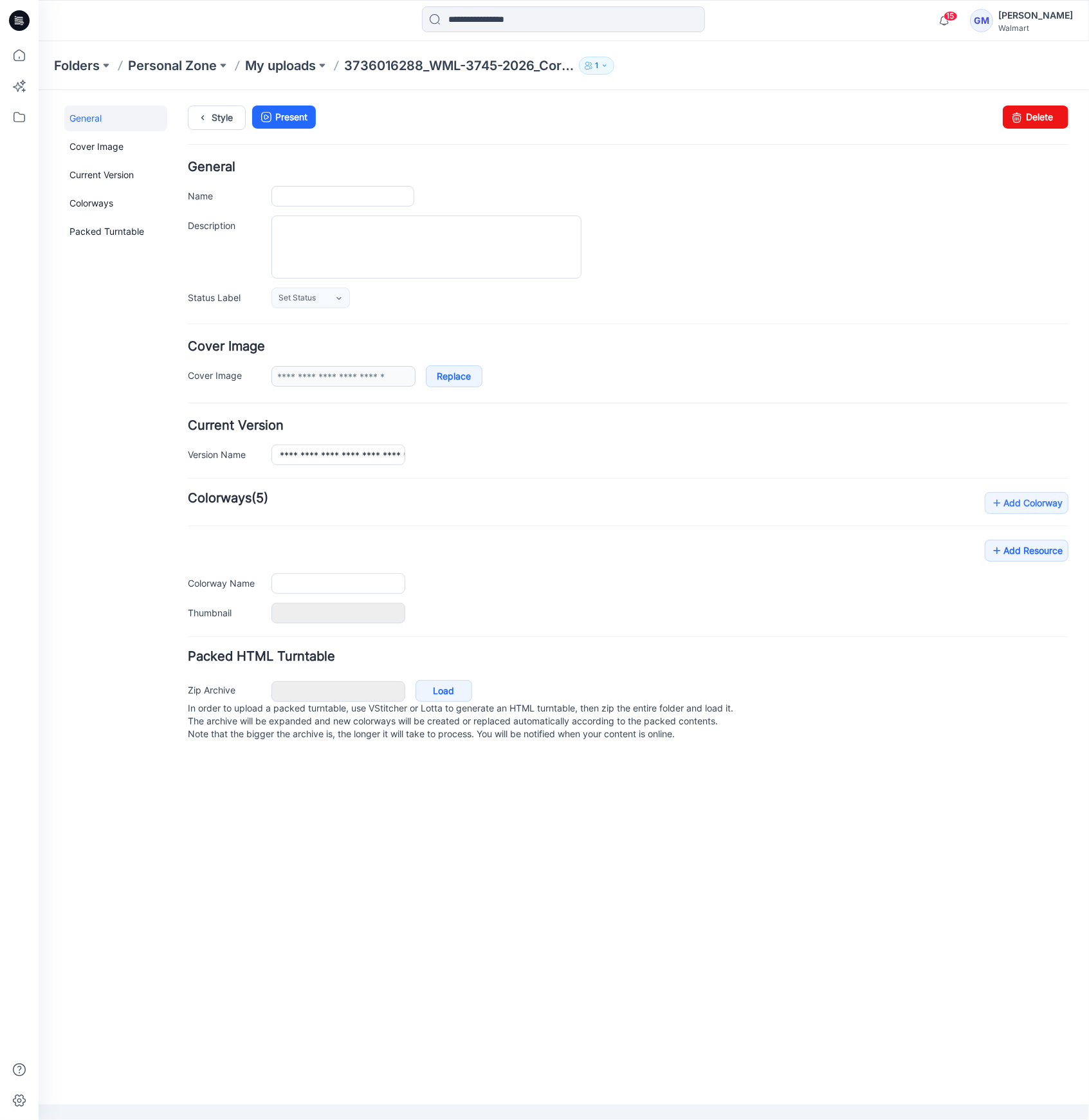
type input "**********"
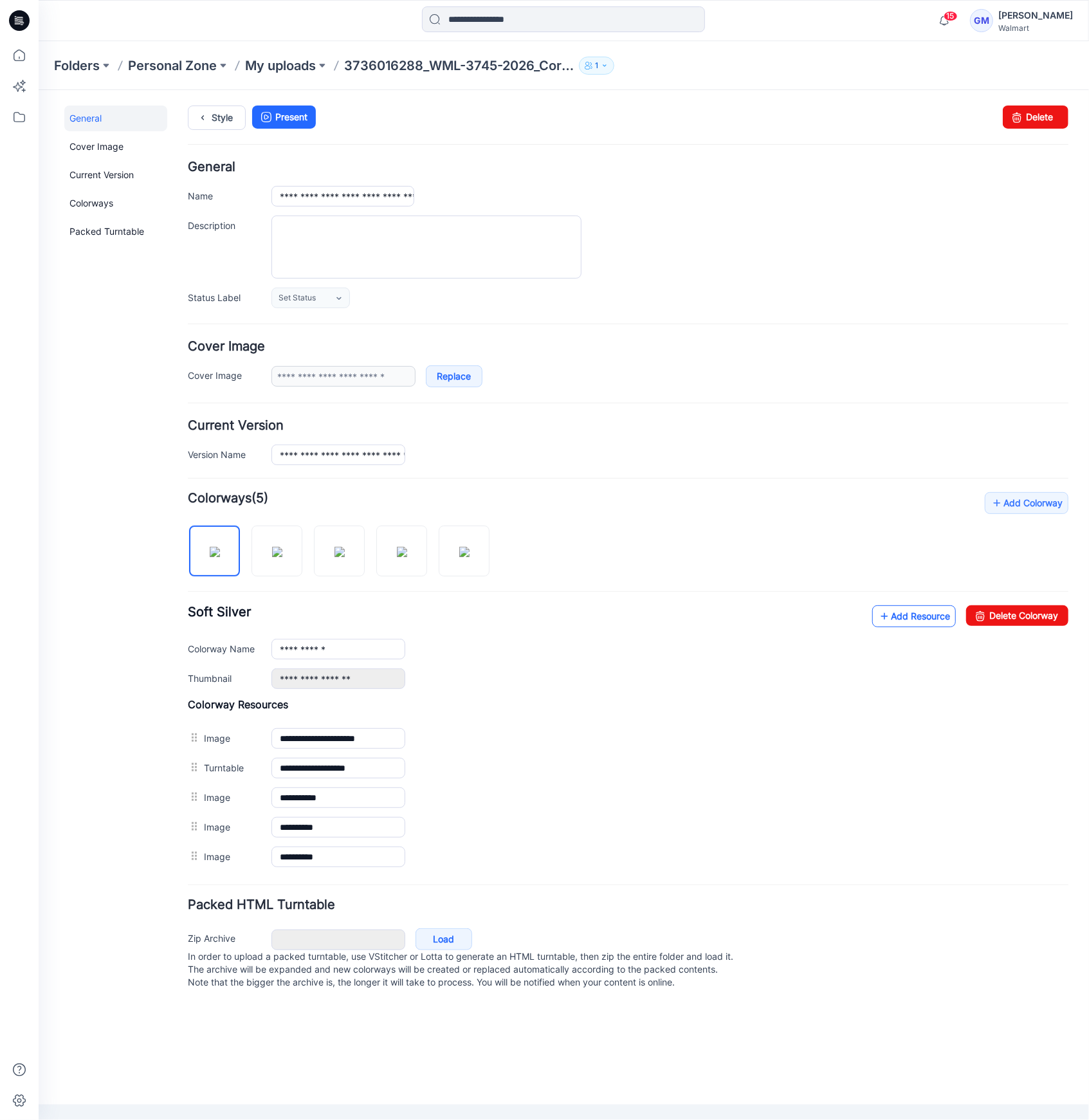
click at [905, 612] on link "Add Resource" at bounding box center [913, 616] width 83 height 22
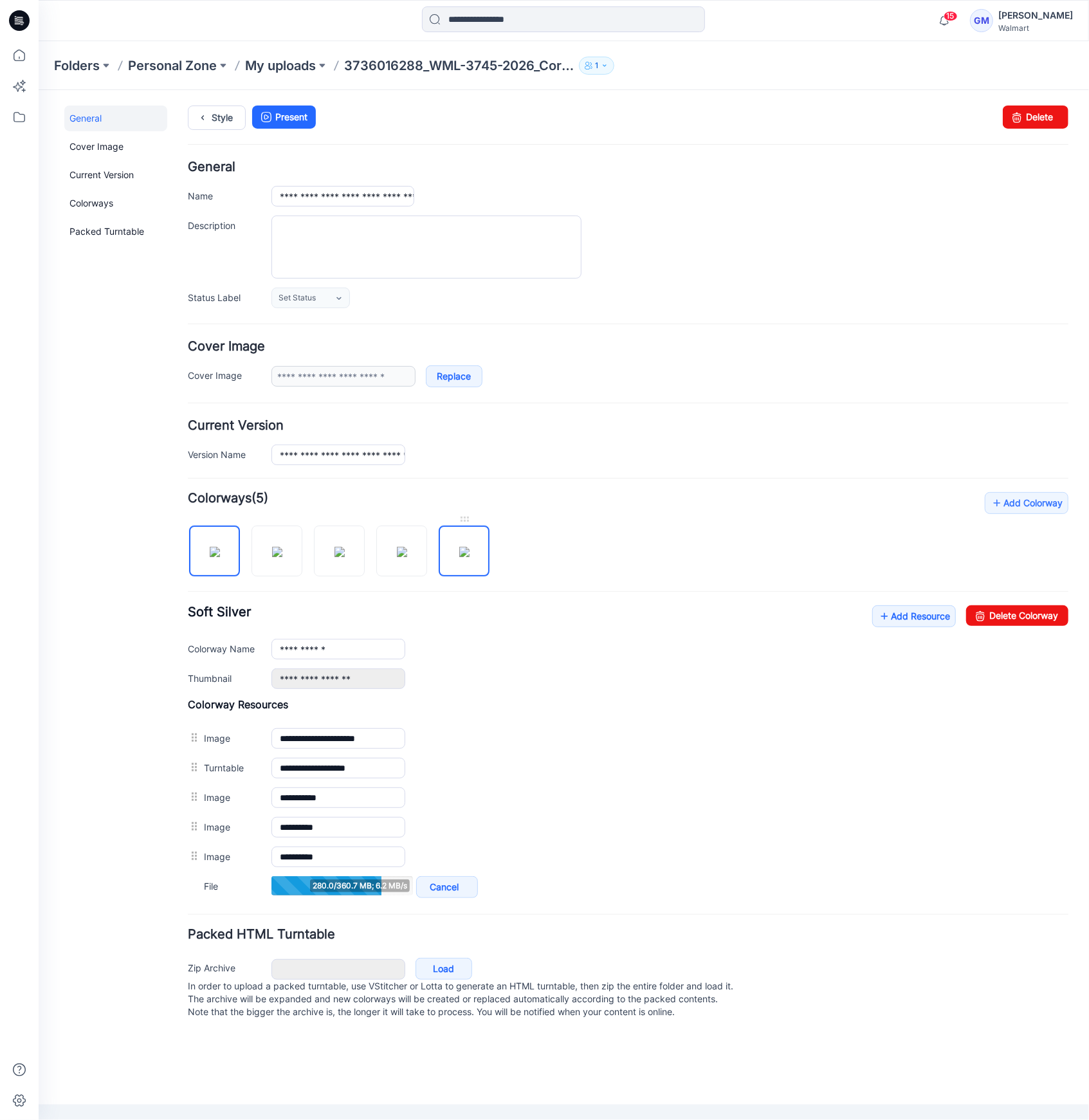
click at [469, 557] on img at bounding box center [464, 552] width 10 height 10
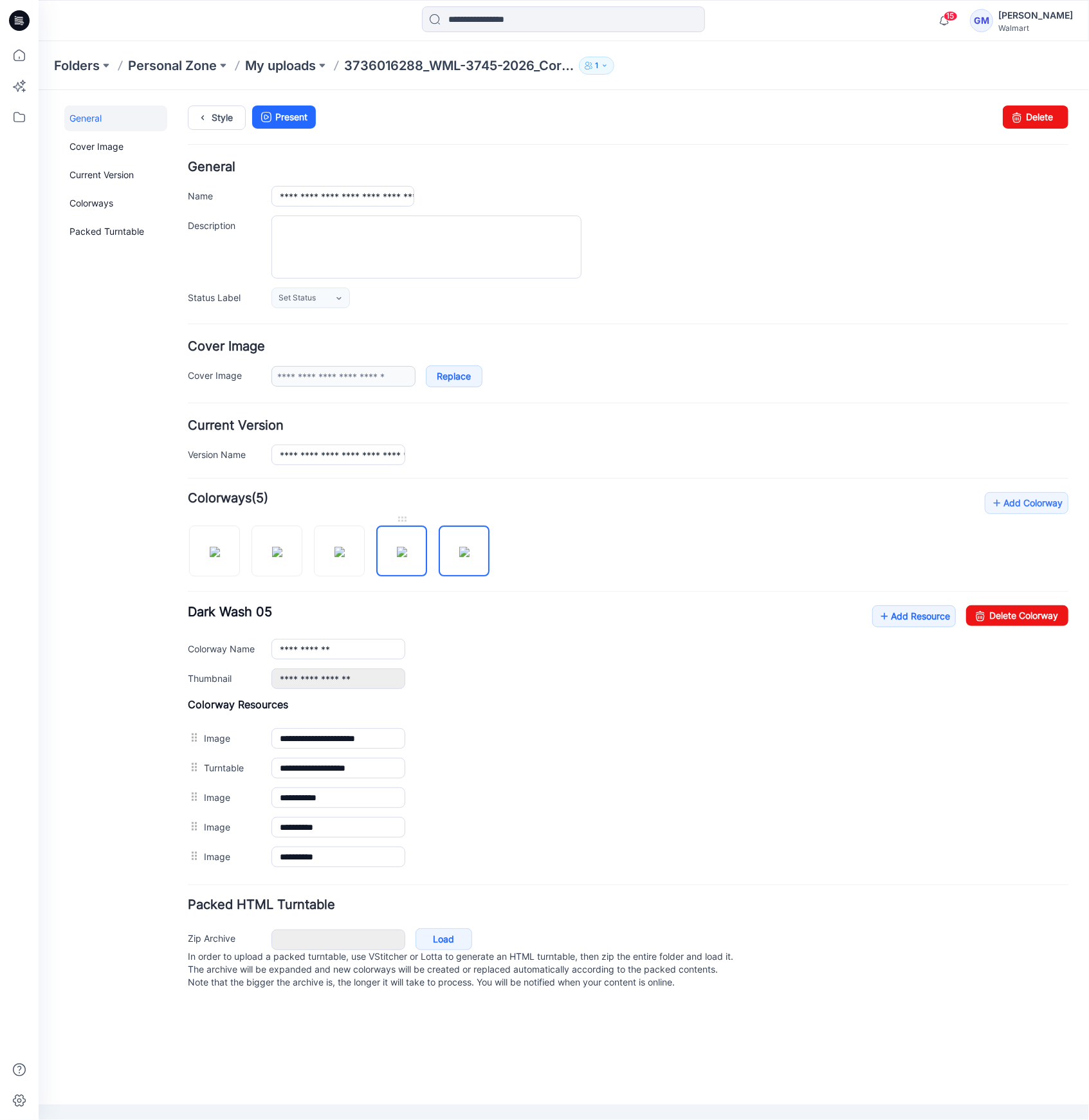
click at [396, 557] on img at bounding box center [401, 552] width 10 height 10
click at [406, 557] on img at bounding box center [401, 552] width 10 height 10
click at [459, 557] on img at bounding box center [464, 552] width 10 height 10
click at [400, 557] on img at bounding box center [401, 552] width 10 height 10
click at [344, 556] on img at bounding box center [339, 552] width 10 height 10
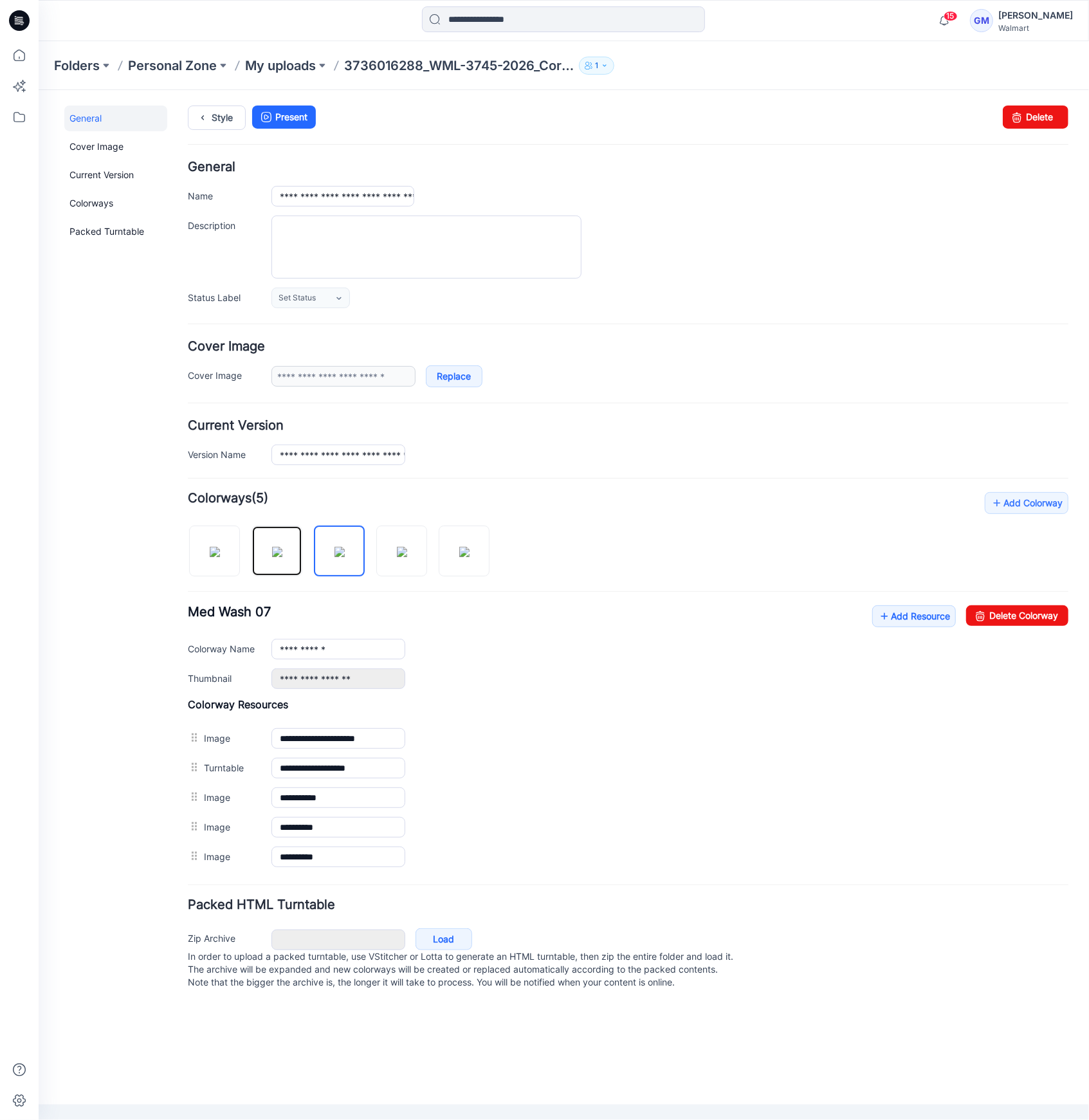
drag, startPoint x: 268, startPoint y: 557, endPoint x: 369, endPoint y: 557, distance: 101.0
click at [271, 557] on img at bounding box center [276, 552] width 10 height 10
click at [219, 554] on img at bounding box center [214, 552] width 10 height 10
type input "**********"
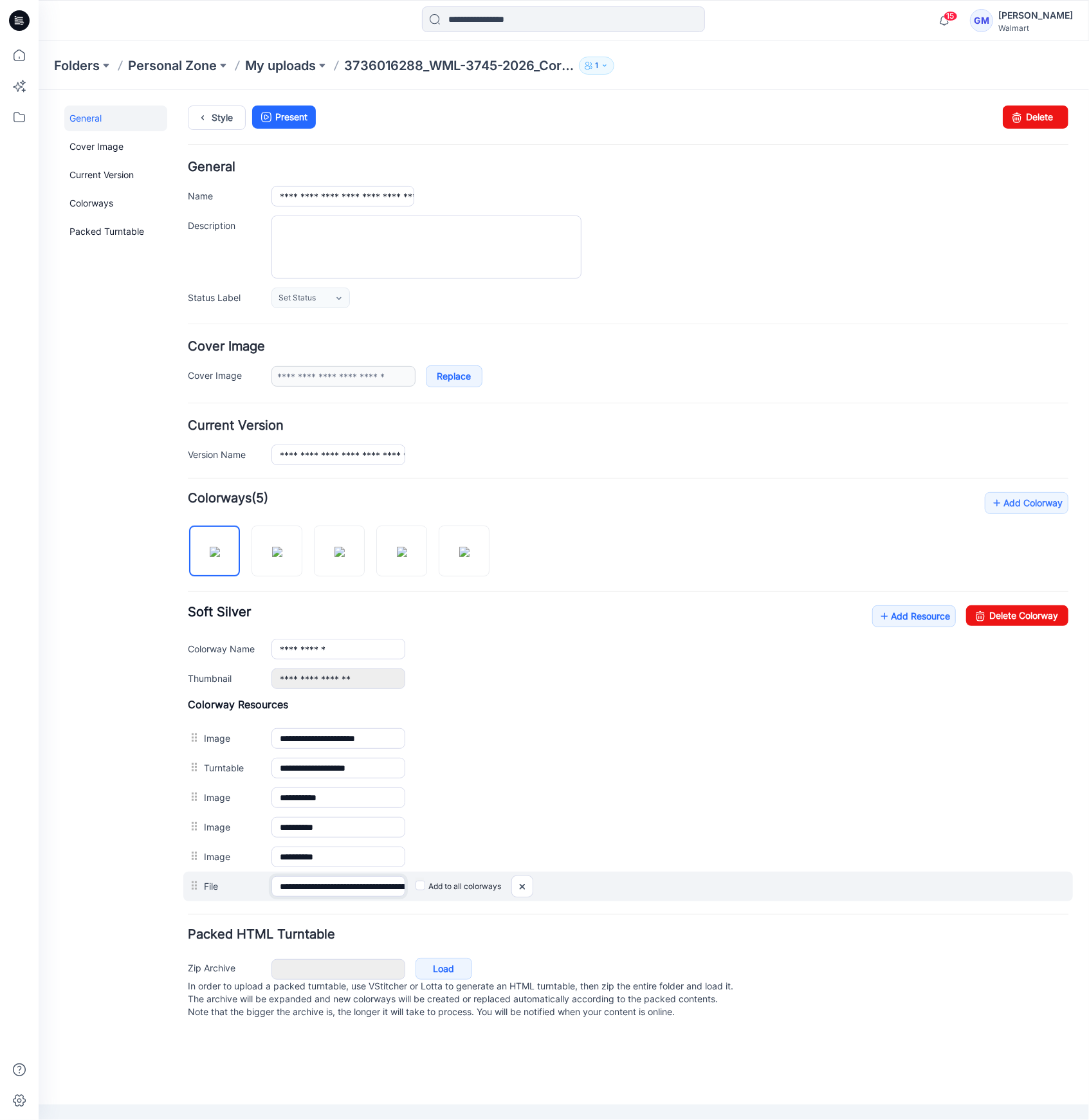
scroll to position [0, 125]
drag, startPoint x: 342, startPoint y: 882, endPoint x: 595, endPoint y: 880, distance: 253.0
click at [595, 880] on div "**********" at bounding box center [627, 885] width 889 height 30
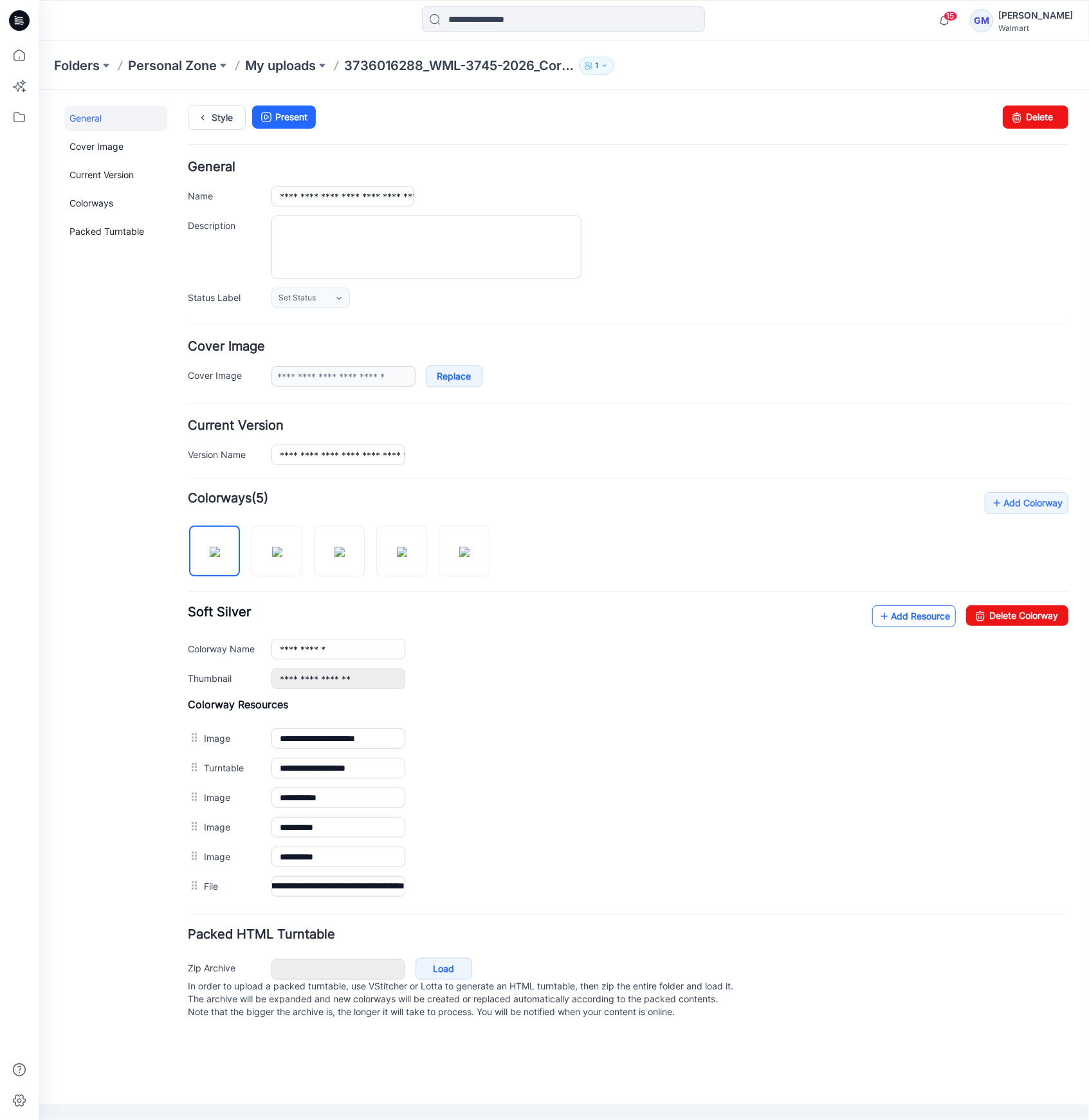
scroll to position [0, 0]
click at [897, 613] on link "Add Resource" at bounding box center [913, 616] width 83 height 22
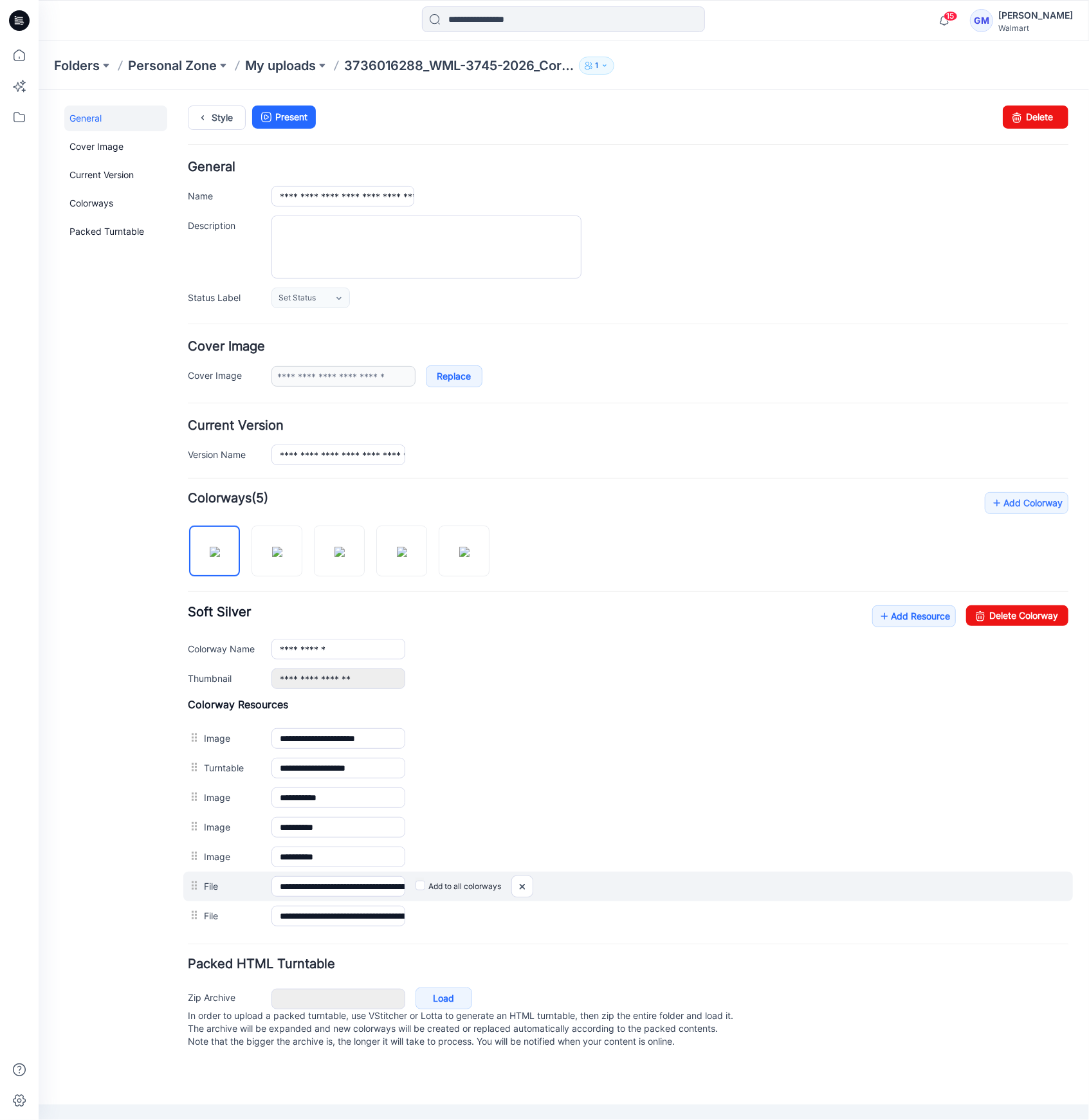
click at [424, 891] on label "Add to all colorways" at bounding box center [457, 885] width 86 height 20
drag, startPoint x: 336, startPoint y: 459, endPoint x: 840, endPoint y: 455, distance: 504.0
click at [840, 455] on div "**********" at bounding box center [669, 454] width 797 height 20
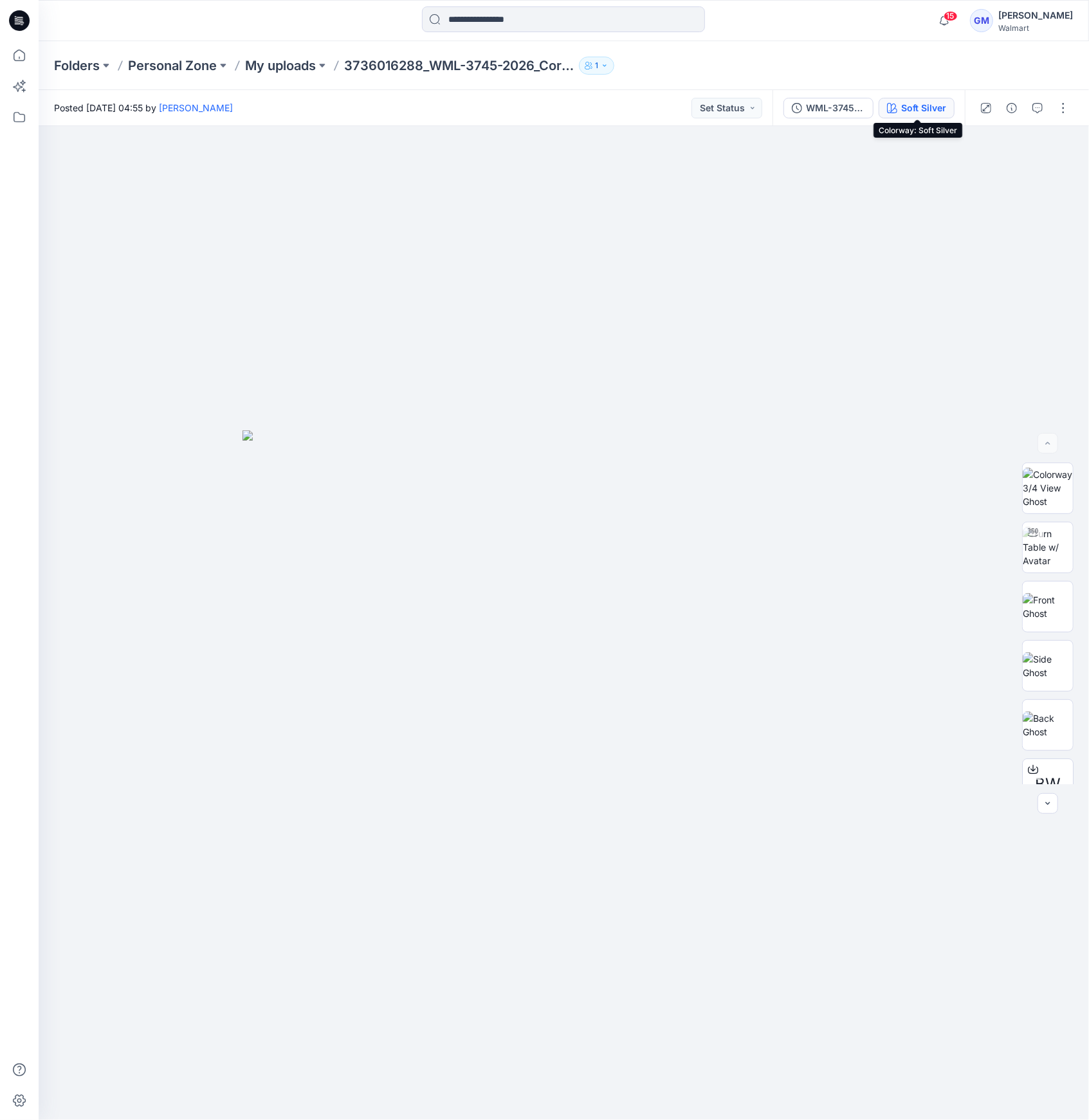
click at [898, 105] on button "Soft Silver" at bounding box center [916, 108] width 76 height 20
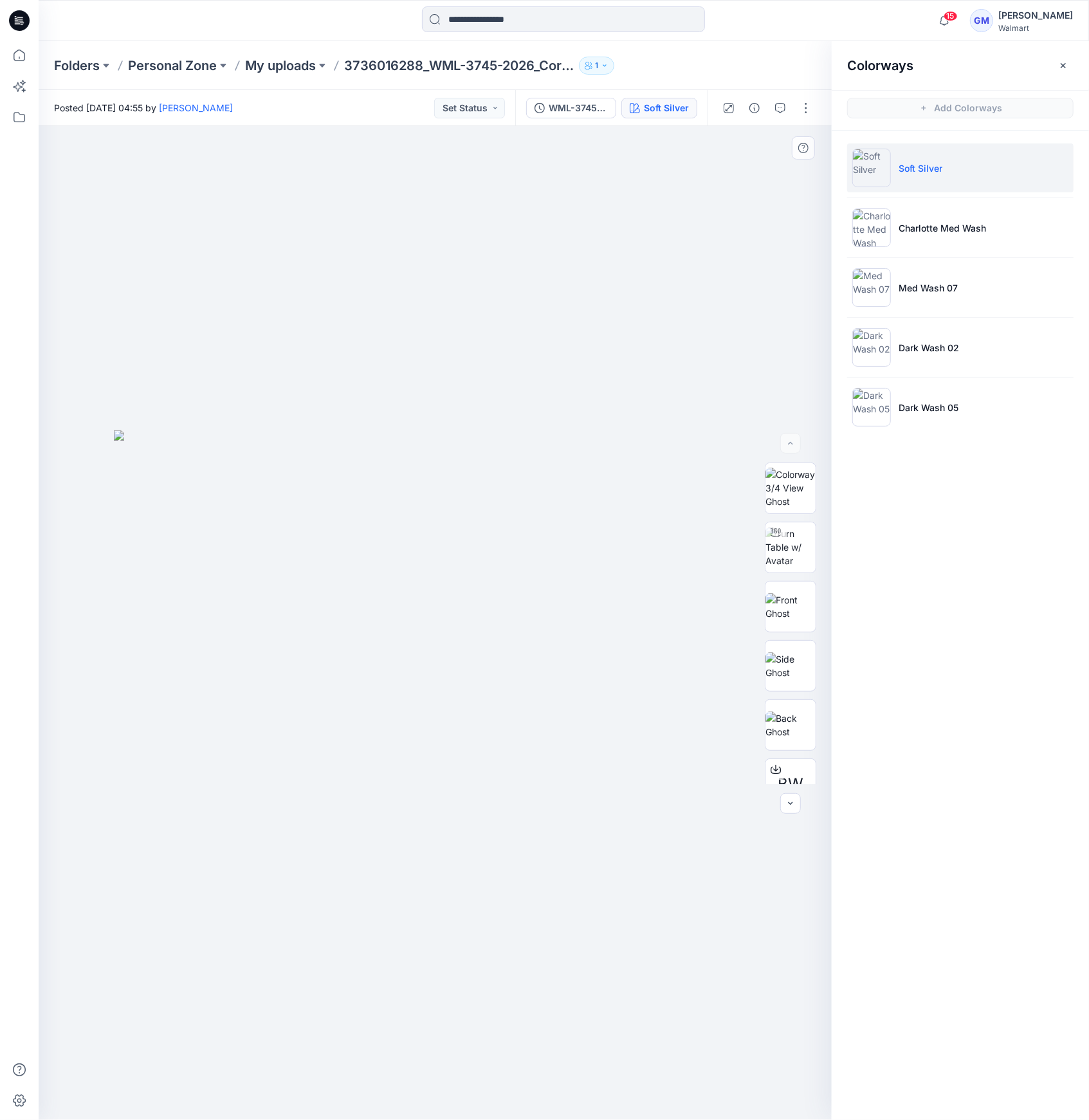
drag, startPoint x: 607, startPoint y: 215, endPoint x: 745, endPoint y: 189, distance: 140.4
click at [613, 212] on div at bounding box center [434, 623] width 793 height 994
click at [1070, 70] on button "button" at bounding box center [1063, 65] width 20 height 20
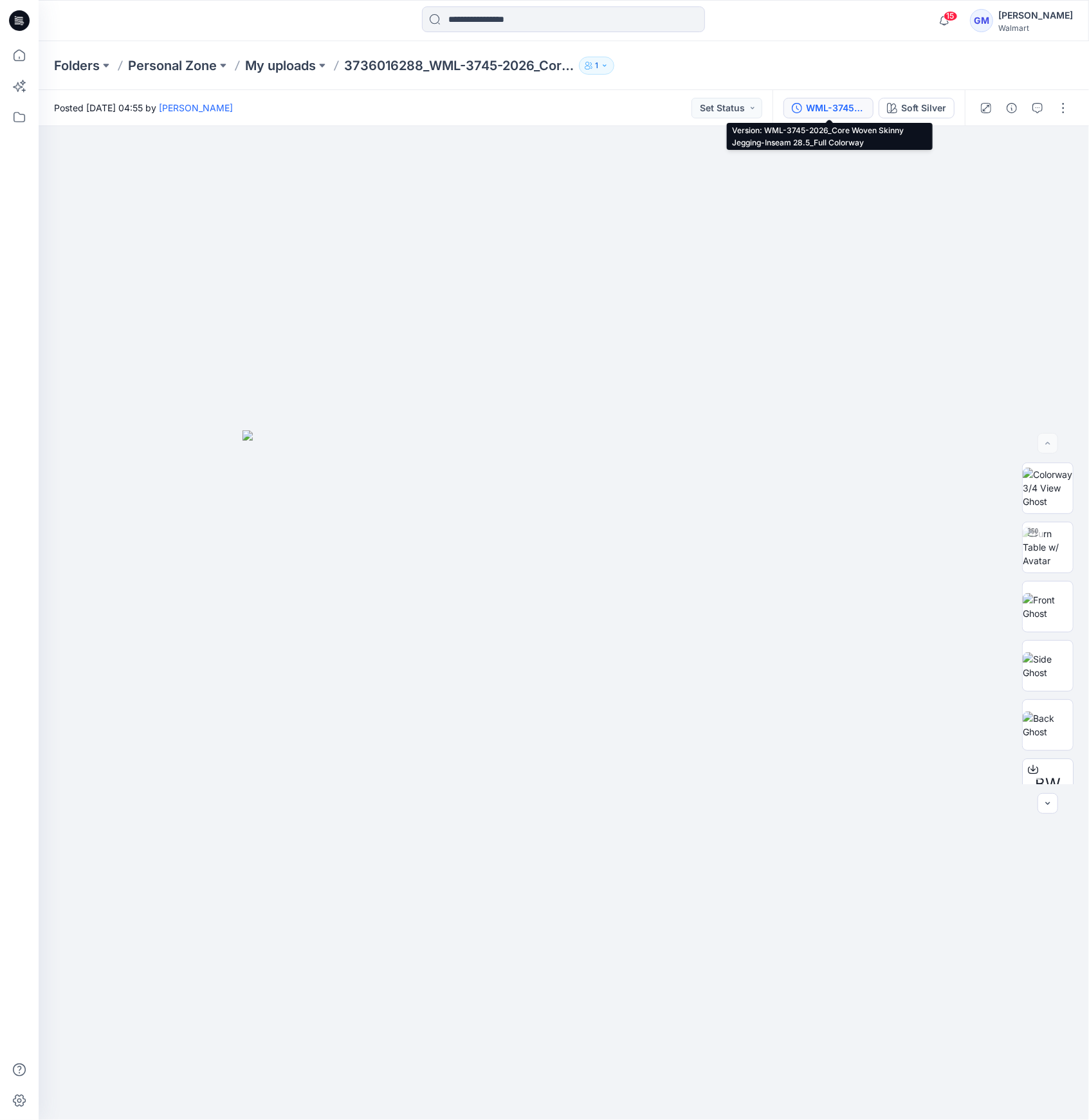
click at [832, 110] on div "WML-3745-2026_Core Woven Skinny Jegging-Inseam 28.5_Full Colorway" at bounding box center [835, 108] width 59 height 14
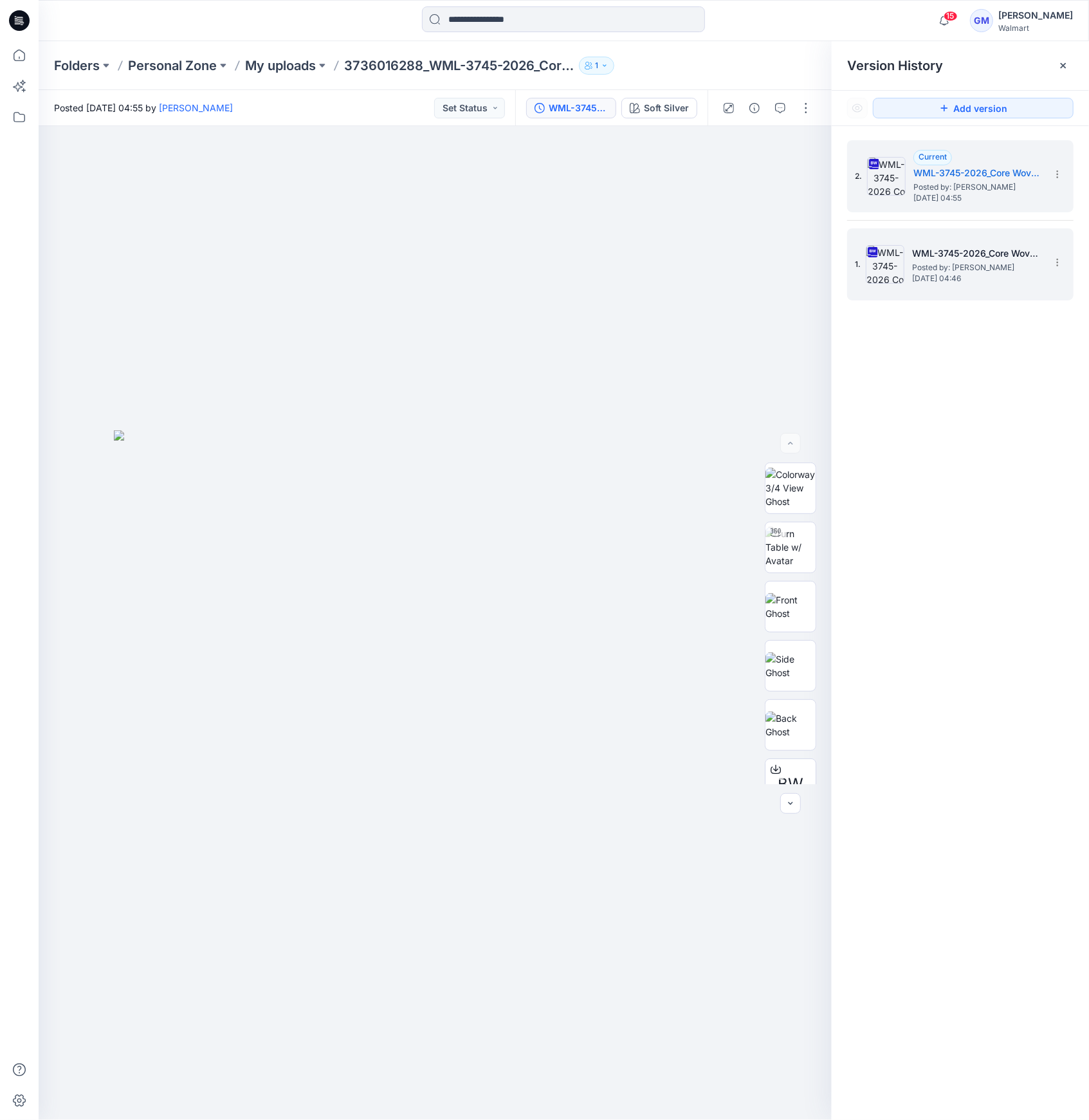
click at [993, 235] on div "1. WML-3745-2026_Core Woven Skinny Jegging-Inseam 28.5_Softsilver Posted by: Ga…" at bounding box center [951, 264] width 193 height 62
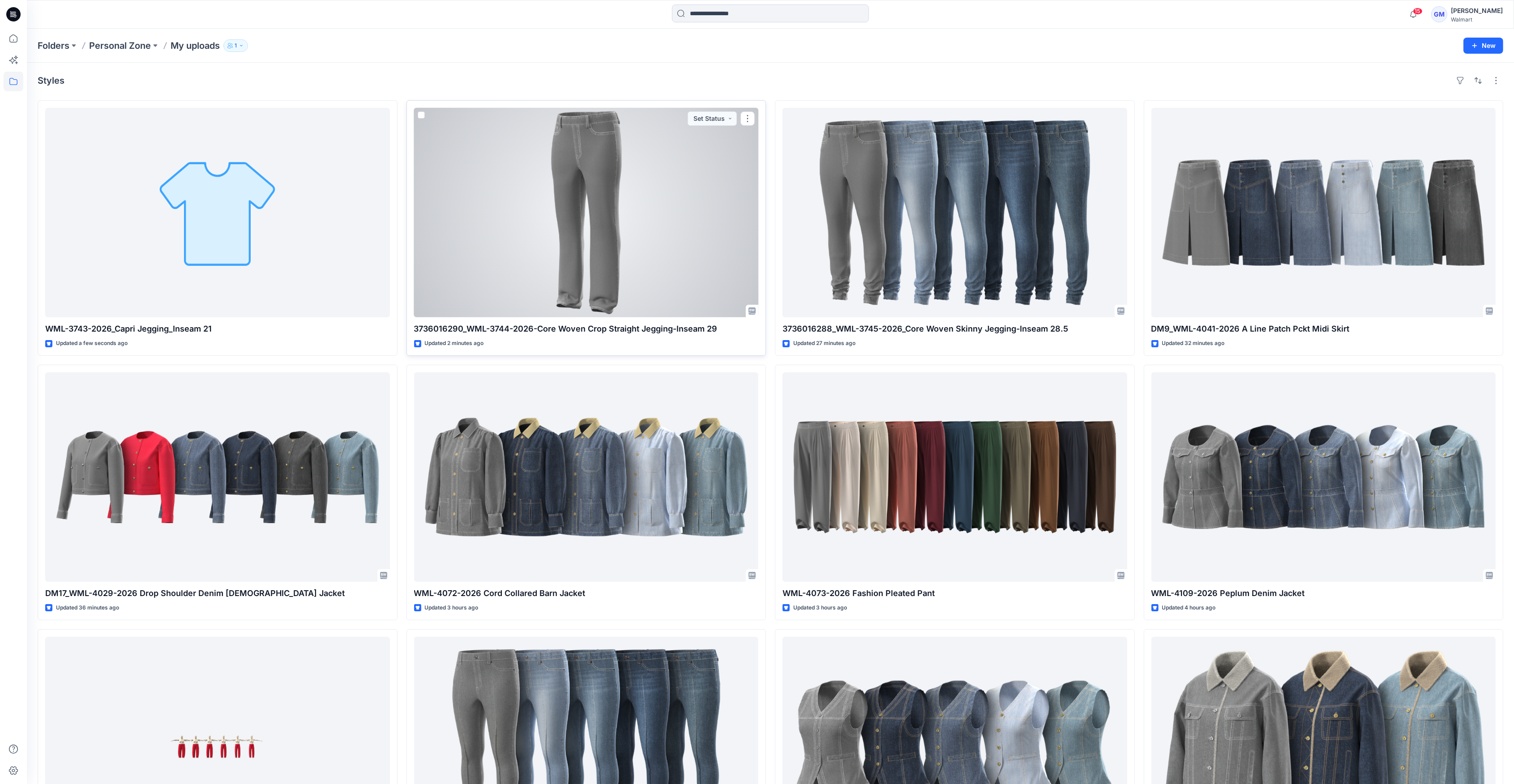
click at [635, 193] on div at bounding box center [586, 212] width 345 height 209
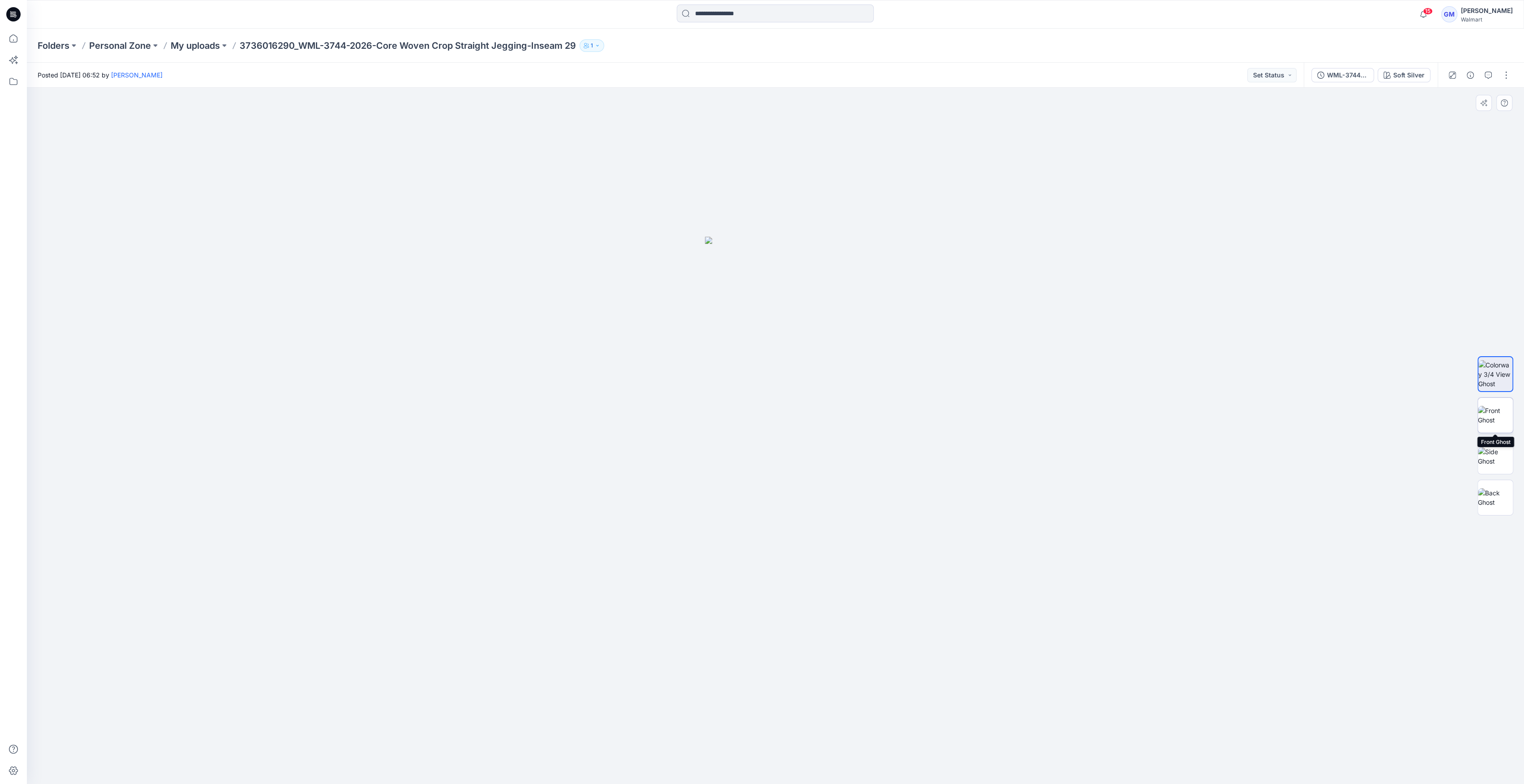
click at [758, 410] on img at bounding box center [1495, 416] width 35 height 19
click at [758, 461] on img at bounding box center [1495, 456] width 35 height 19
click at [758, 491] on img at bounding box center [1495, 498] width 35 height 19
click at [1389, 69] on button "Soft Silver" at bounding box center [1403, 75] width 53 height 14
click at [1398, 69] on button "Soft Silver" at bounding box center [1403, 75] width 53 height 14
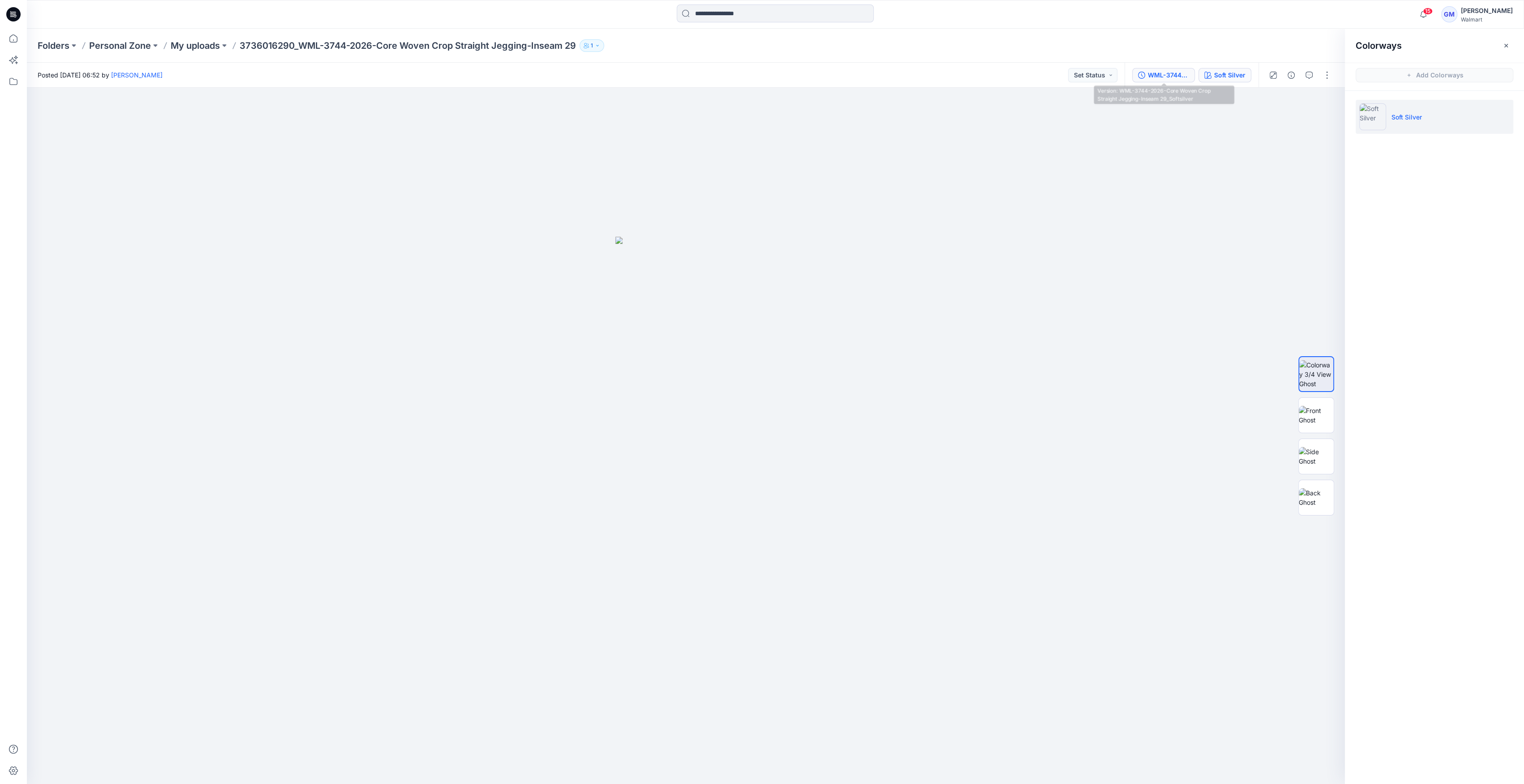
click at [1169, 73] on div "WML-3744-2026-Core Woven Crop Straight Jegging-Inseam 29_Softsilver" at bounding box center [1168, 75] width 41 height 10
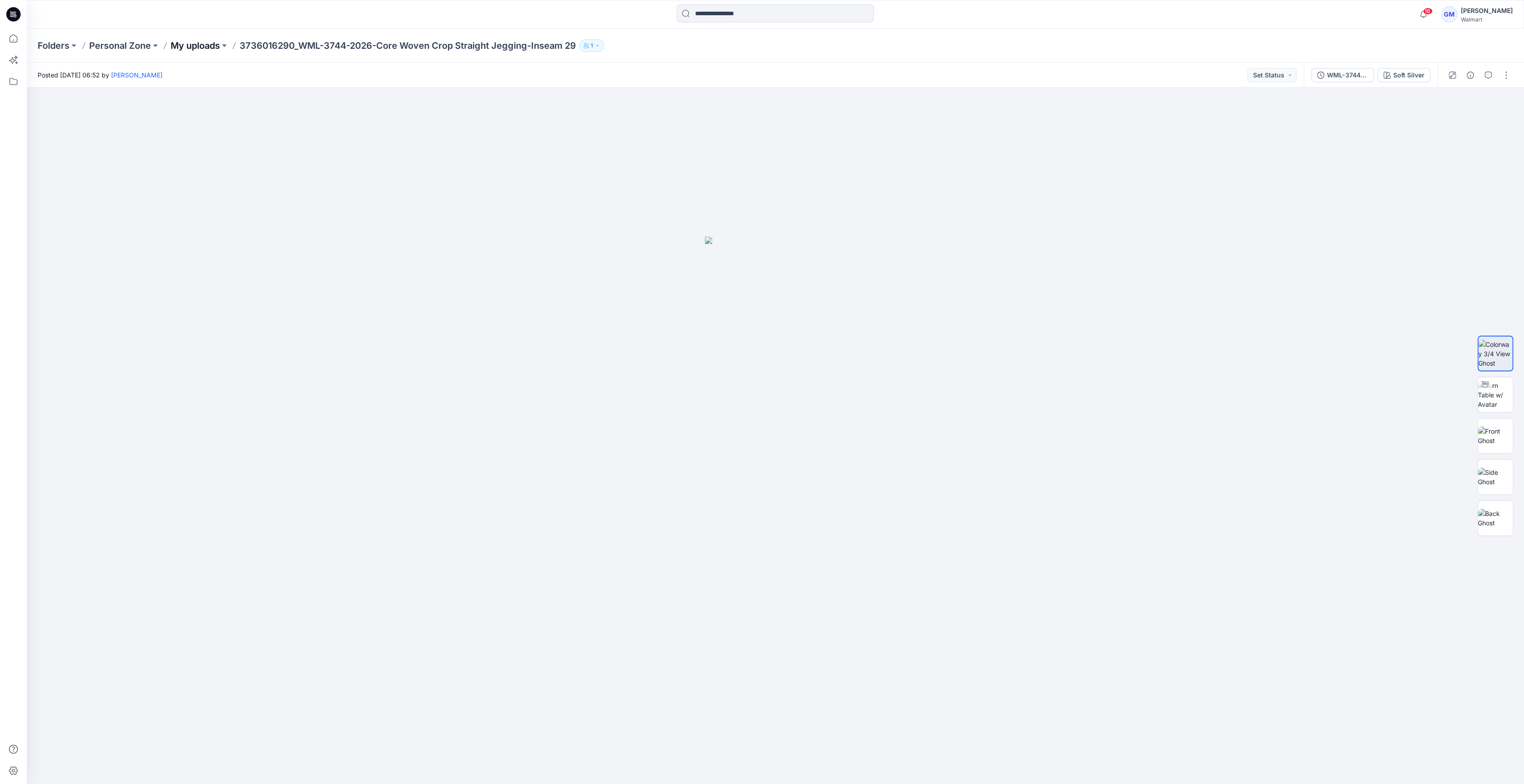
click at [199, 43] on p "My uploads" at bounding box center [195, 46] width 49 height 12
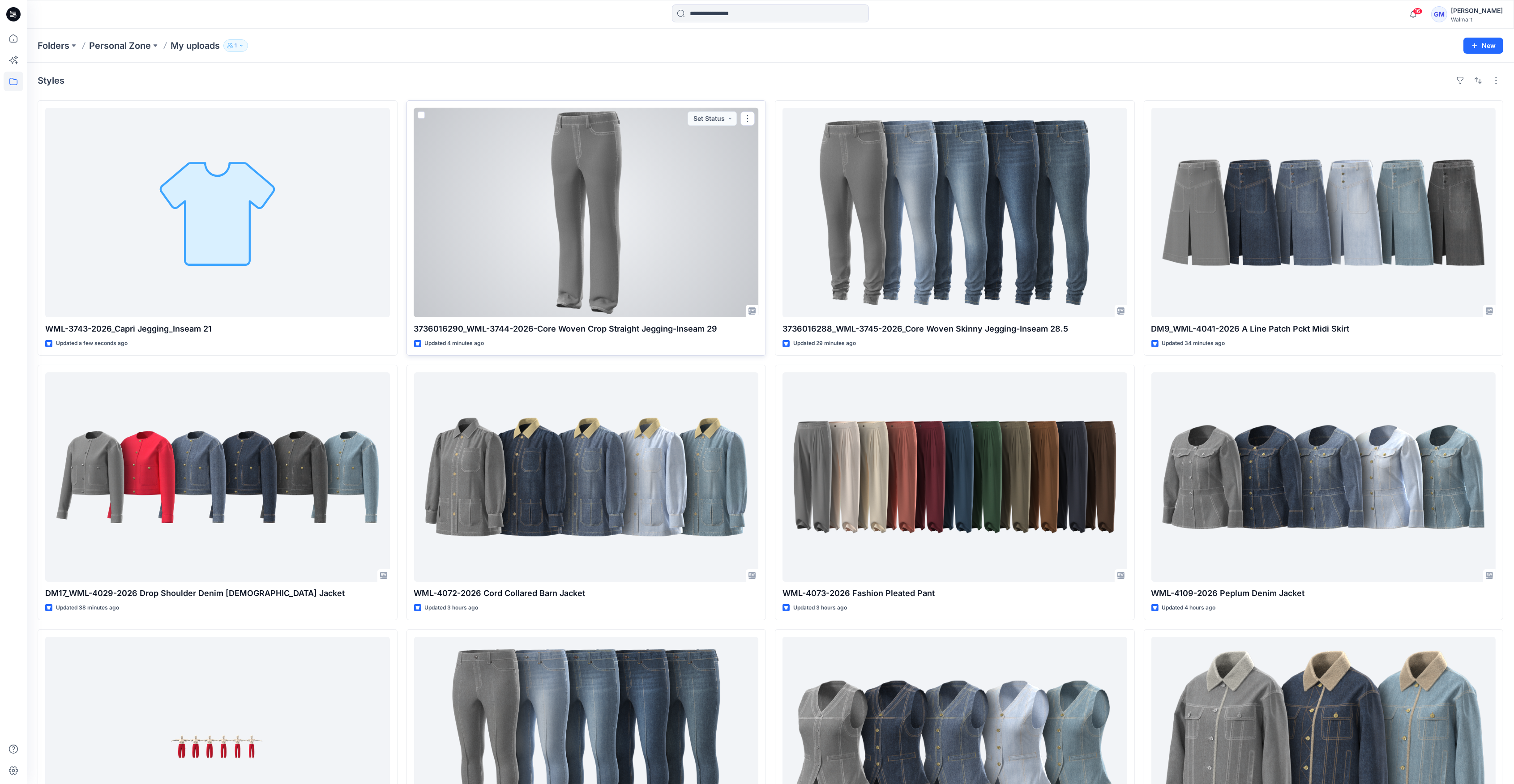
click at [575, 179] on div at bounding box center [586, 212] width 345 height 209
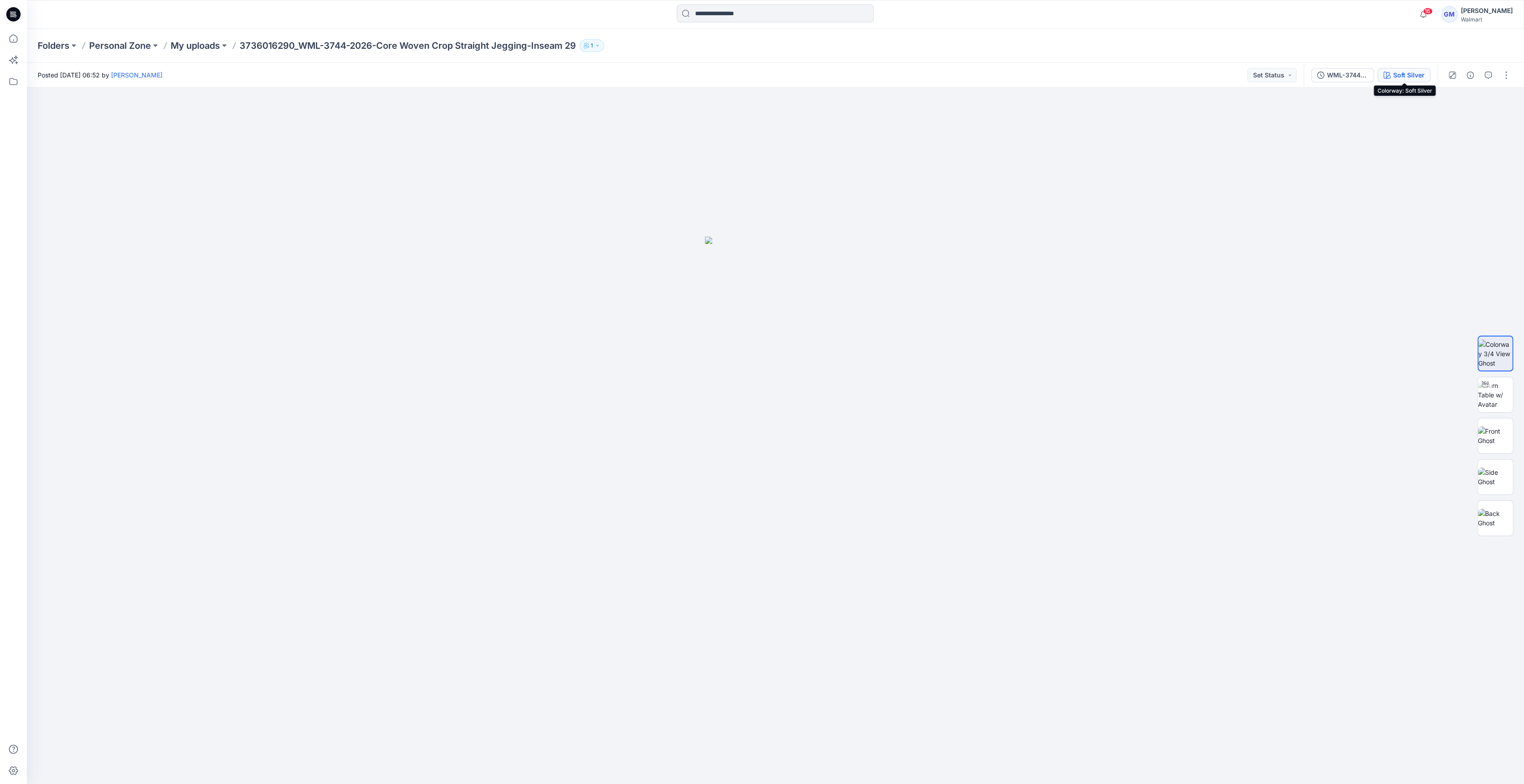
click at [1403, 70] on div "Soft Silver" at bounding box center [1409, 75] width 31 height 10
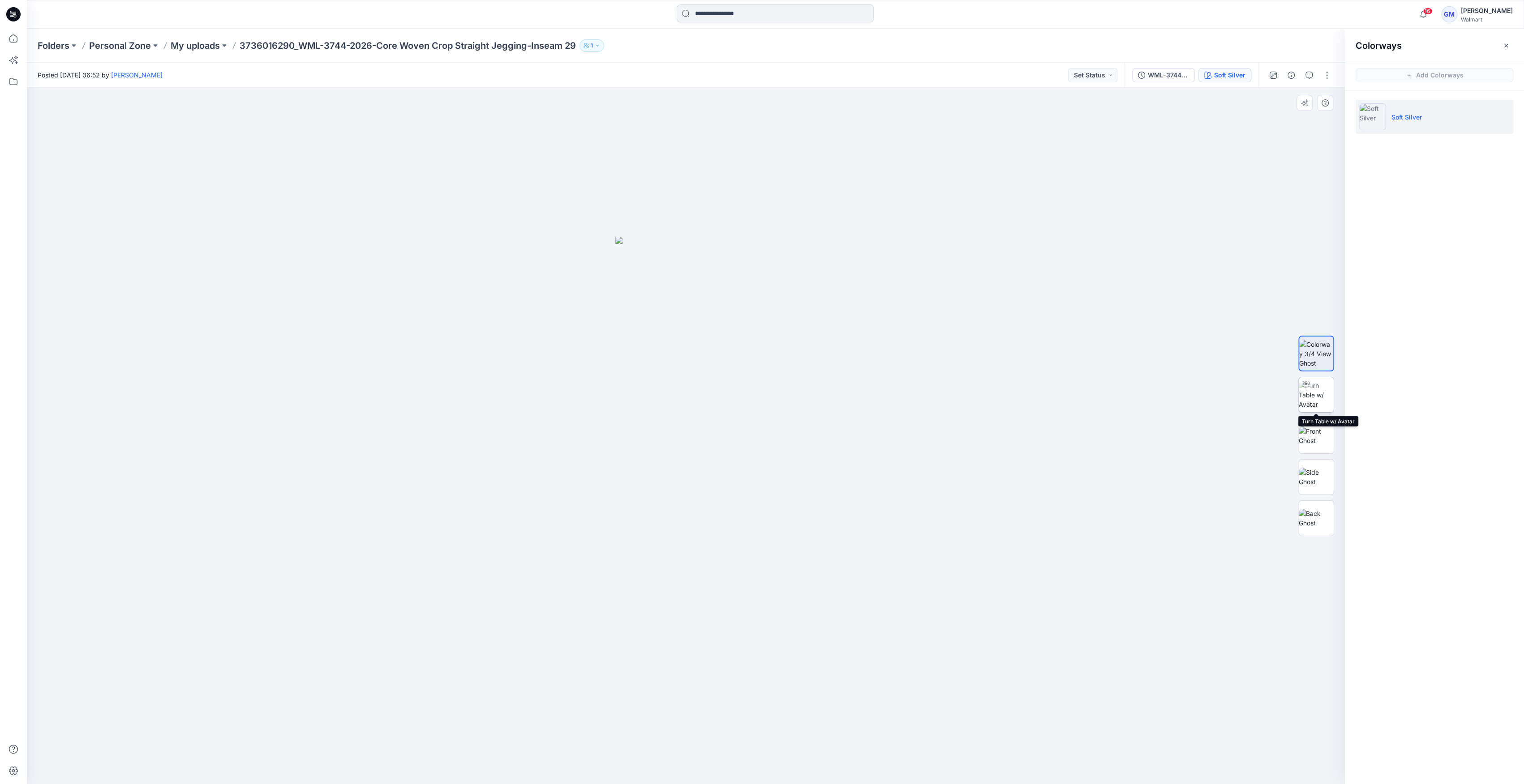
click at [1327, 386] on img at bounding box center [1316, 395] width 35 height 28
drag, startPoint x: 684, startPoint y: 771, endPoint x: 499, endPoint y: 776, distance: 185.1
click at [499, 776] on div at bounding box center [686, 436] width 1318 height 696
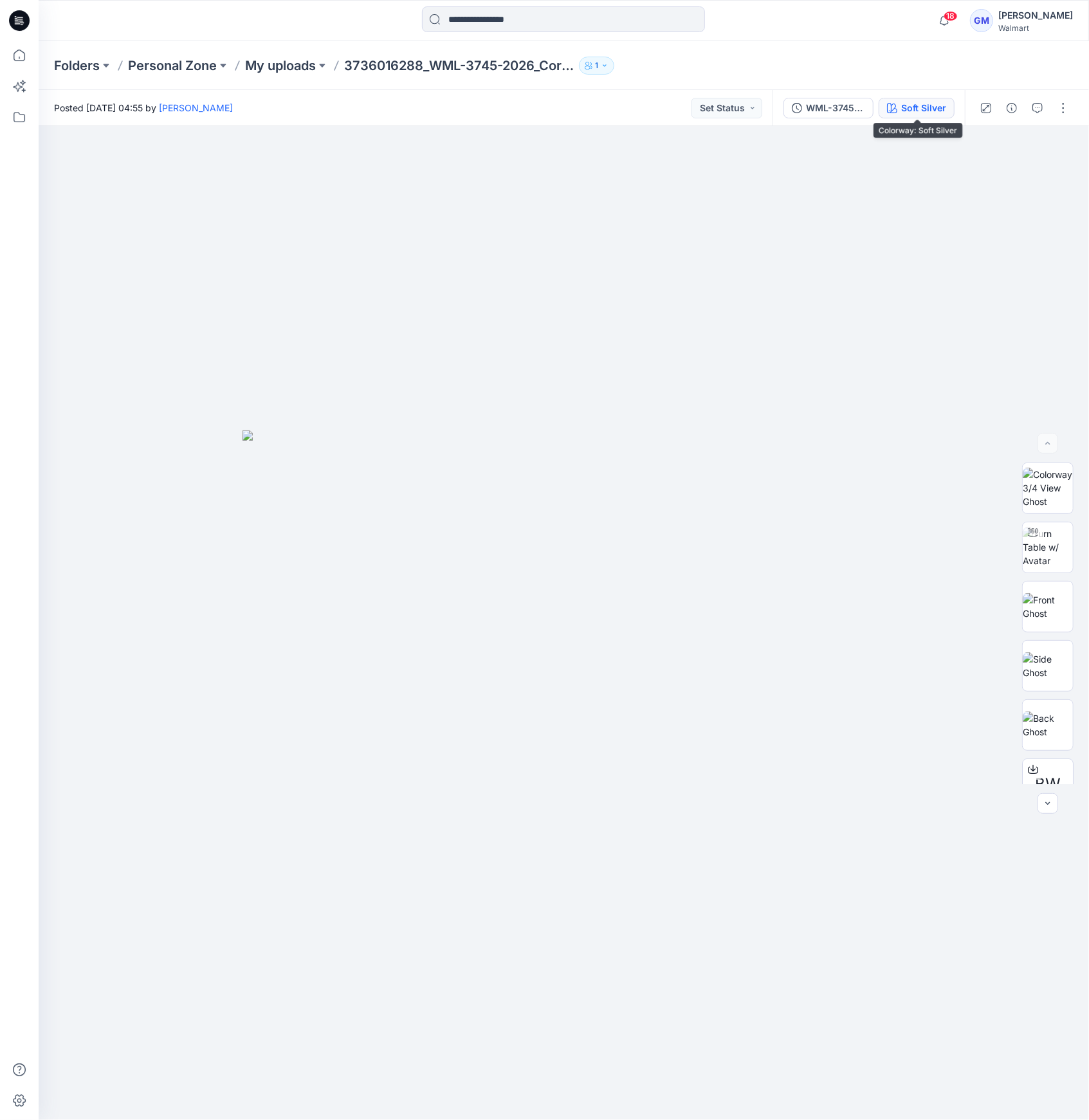
click at [910, 110] on div "Soft Silver" at bounding box center [923, 108] width 45 height 14
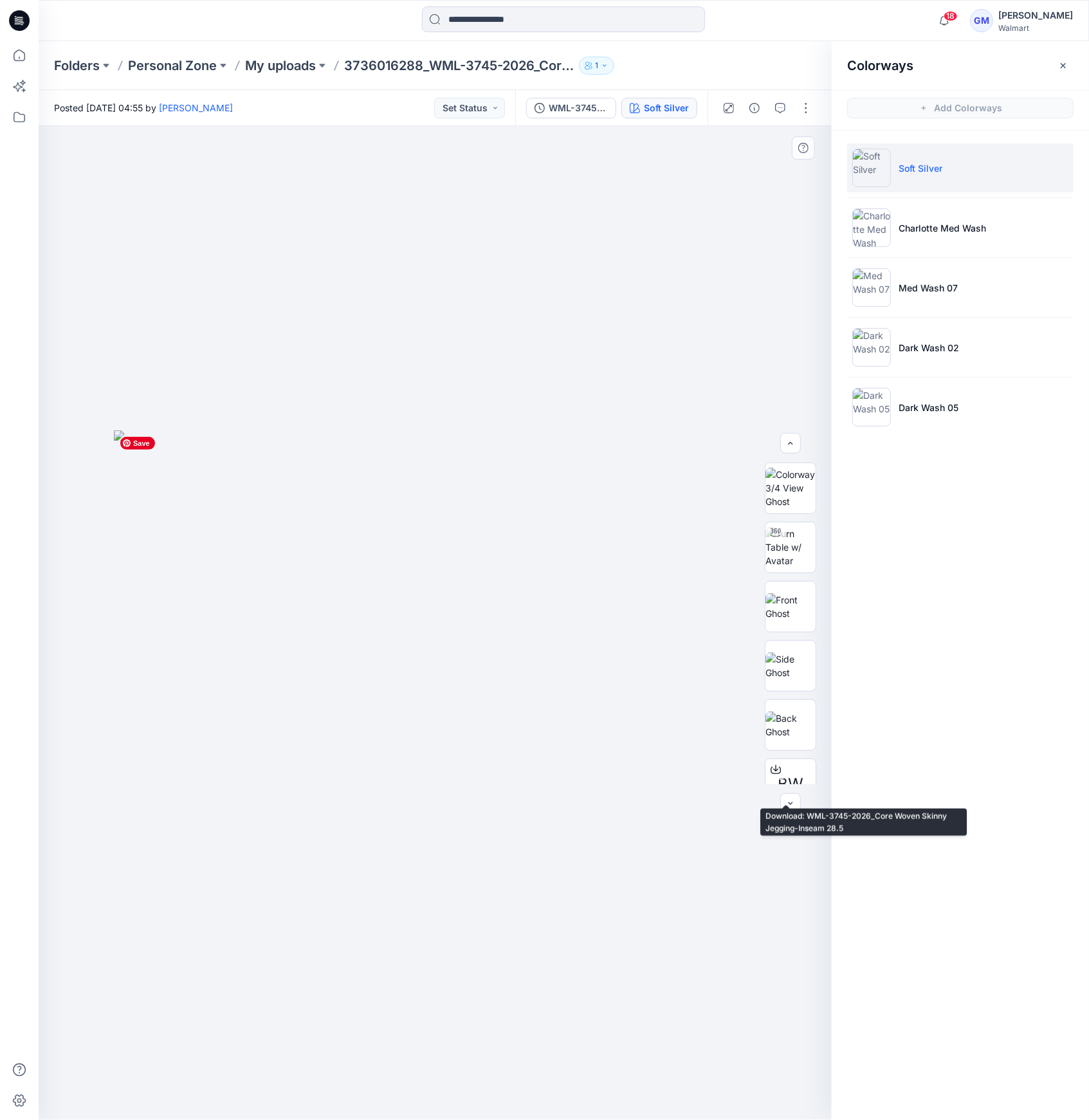
scroll to position [144, 0]
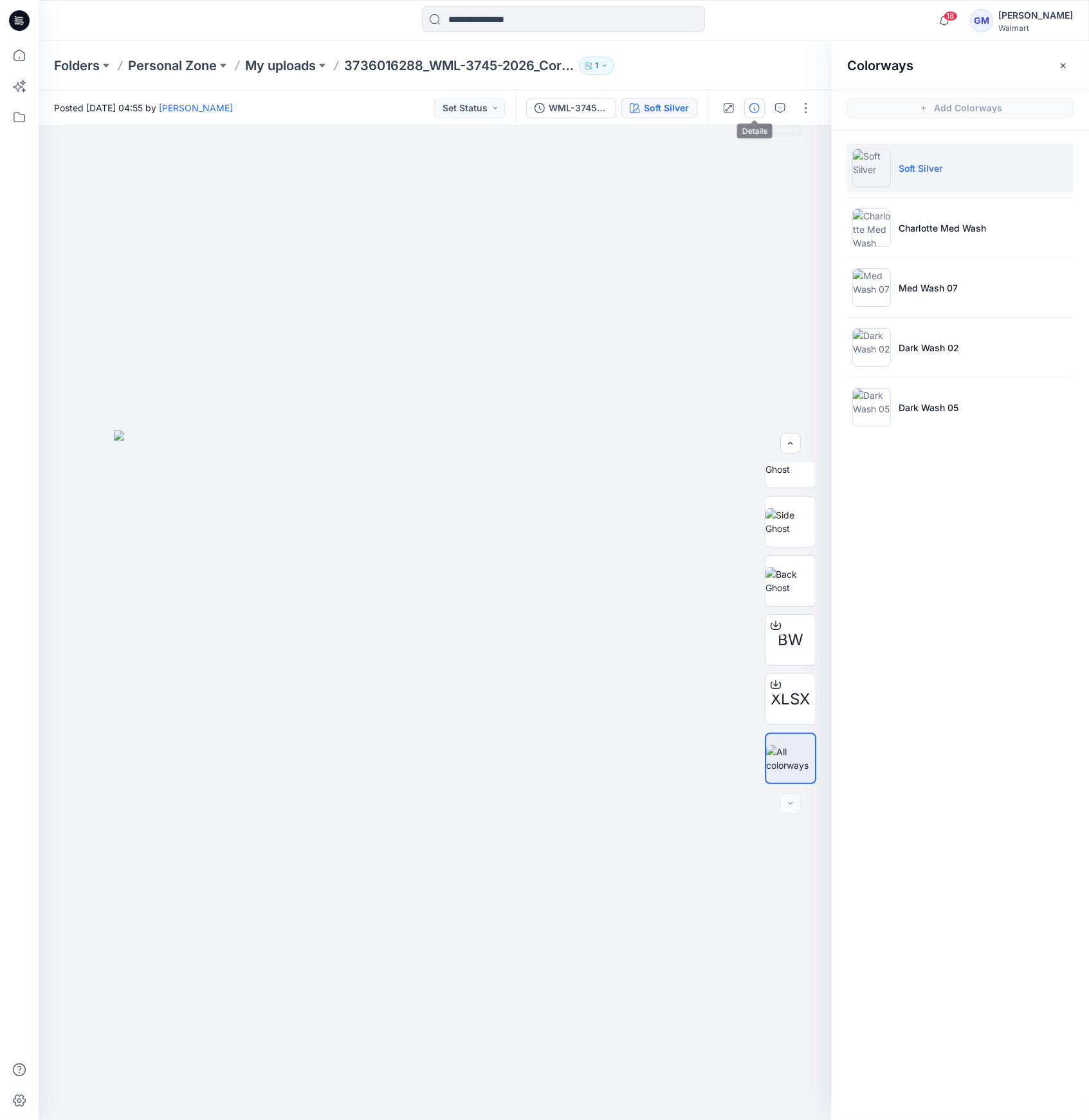
click at [753, 105] on icon "button" at bounding box center [754, 108] width 10 height 10
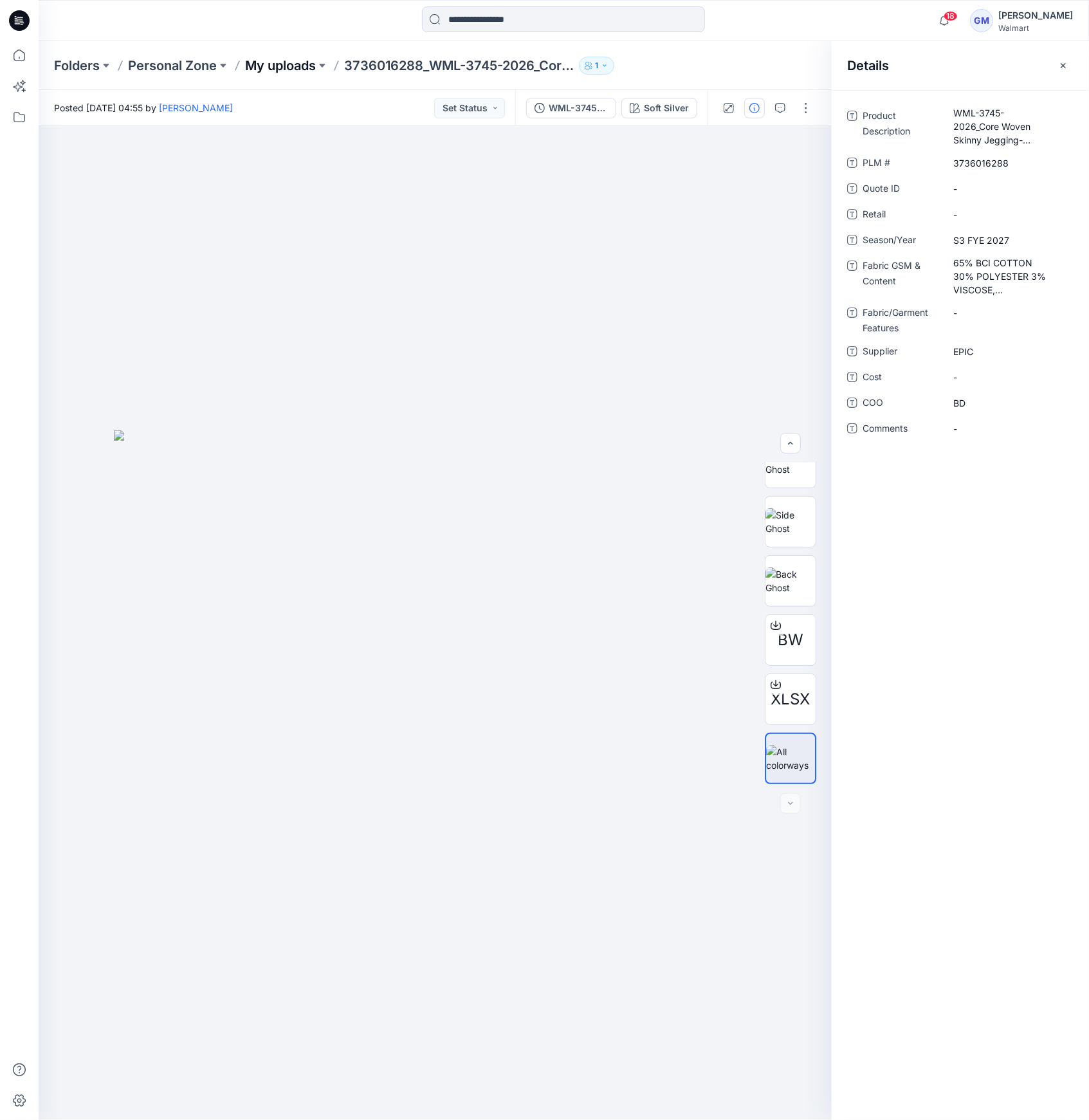
click at [266, 59] on p "My uploads" at bounding box center [279, 65] width 71 height 18
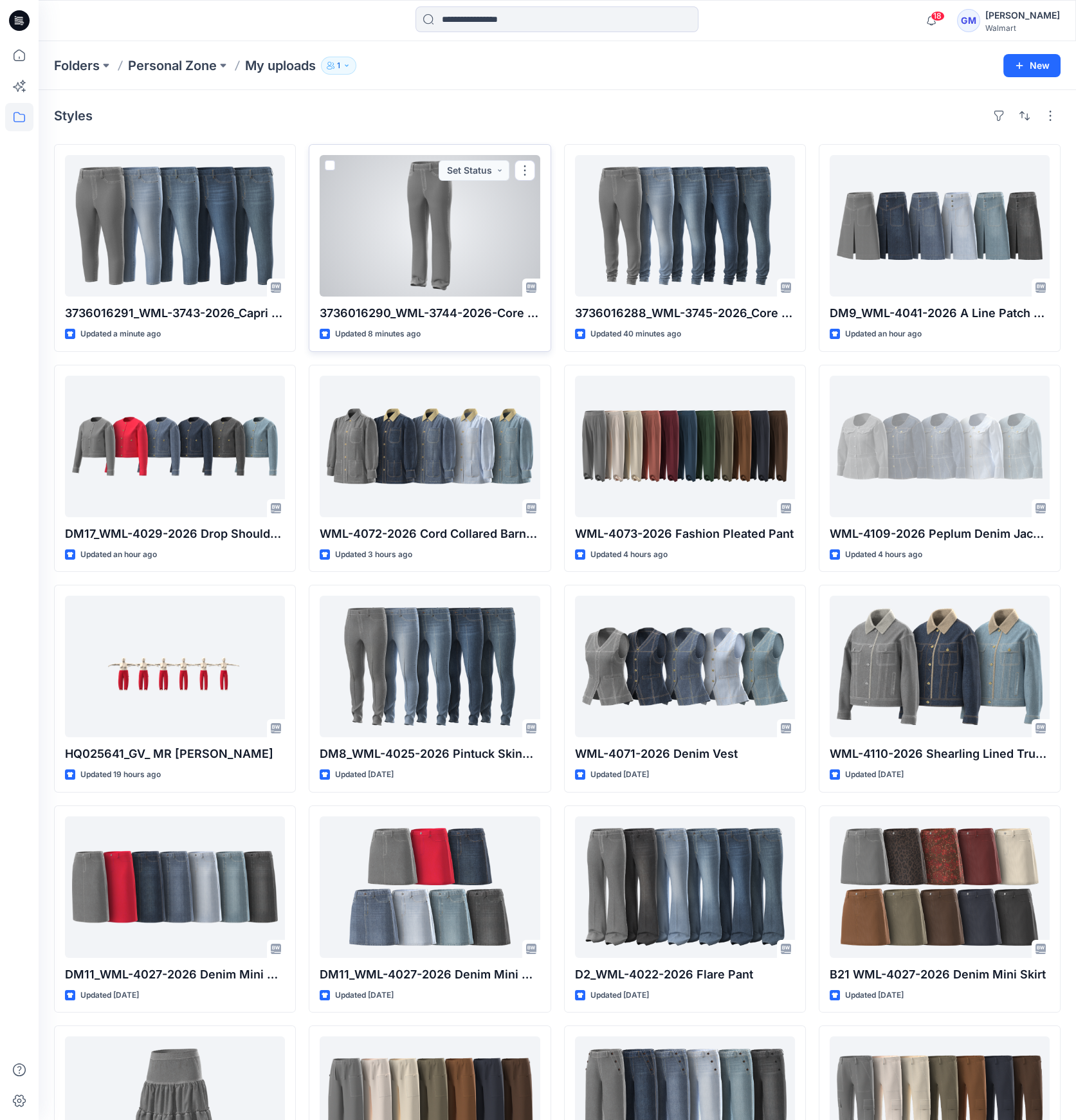
click at [385, 235] on div at bounding box center [429, 225] width 220 height 142
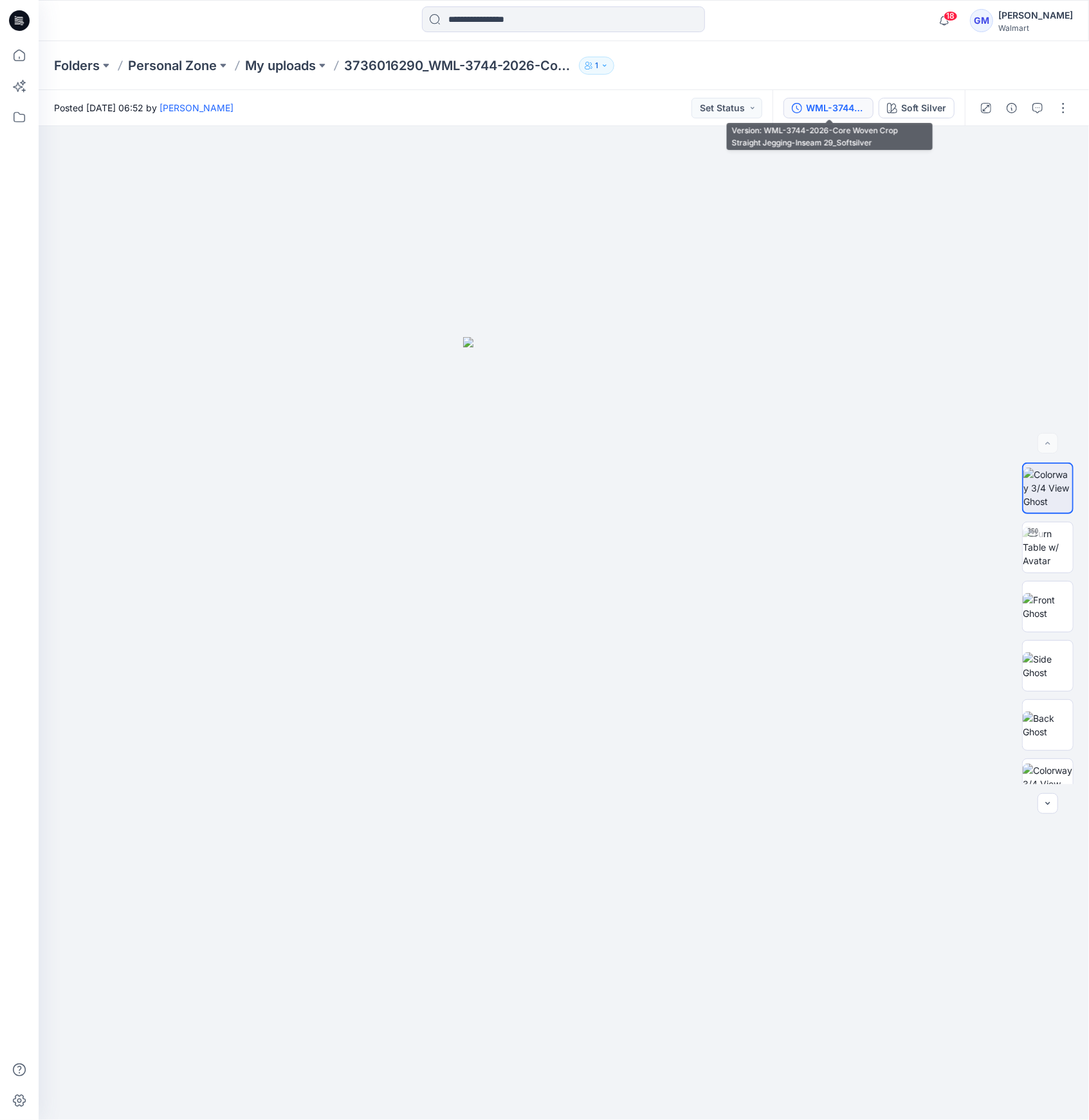
click at [838, 102] on div "WML-3744-2026-Core Woven Crop Straight Jegging-Inseam 29_Softsilver" at bounding box center [835, 108] width 59 height 14
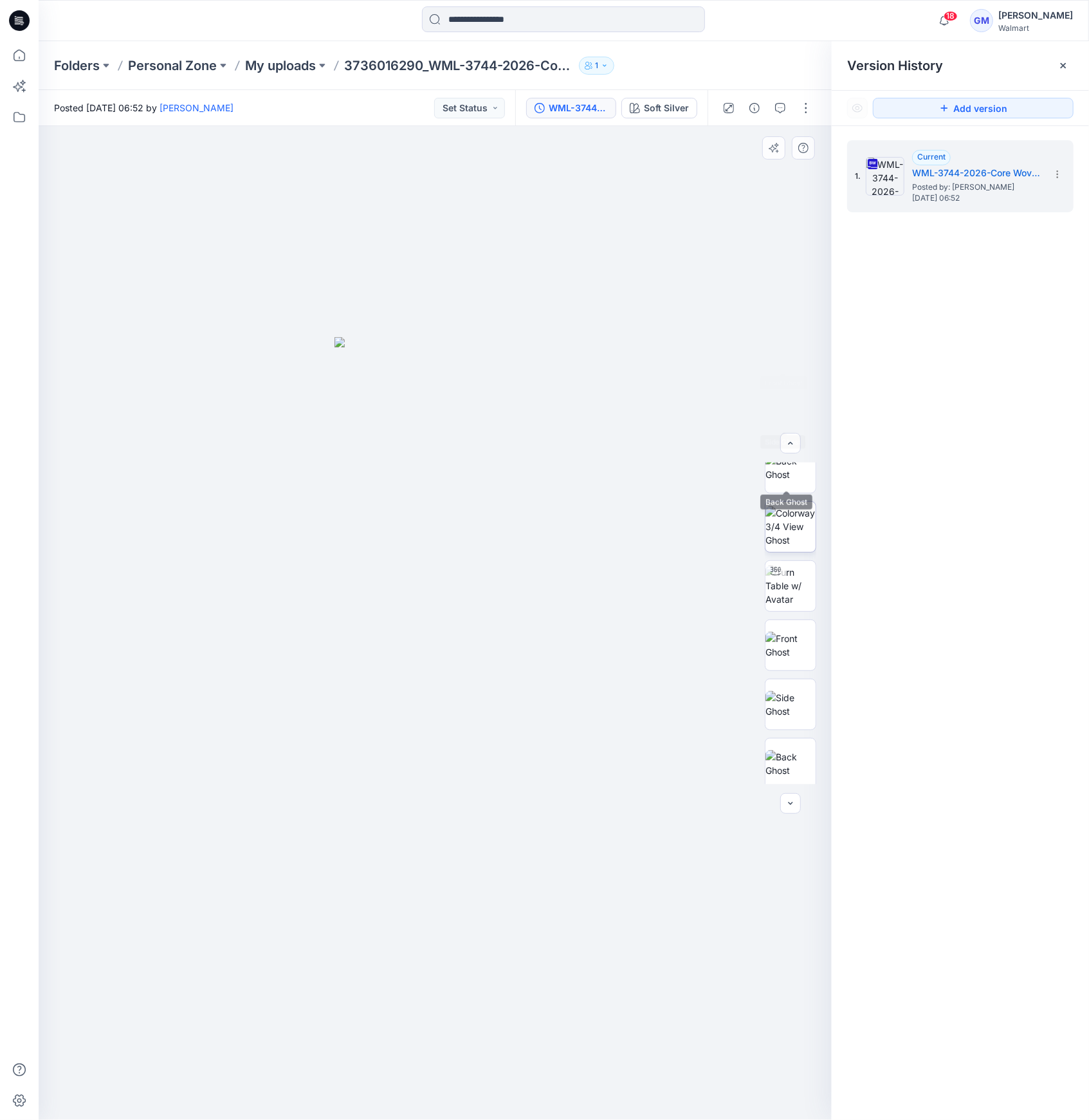
scroll to position [263, 0]
click at [793, 575] on img at bounding box center [790, 580] width 50 height 41
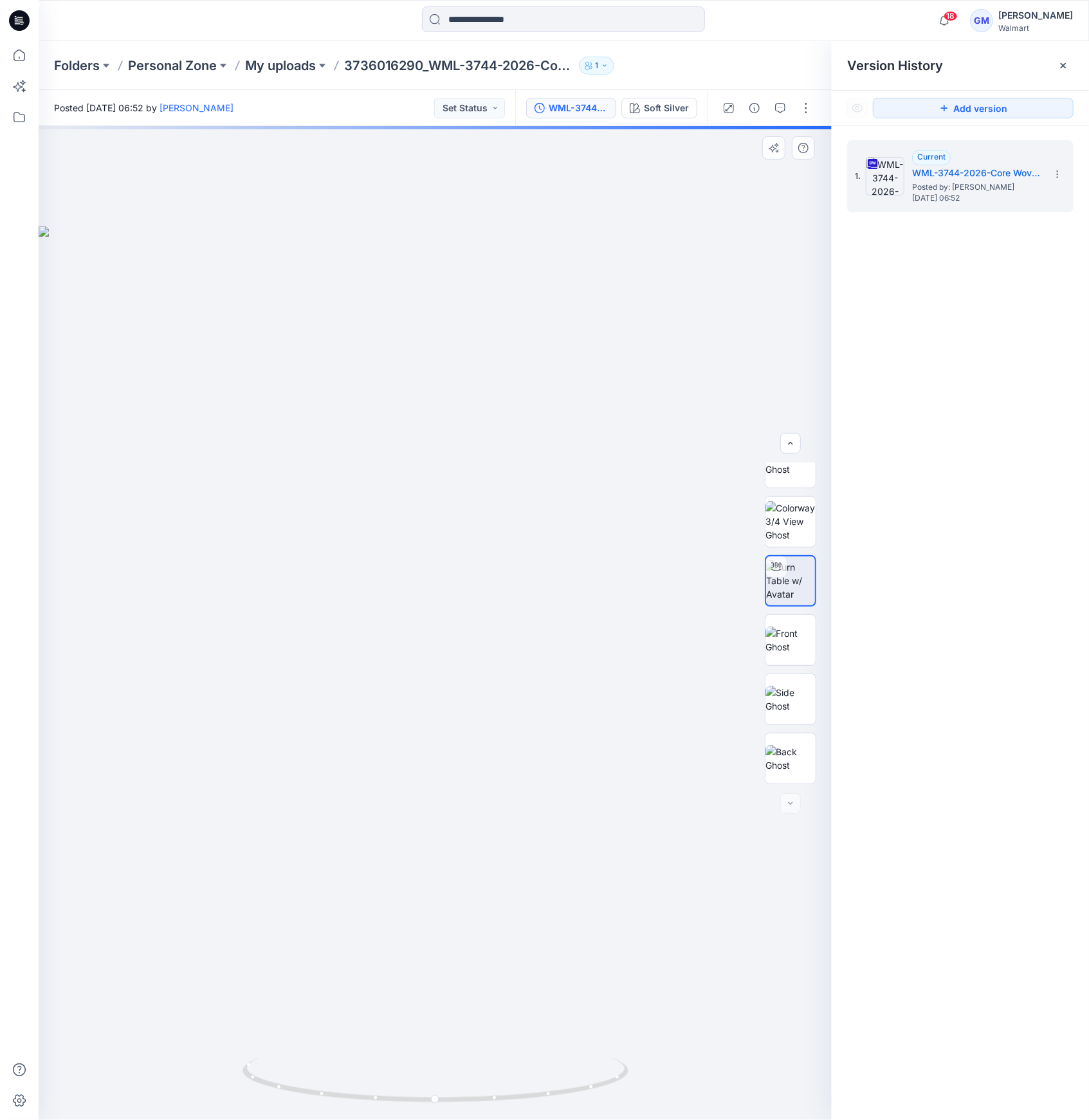
click at [791, 579] on img at bounding box center [791, 580] width 49 height 41
drag, startPoint x: 428, startPoint y: 1095, endPoint x: 499, endPoint y: 1106, distance: 71.8
click at [499, 1106] on icon at bounding box center [437, 1081] width 389 height 48
drag, startPoint x: 460, startPoint y: 1109, endPoint x: 519, endPoint y: 740, distance: 373.7
click at [387, 1109] on img at bounding box center [435, 1088] width 386 height 62
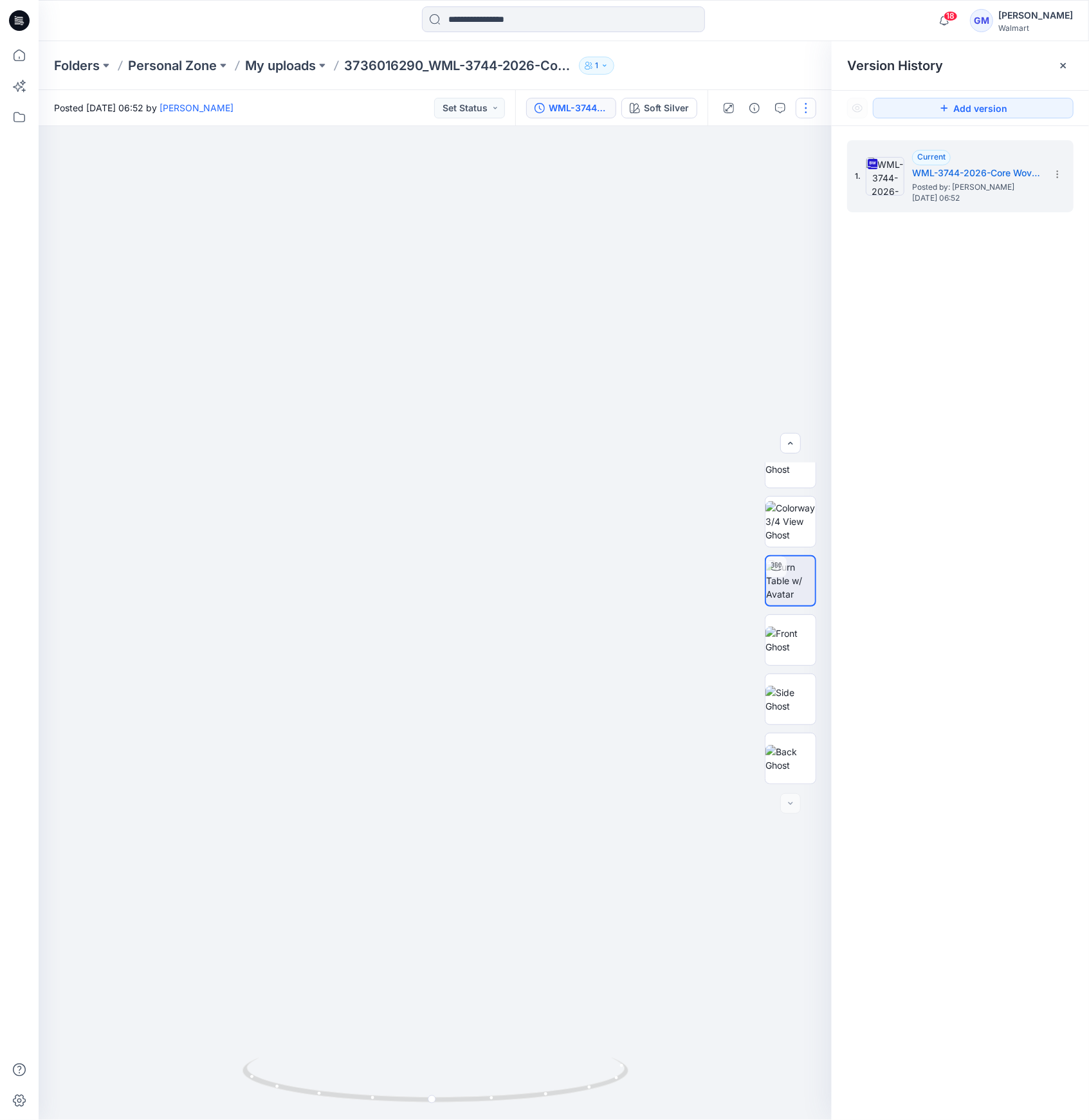
click at [804, 110] on button "button" at bounding box center [805, 108] width 20 height 20
click at [754, 168] on button "Edit" at bounding box center [751, 174] width 118 height 24
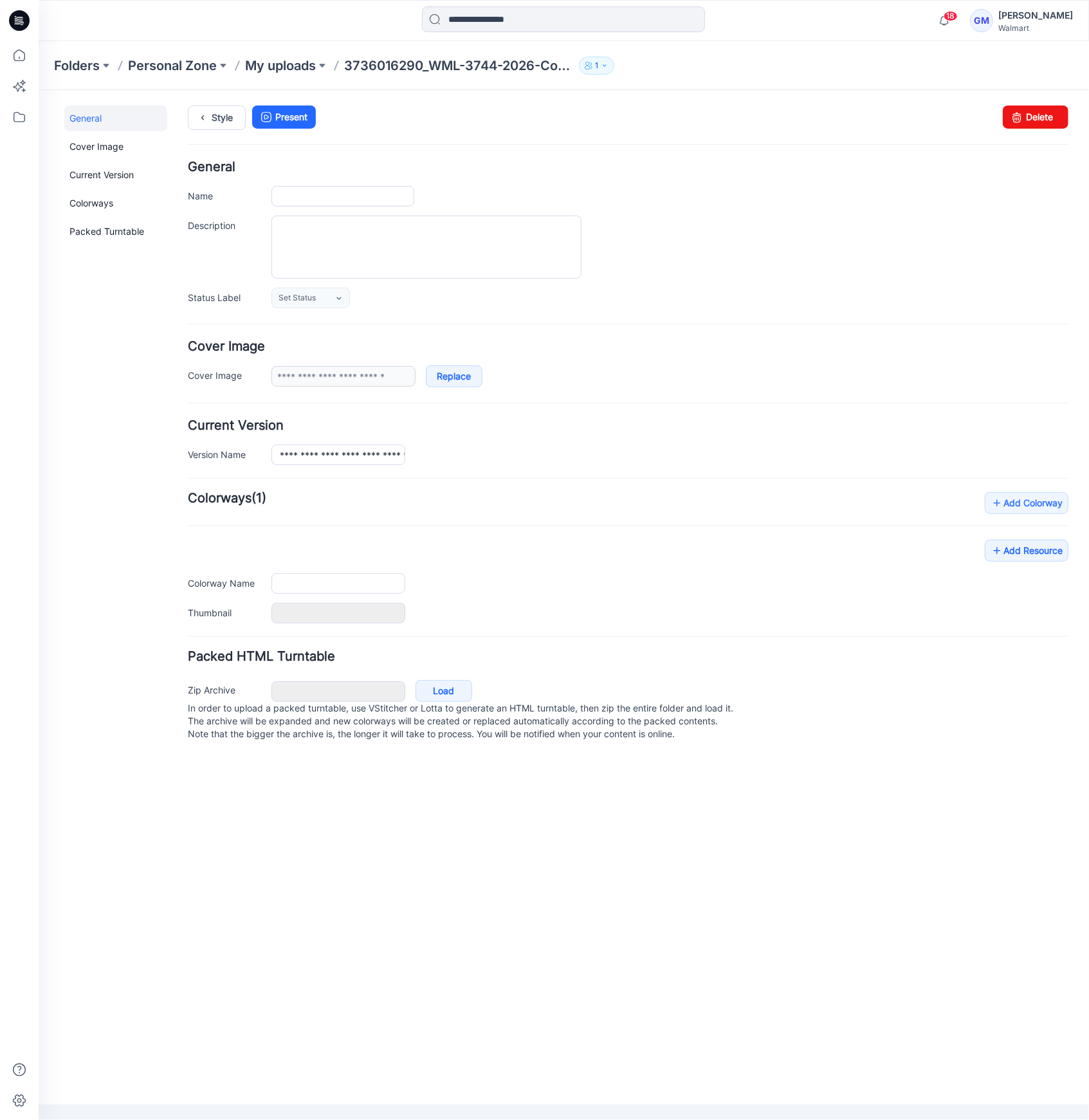
type input "**********"
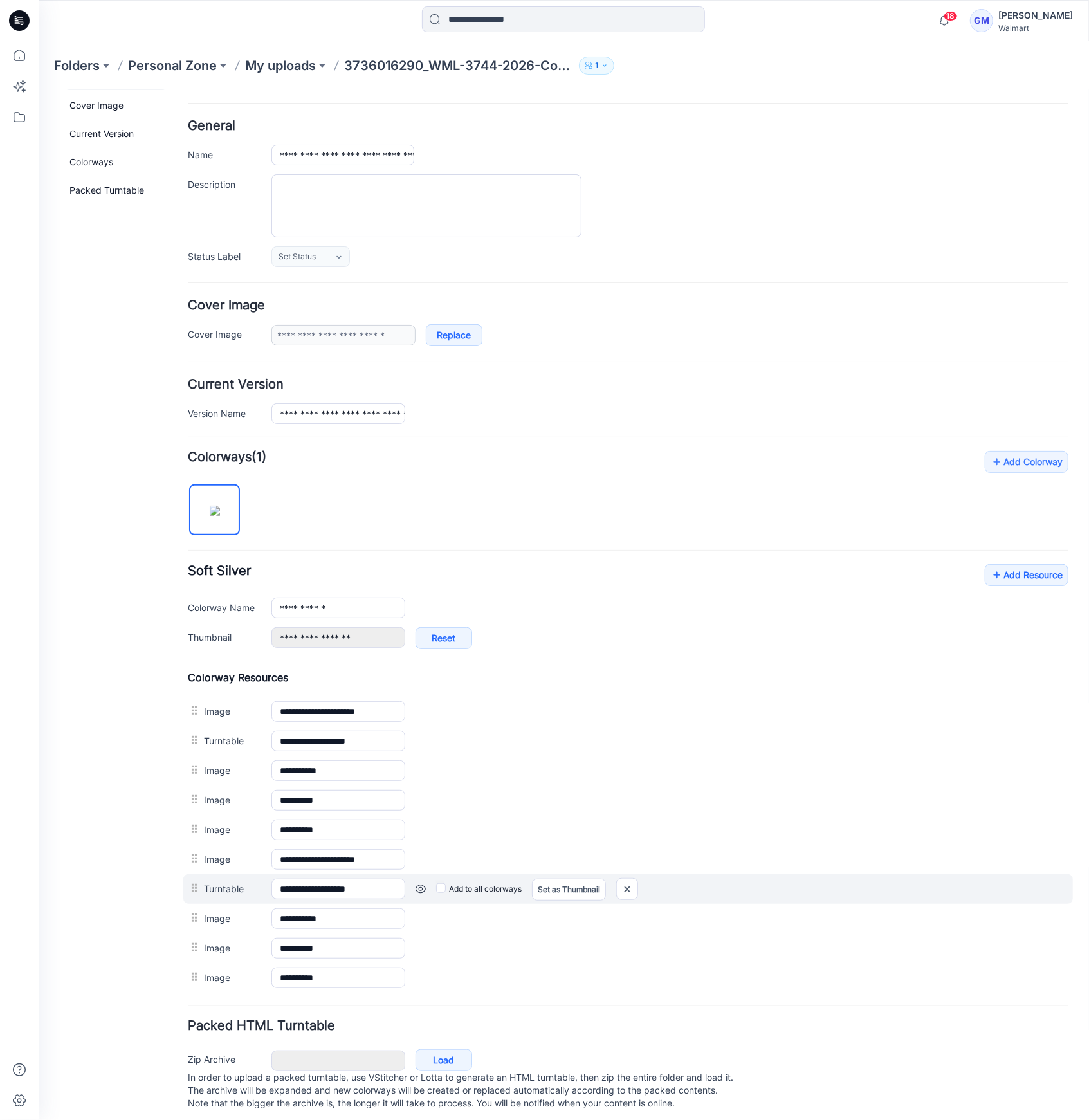
scroll to position [59, 0]
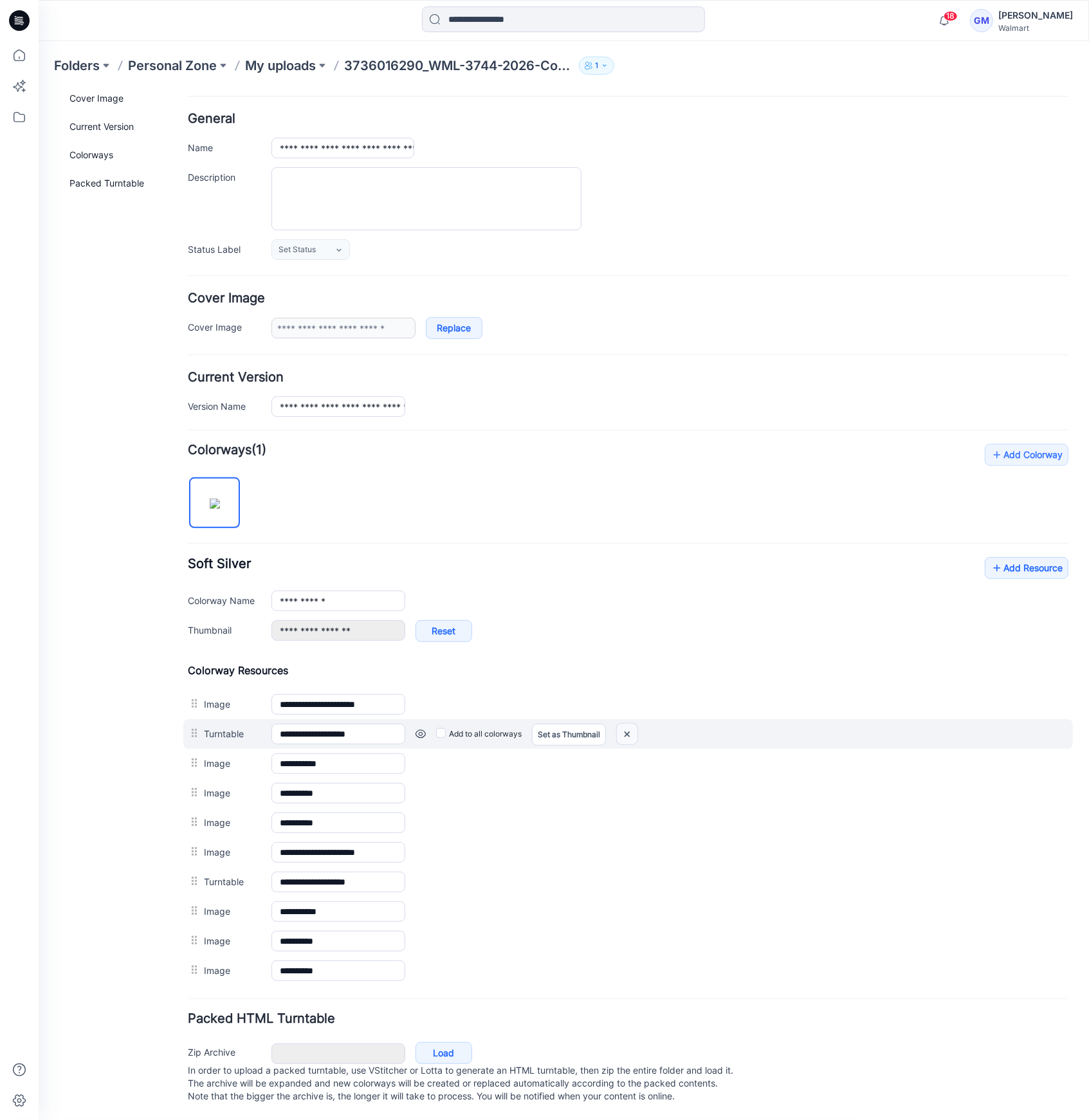
drag, startPoint x: 622, startPoint y: 716, endPoint x: 668, endPoint y: 167, distance: 550.9
click at [622, 723] on img at bounding box center [626, 733] width 20 height 21
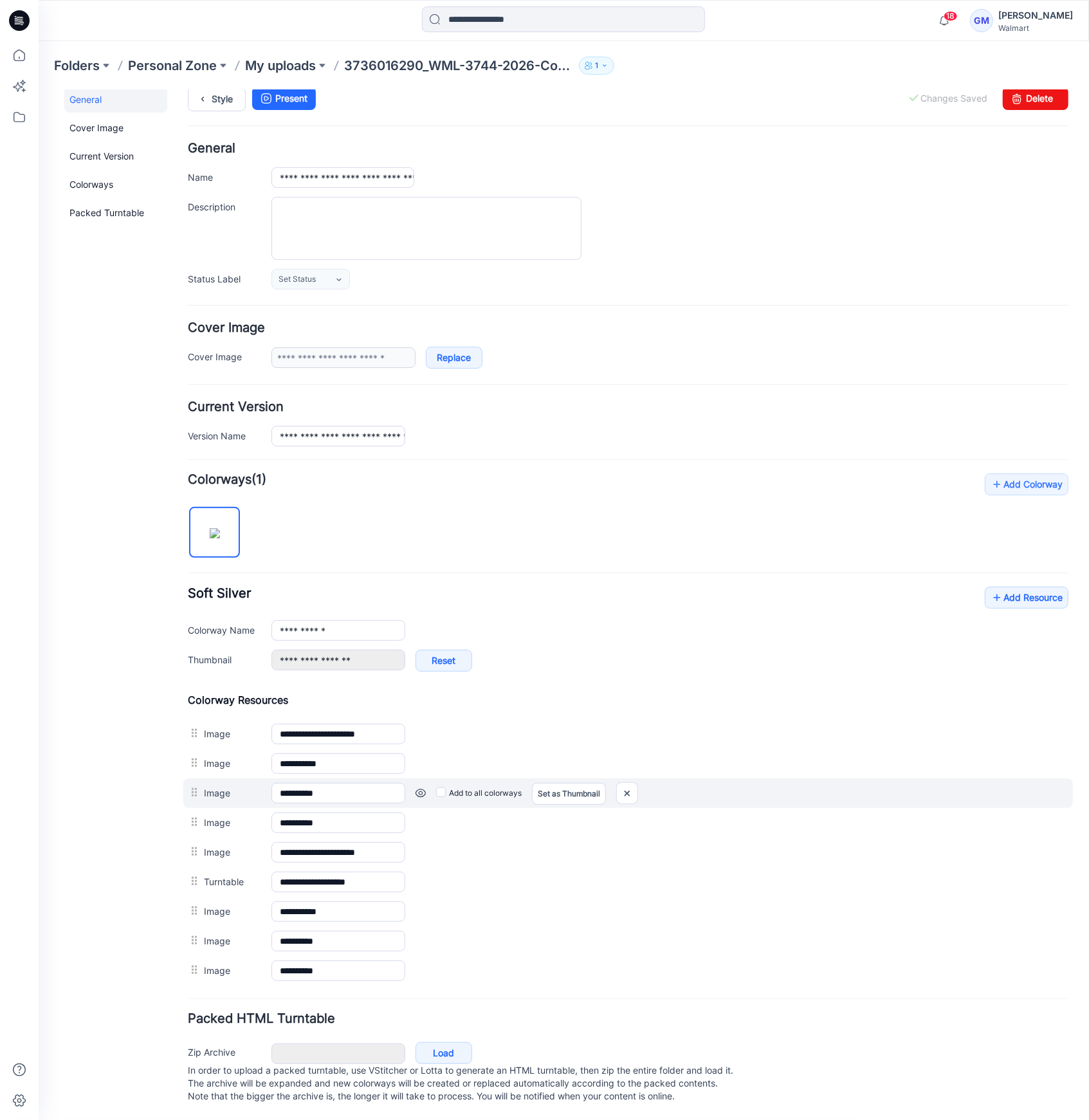
scroll to position [30, 0]
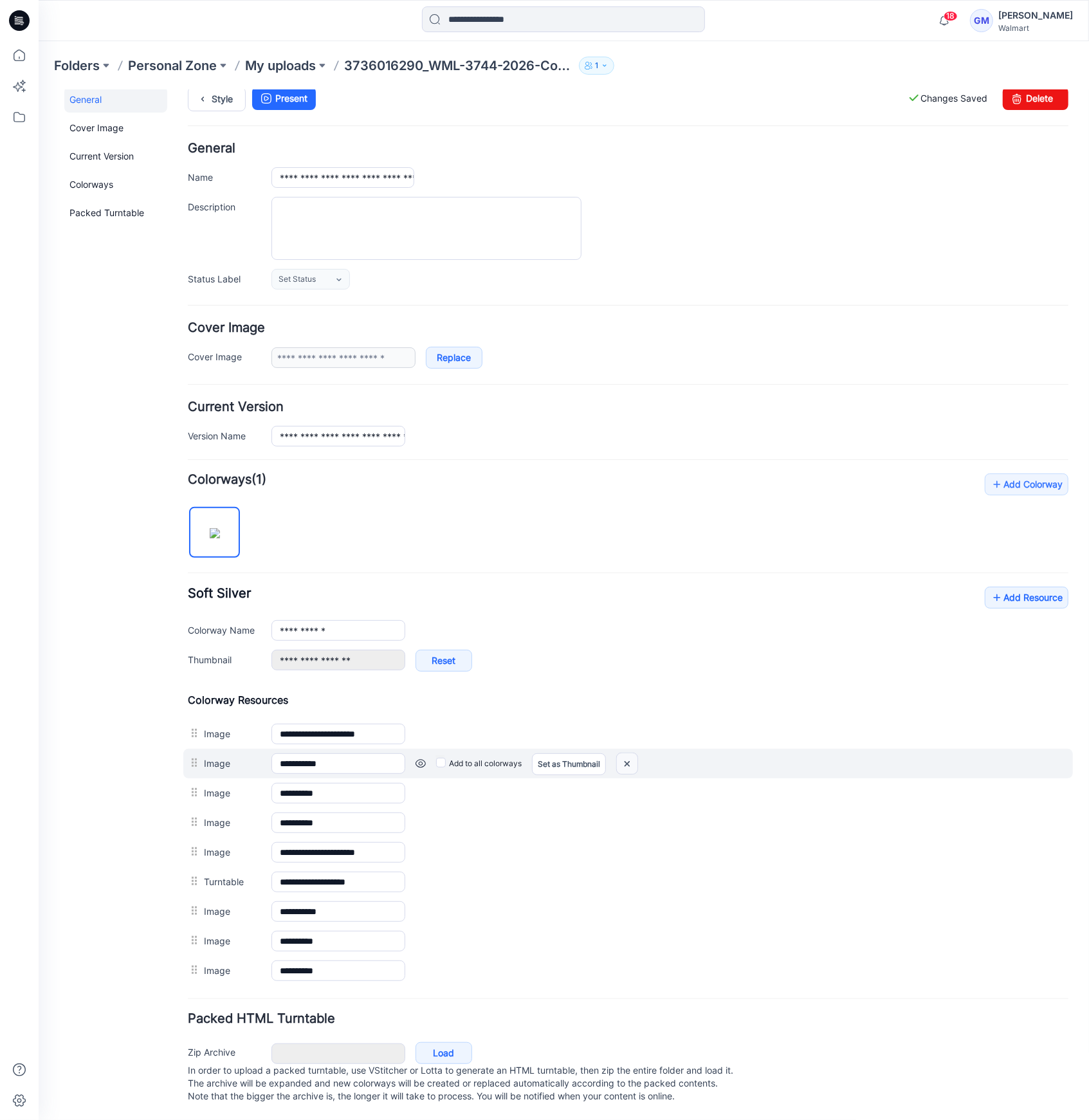
drag, startPoint x: 665, startPoint y: 169, endPoint x: 623, endPoint y: 745, distance: 577.5
click at [623, 753] on img at bounding box center [626, 763] width 20 height 21
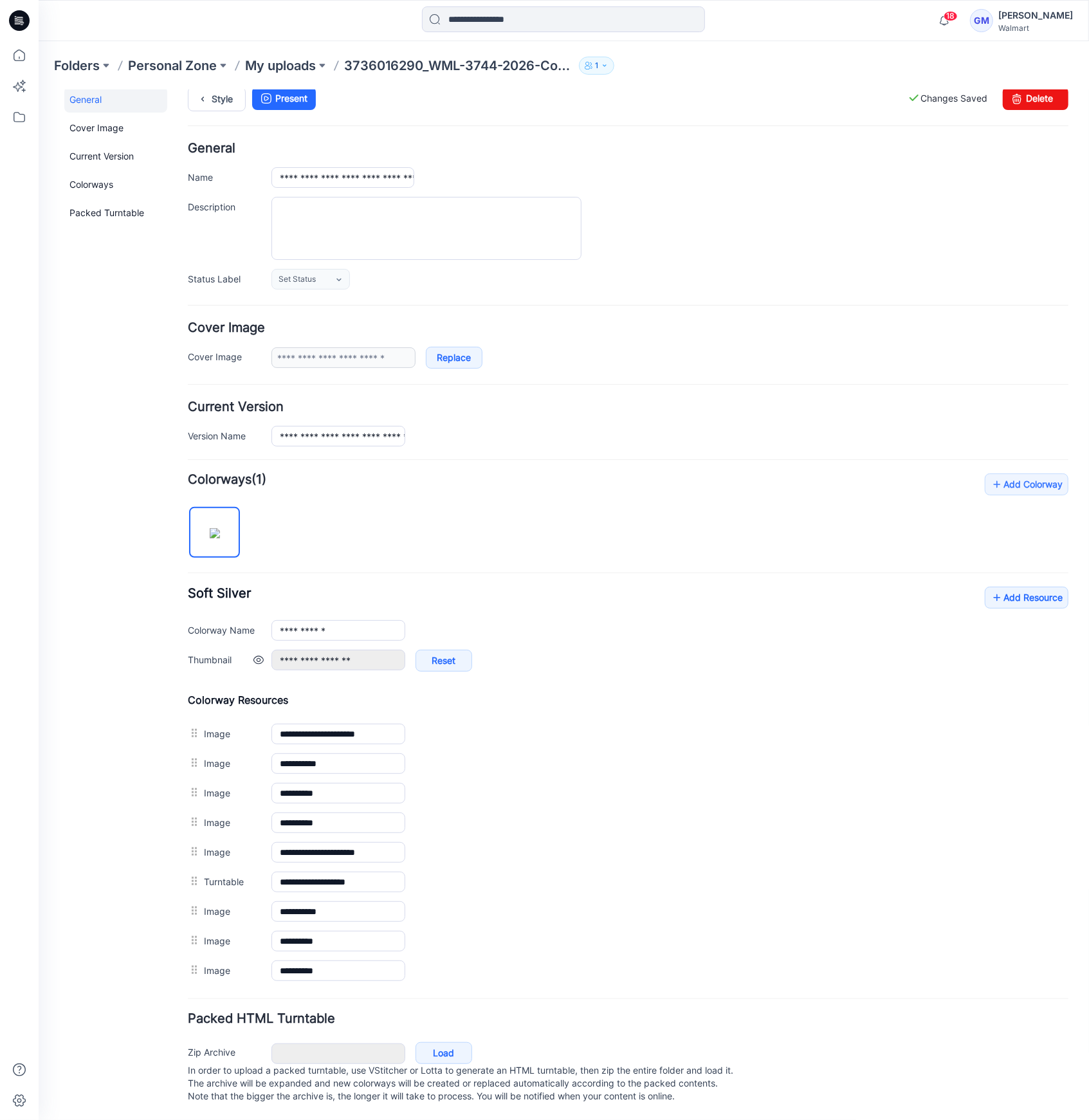
scroll to position [0, 0]
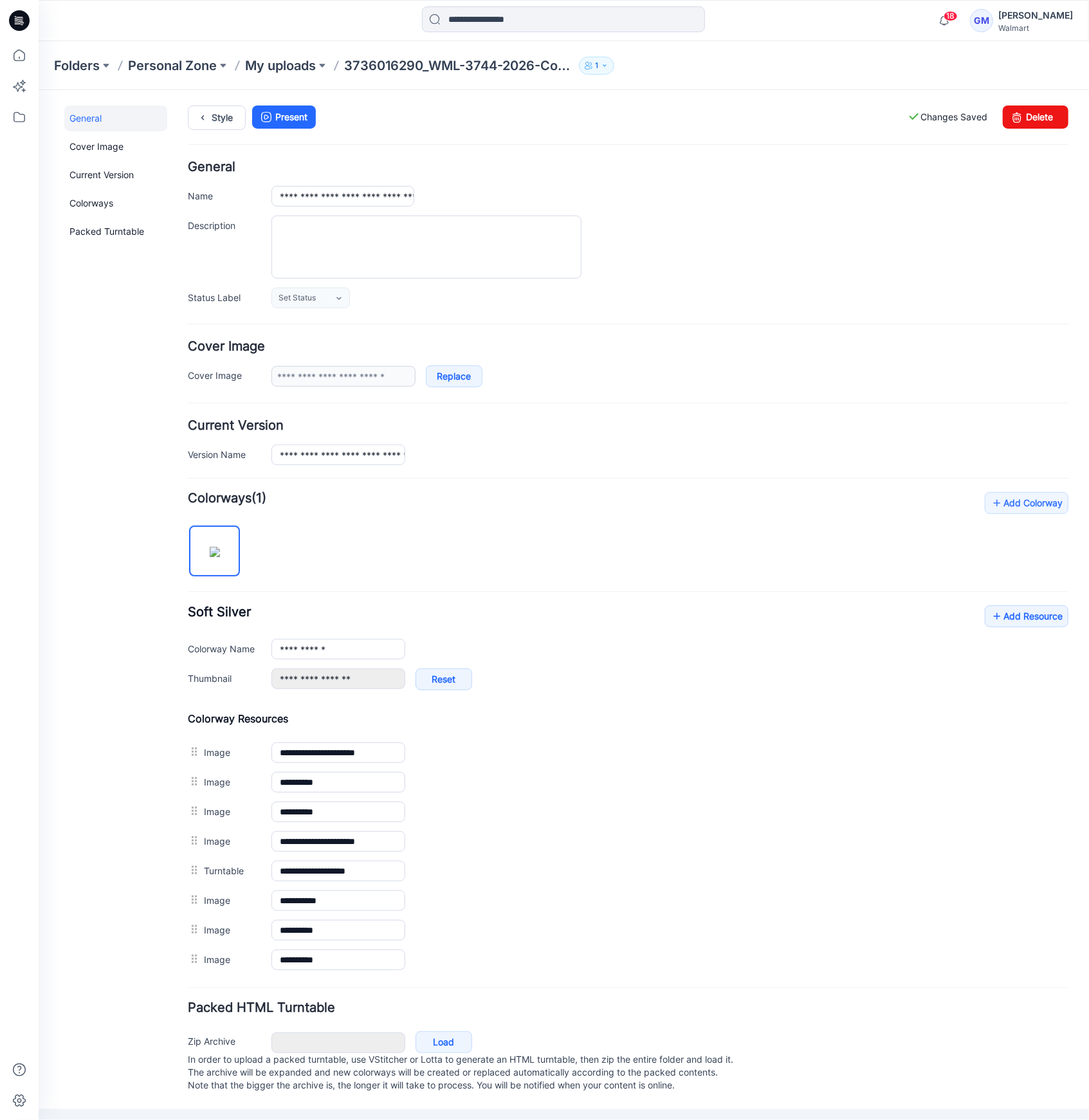
click at [38, 89] on img at bounding box center [38, 89] width 0 height 0
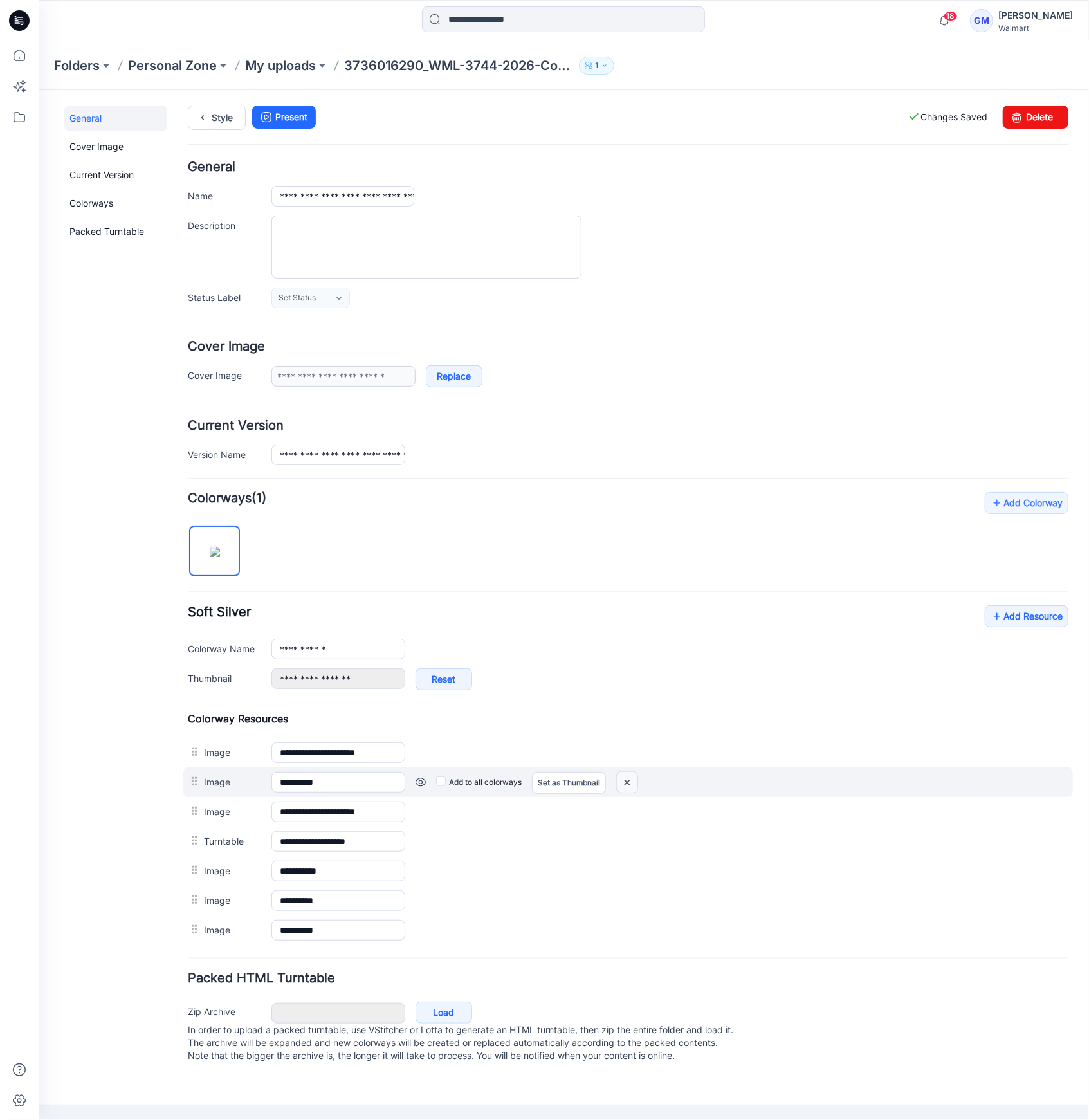
drag, startPoint x: 629, startPoint y: 777, endPoint x: 679, endPoint y: 156, distance: 623.0
click at [629, 777] on img at bounding box center [626, 782] width 20 height 21
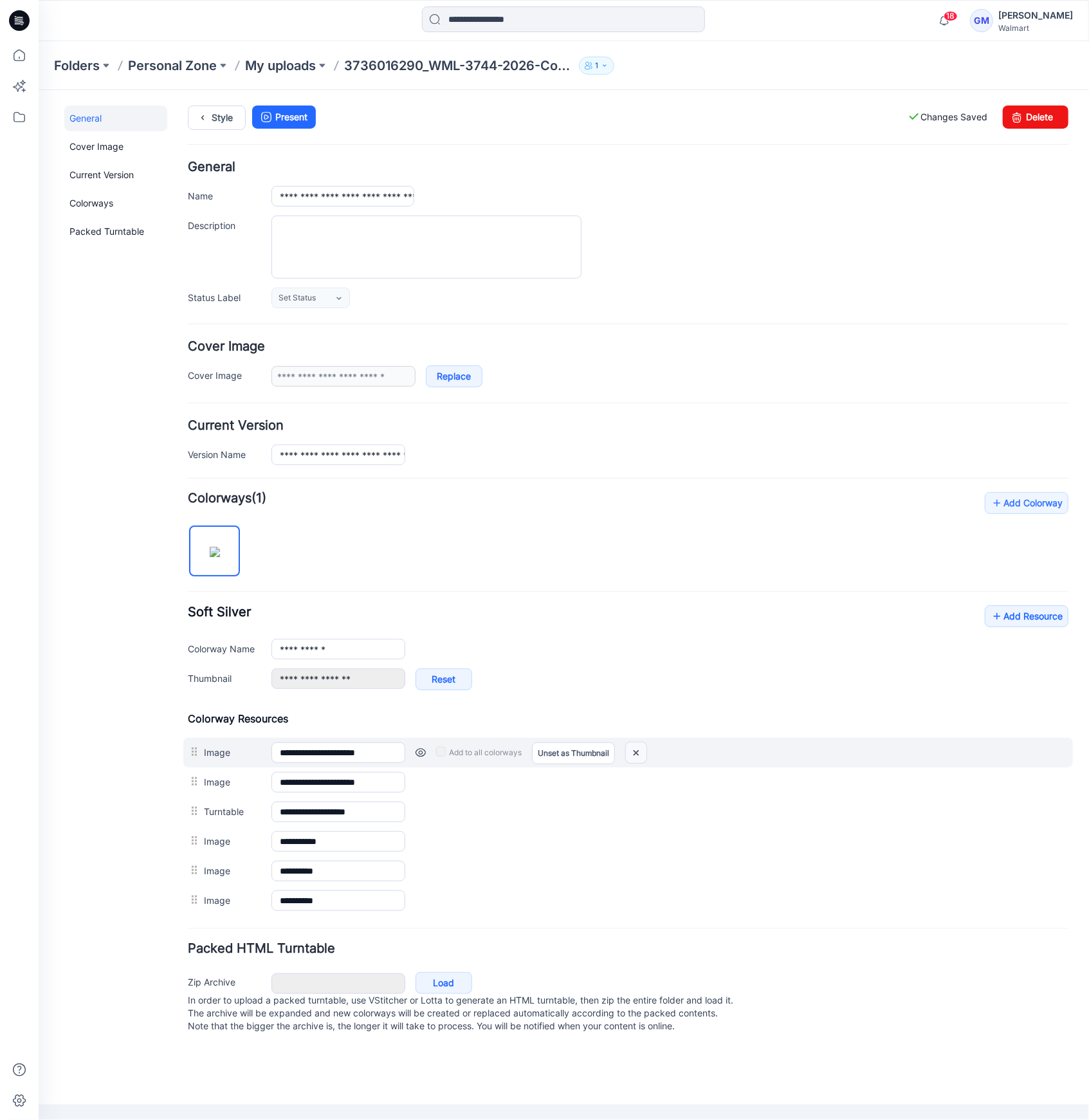
click at [629, 753] on img at bounding box center [635, 752] width 20 height 21
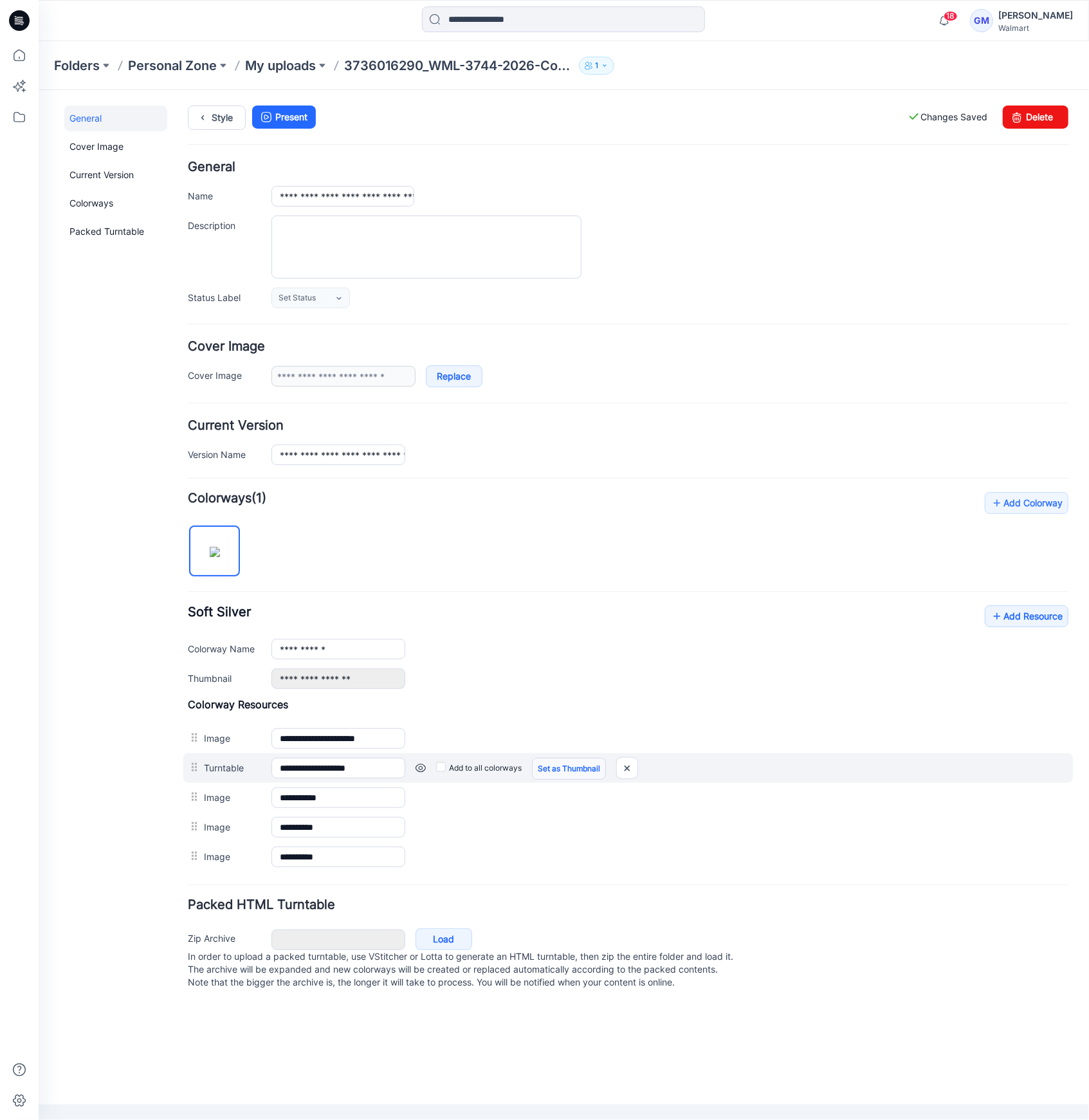
click at [565, 761] on link "Set as Thumbnail" at bounding box center [567, 768] width 74 height 22
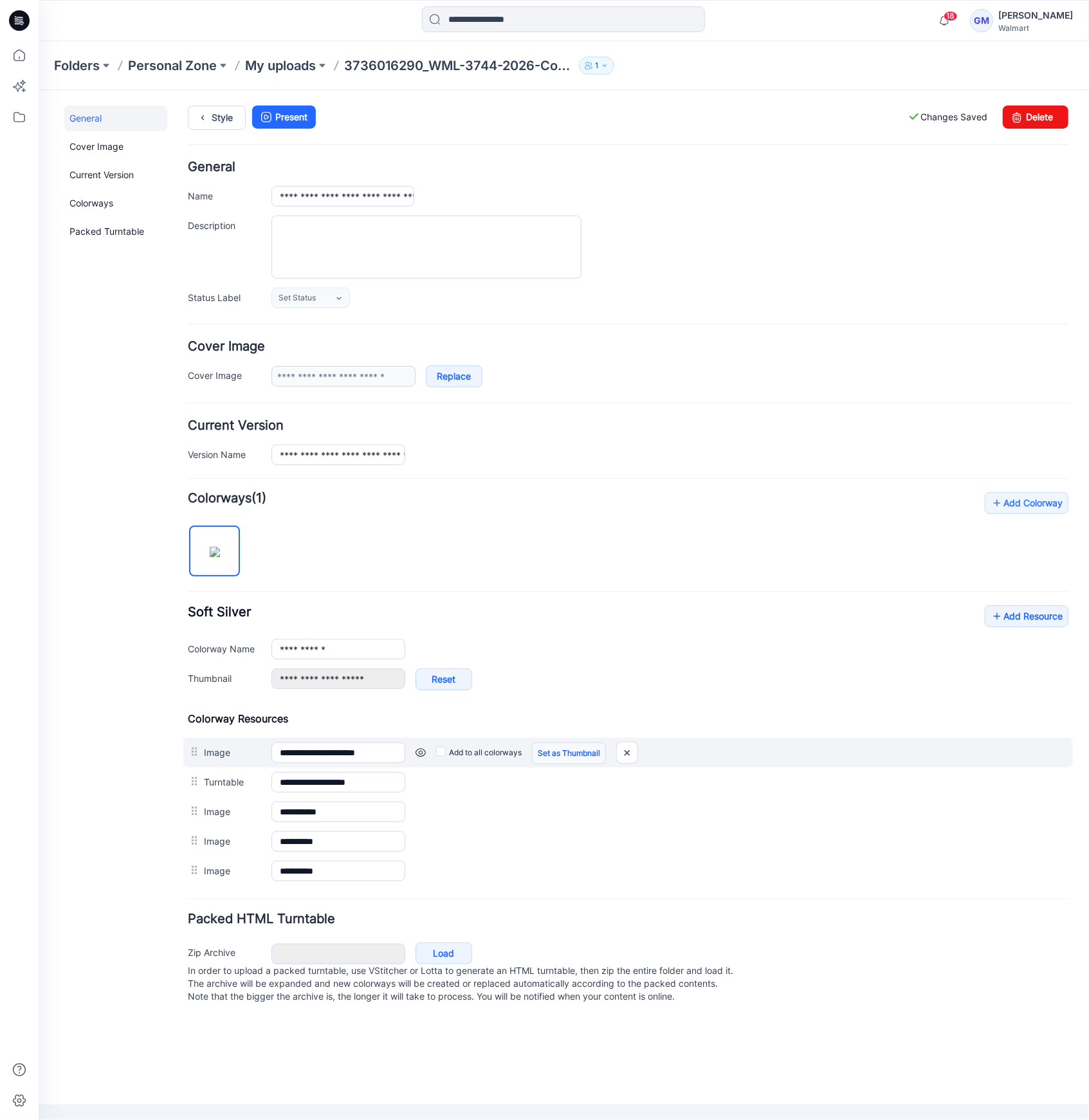
click at [567, 749] on link "Set as Thumbnail" at bounding box center [567, 753] width 74 height 22
type input "**********"
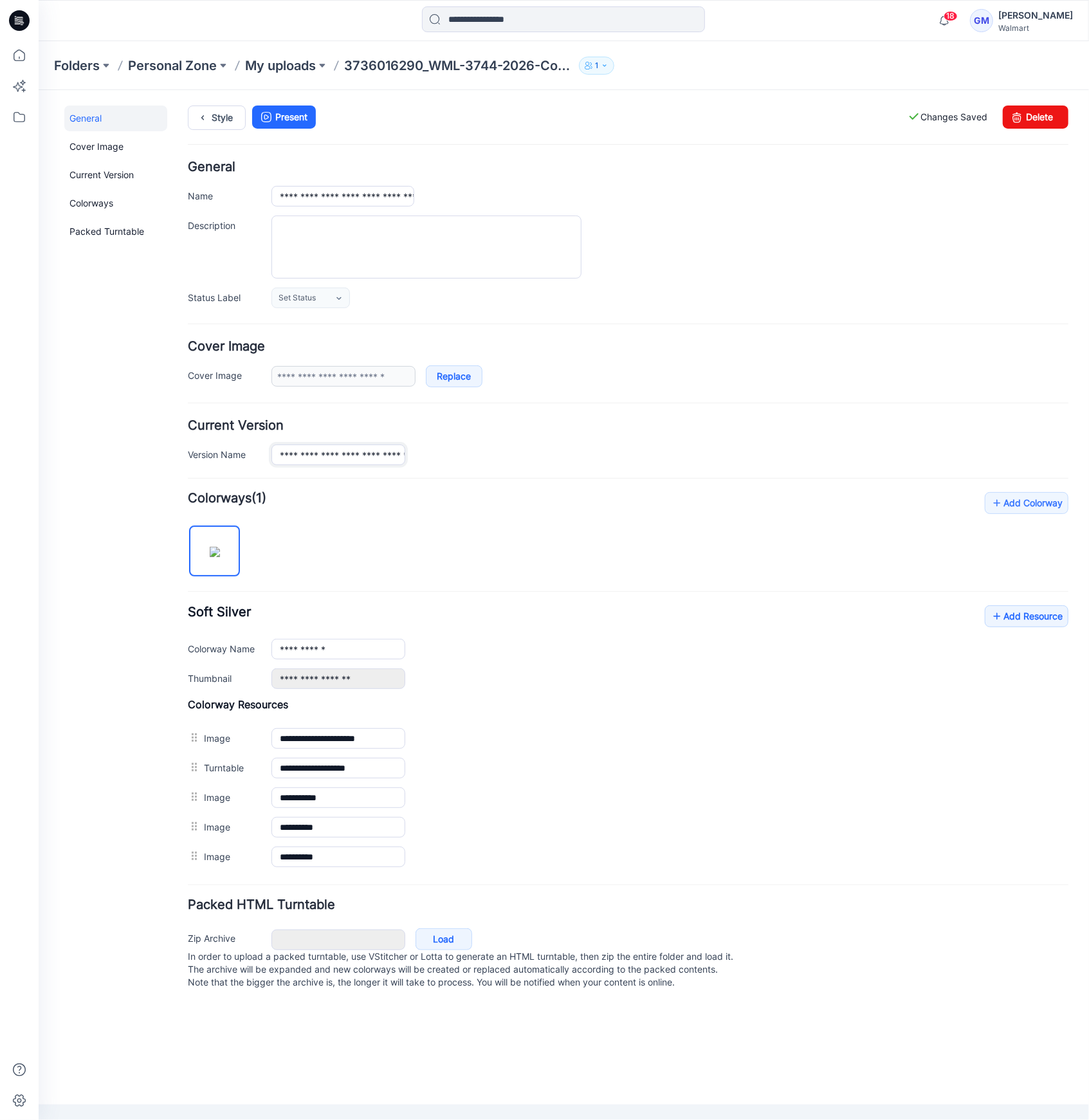
scroll to position [0, 191]
drag, startPoint x: 364, startPoint y: 456, endPoint x: 1047, endPoint y: 456, distance: 683.0
click at [1047, 456] on div "**********" at bounding box center [669, 454] width 797 height 20
